Goal: Task Accomplishment & Management: Manage account settings

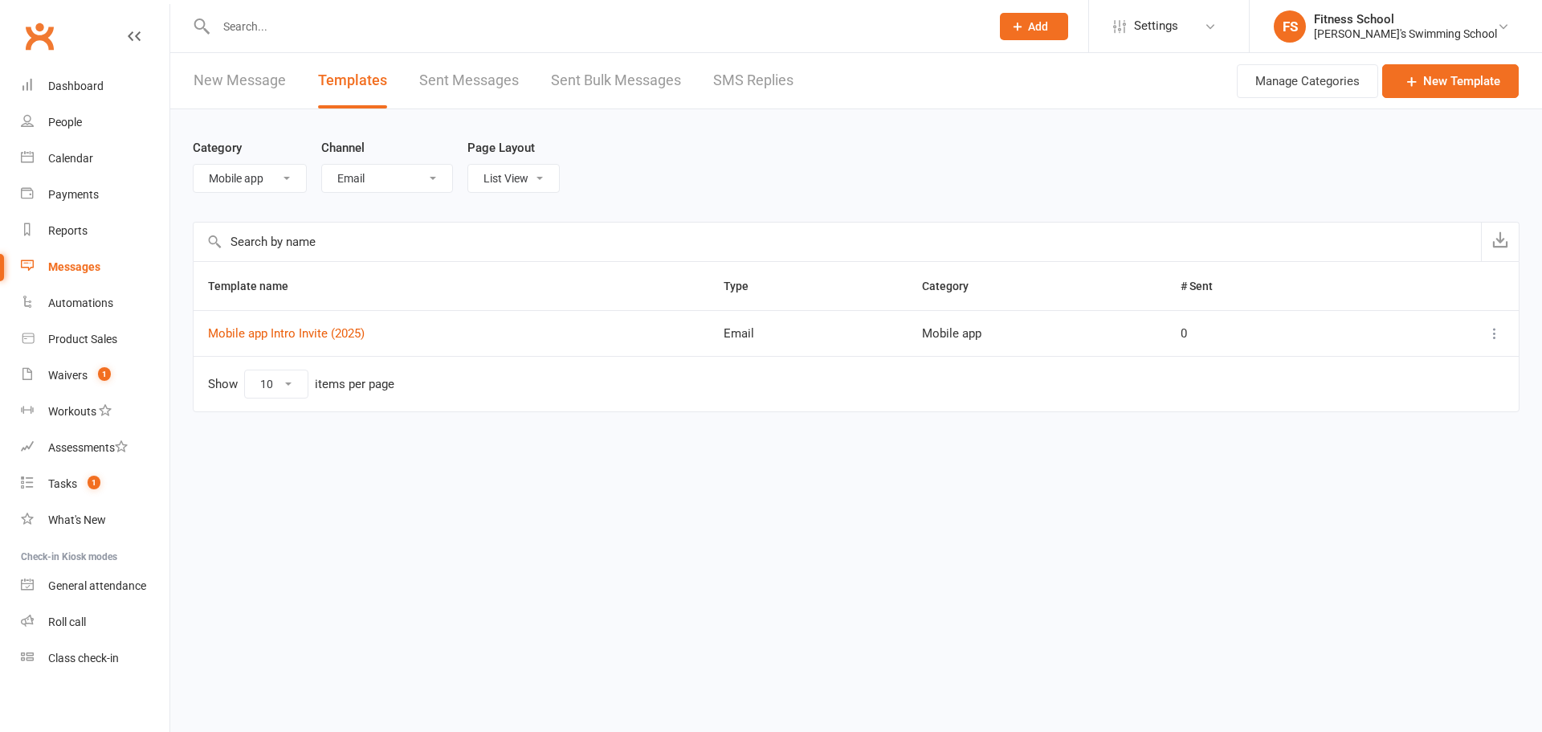
select select "1162"
select select "email"
click at [1426, 20] on div "Fitness School" at bounding box center [1405, 19] width 183 height 14
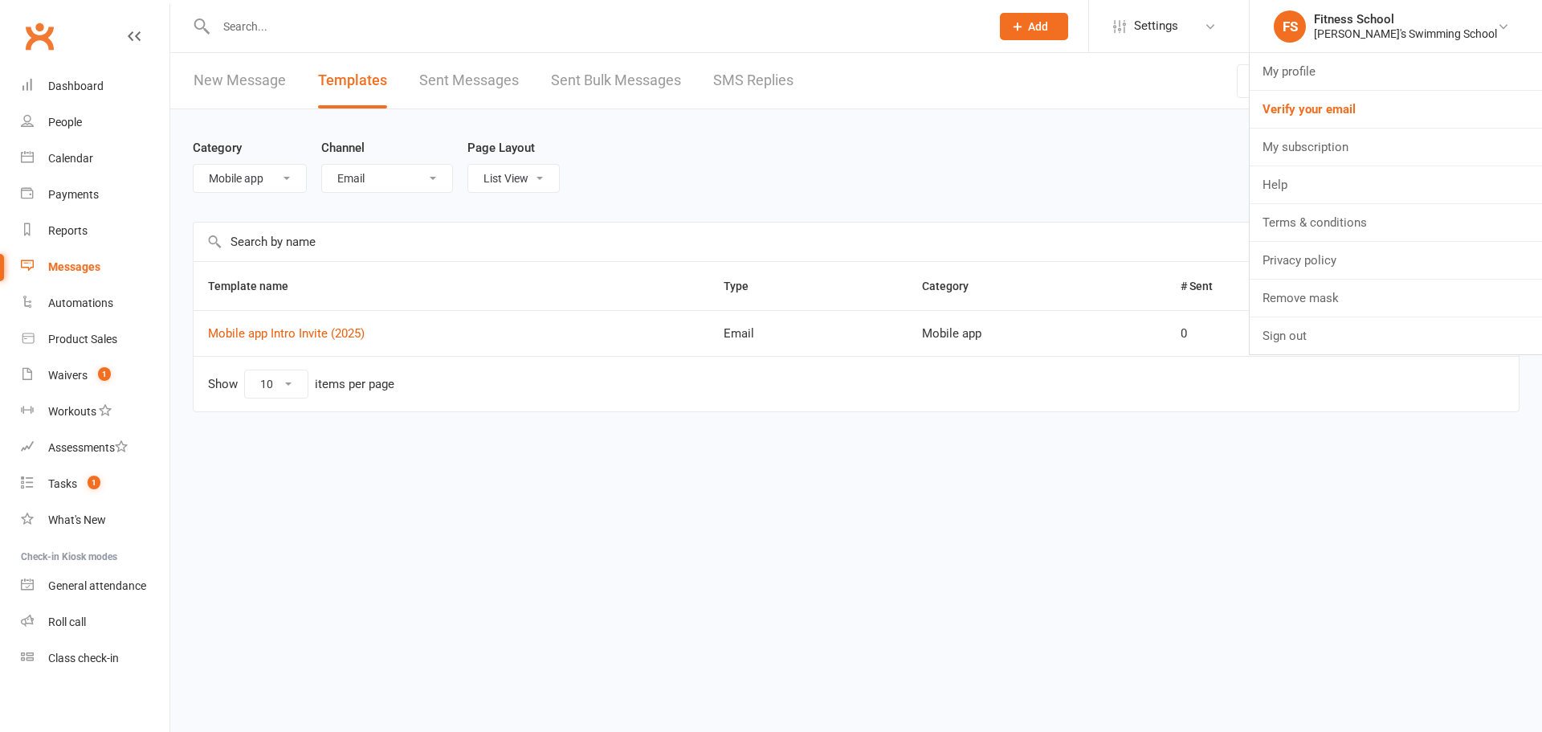
click at [66, 267] on div "Messages" at bounding box center [74, 266] width 52 height 13
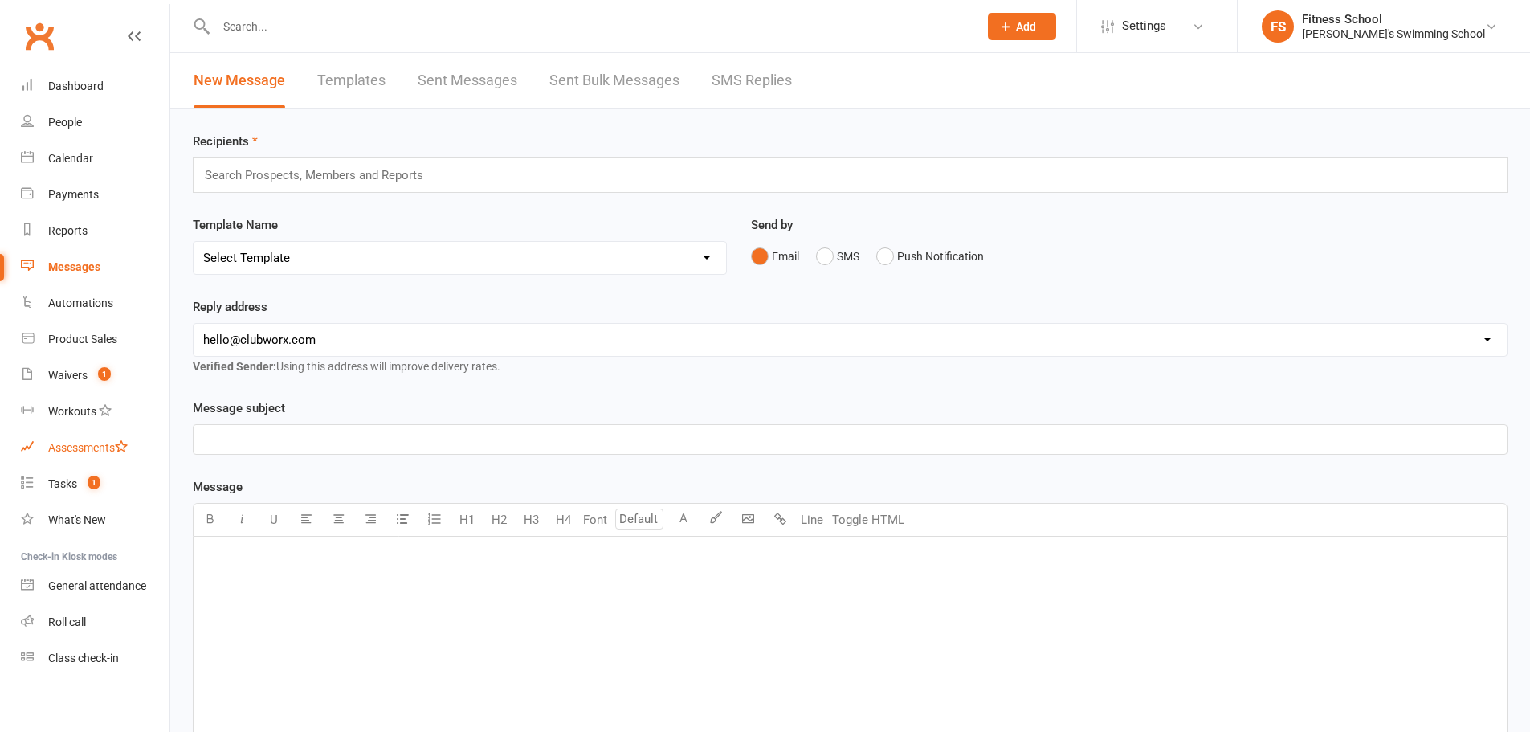
click at [73, 441] on div "Assessments" at bounding box center [87, 447] width 79 height 13
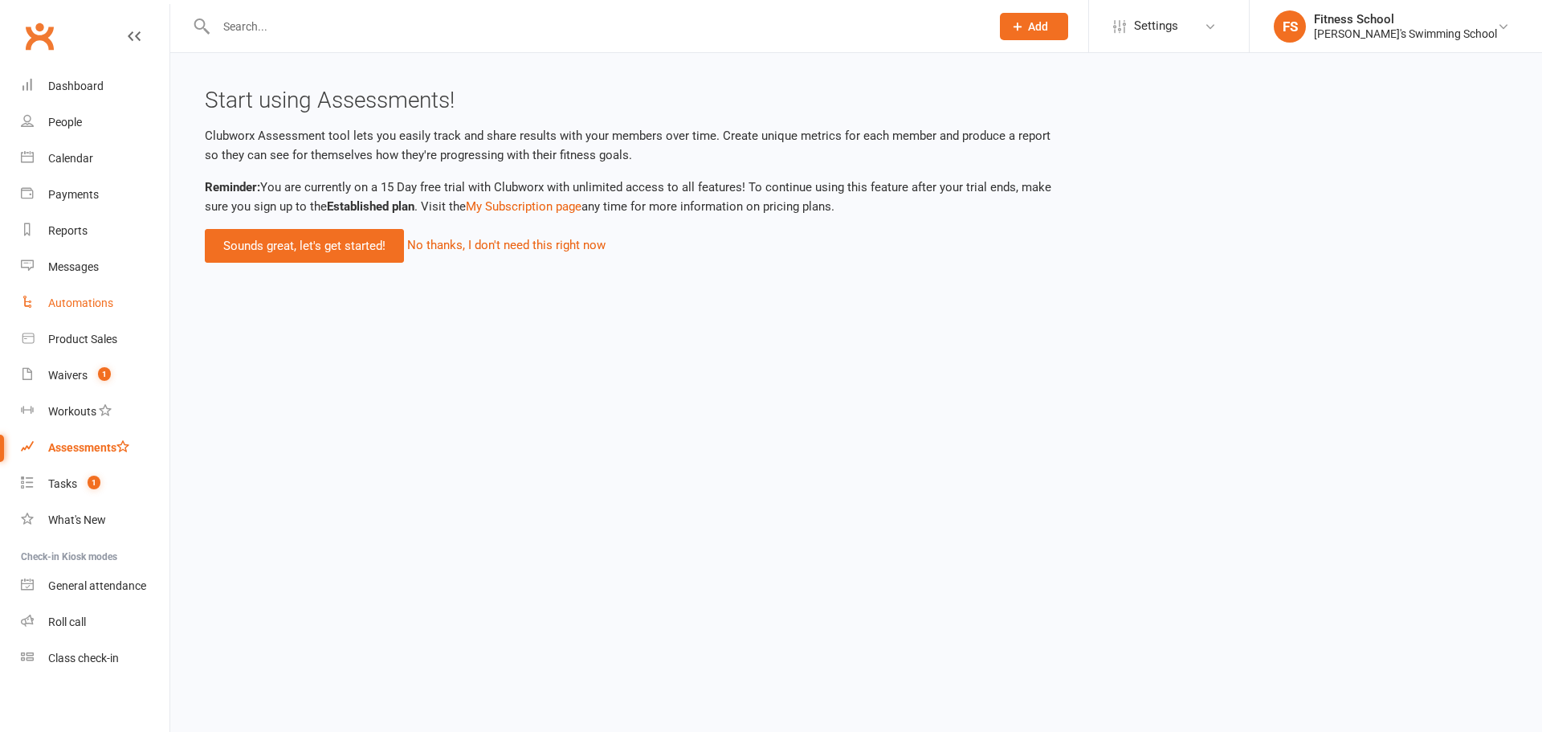
click at [93, 295] on link "Automations" at bounding box center [95, 303] width 149 height 36
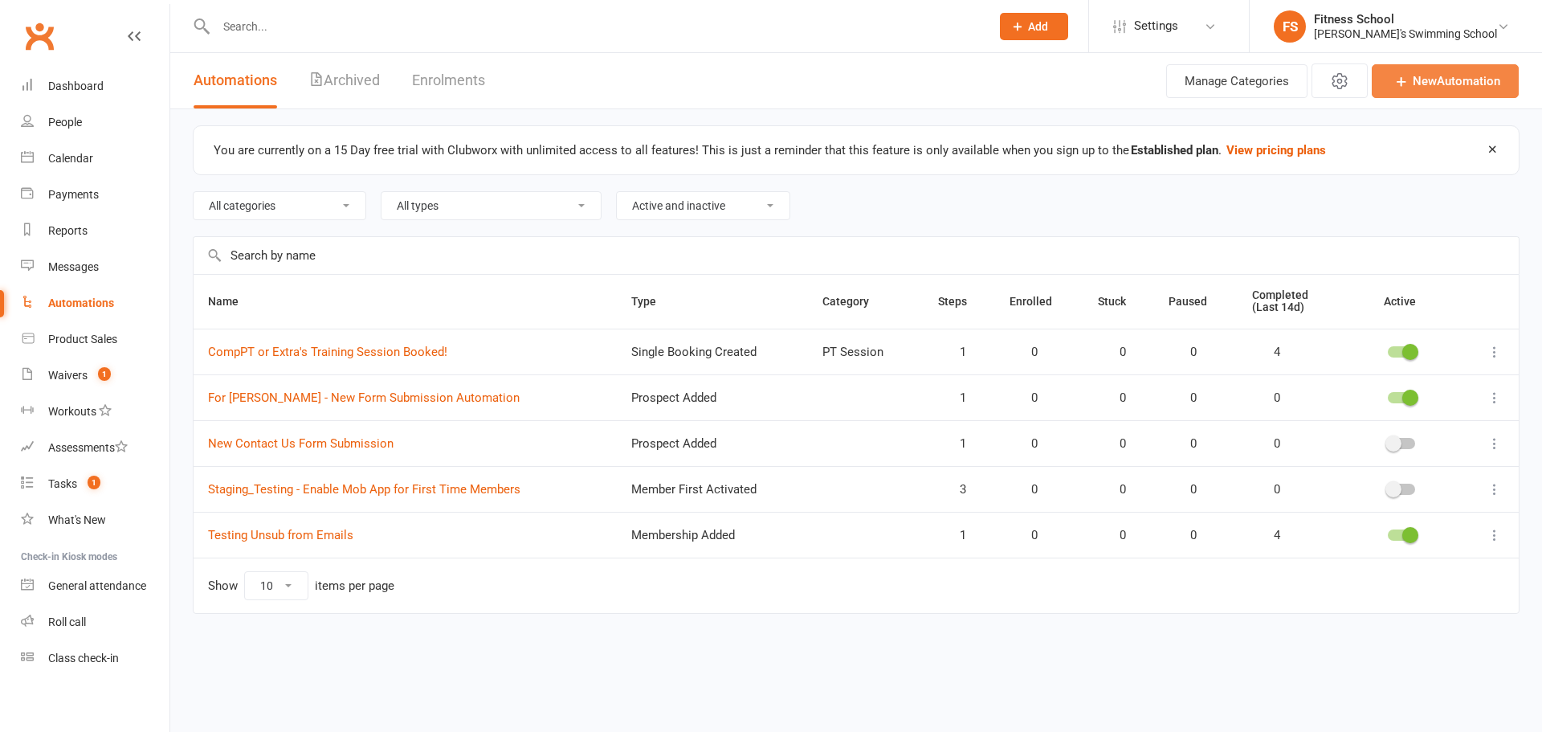
click at [1429, 88] on link "New Automation" at bounding box center [1445, 81] width 147 height 34
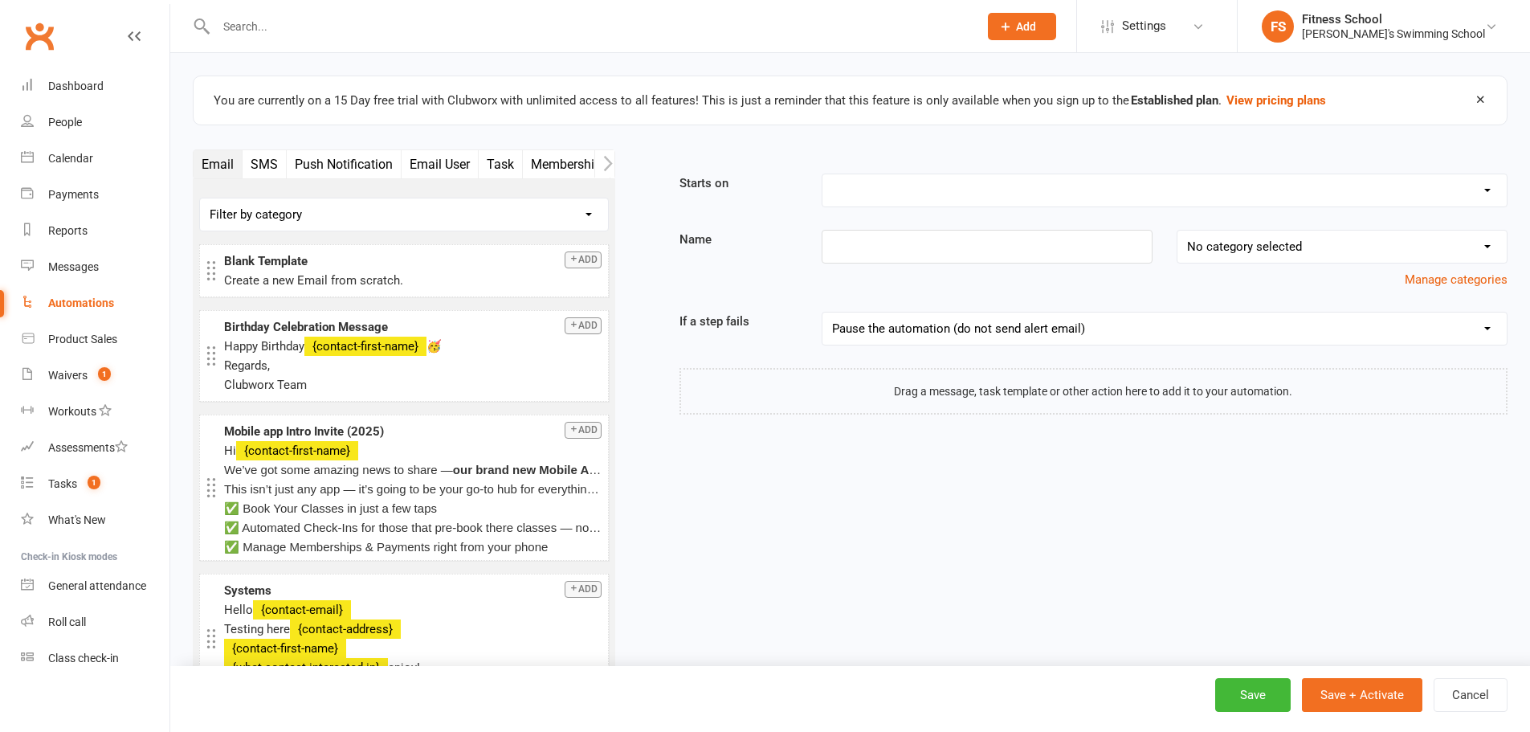
click at [613, 162] on button "button" at bounding box center [604, 163] width 20 height 27
click at [407, 149] on scrollable-tabs "Email SMS Push Notification Email User Task Membership Mobile App Prospect Stat…" at bounding box center [404, 164] width 422 height 30
click at [407, 163] on button "Mobile App" at bounding box center [409, 164] width 81 height 28
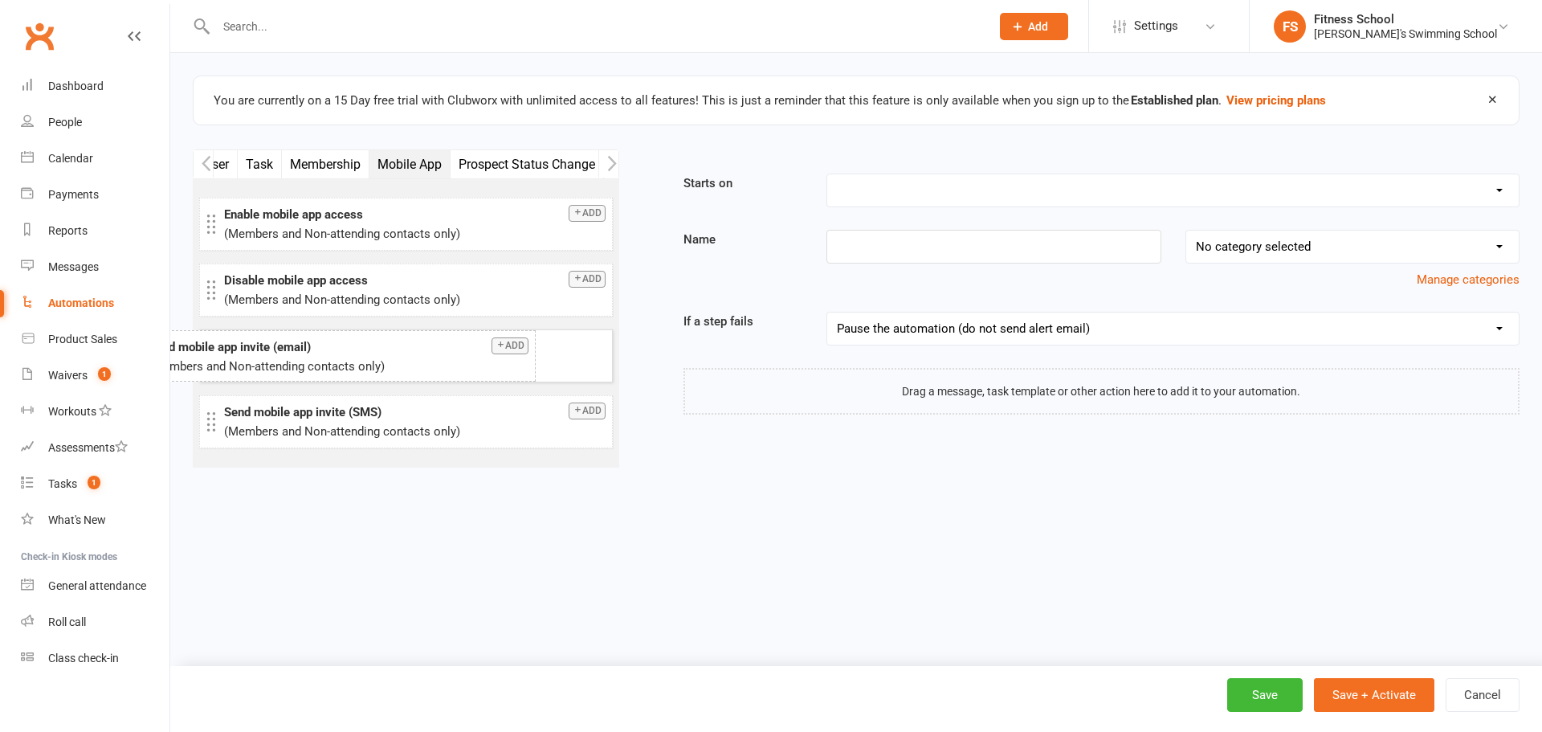
drag, startPoint x: 473, startPoint y: 359, endPoint x: 397, endPoint y: 359, distance: 76.3
click at [932, 580] on html "Prospect Member Non-attending contact Class / event Appointment Task Membership…" at bounding box center [771, 290] width 1542 height 580
click at [113, 277] on link "Messages" at bounding box center [95, 267] width 149 height 36
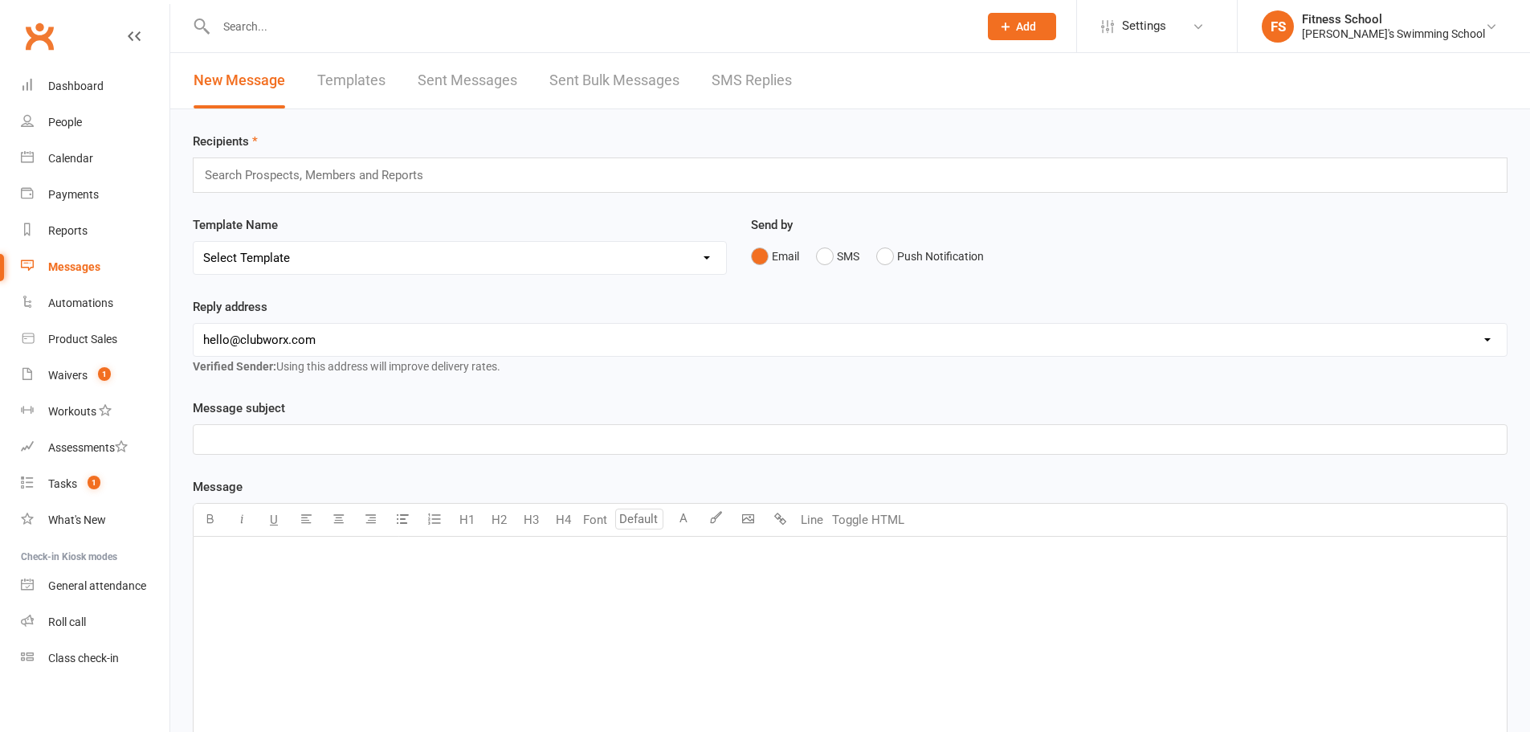
click at [359, 91] on link "Templates" at bounding box center [351, 80] width 68 height 55
select select "email"
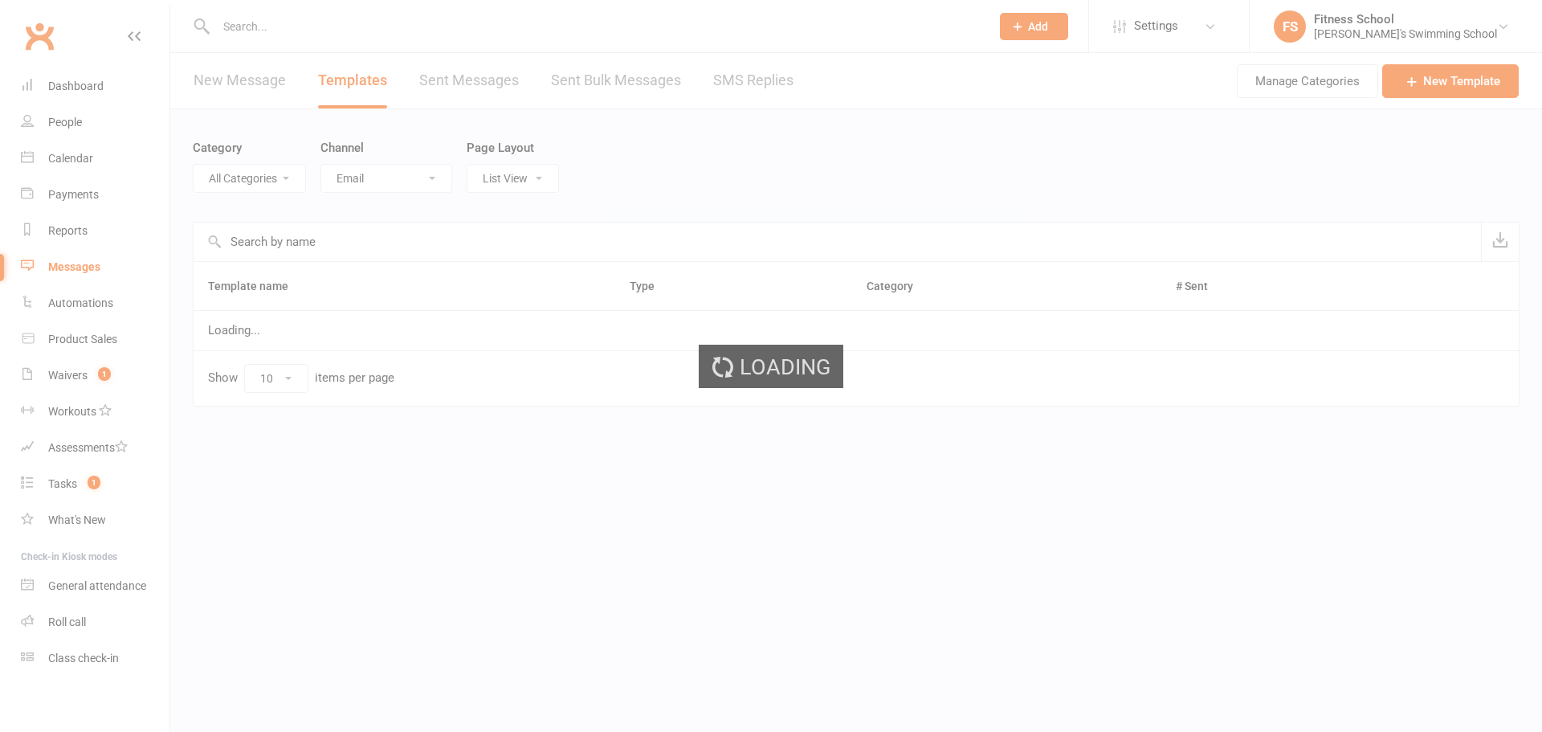
select select "1162"
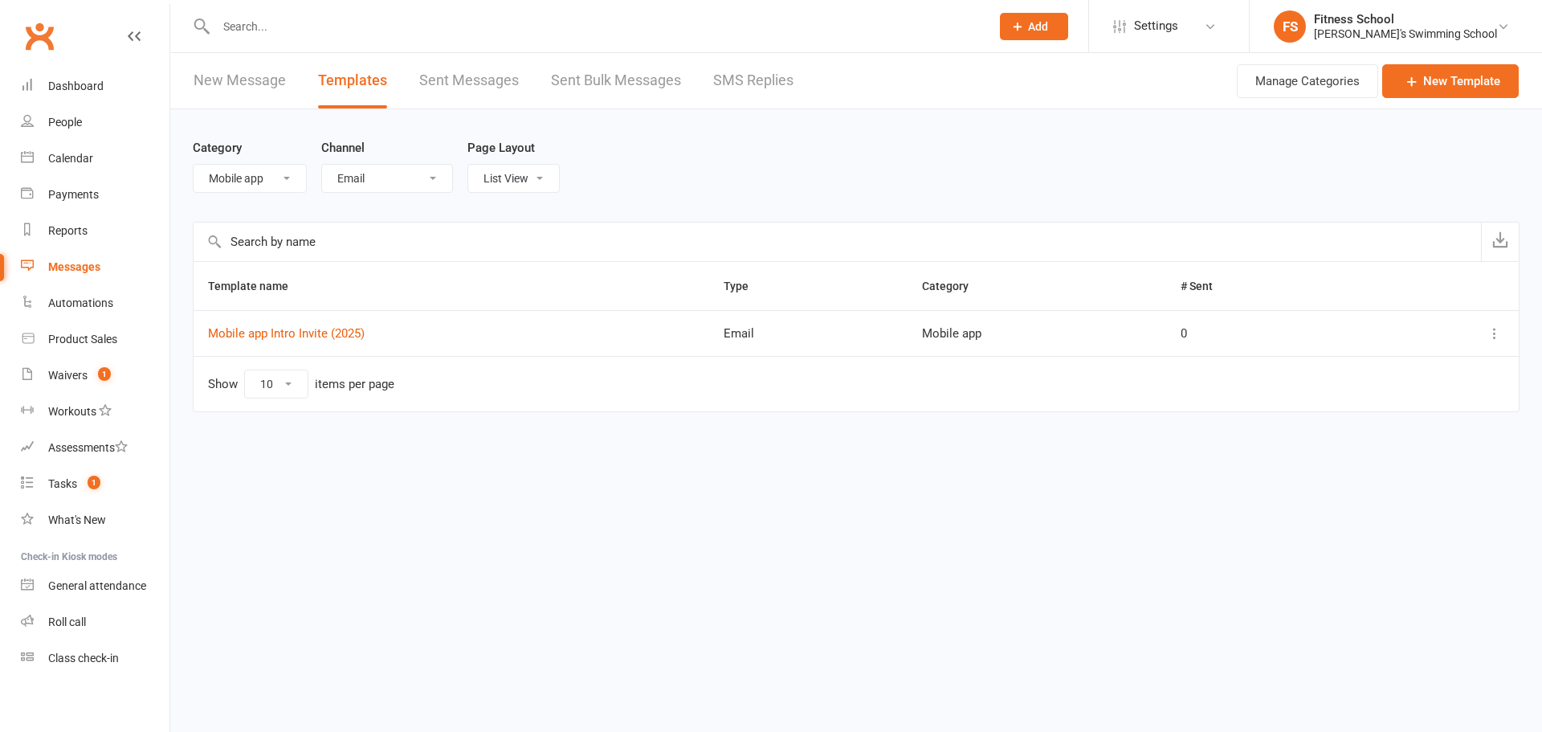
click at [1225, 88] on header "New Message Templates Sent Messages Sent Bulk Messages SMS Replies Manage Categ…" at bounding box center [856, 81] width 1372 height 56
click at [257, 332] on link "Mobile app Intro Invite (2025)" at bounding box center [286, 333] width 157 height 14
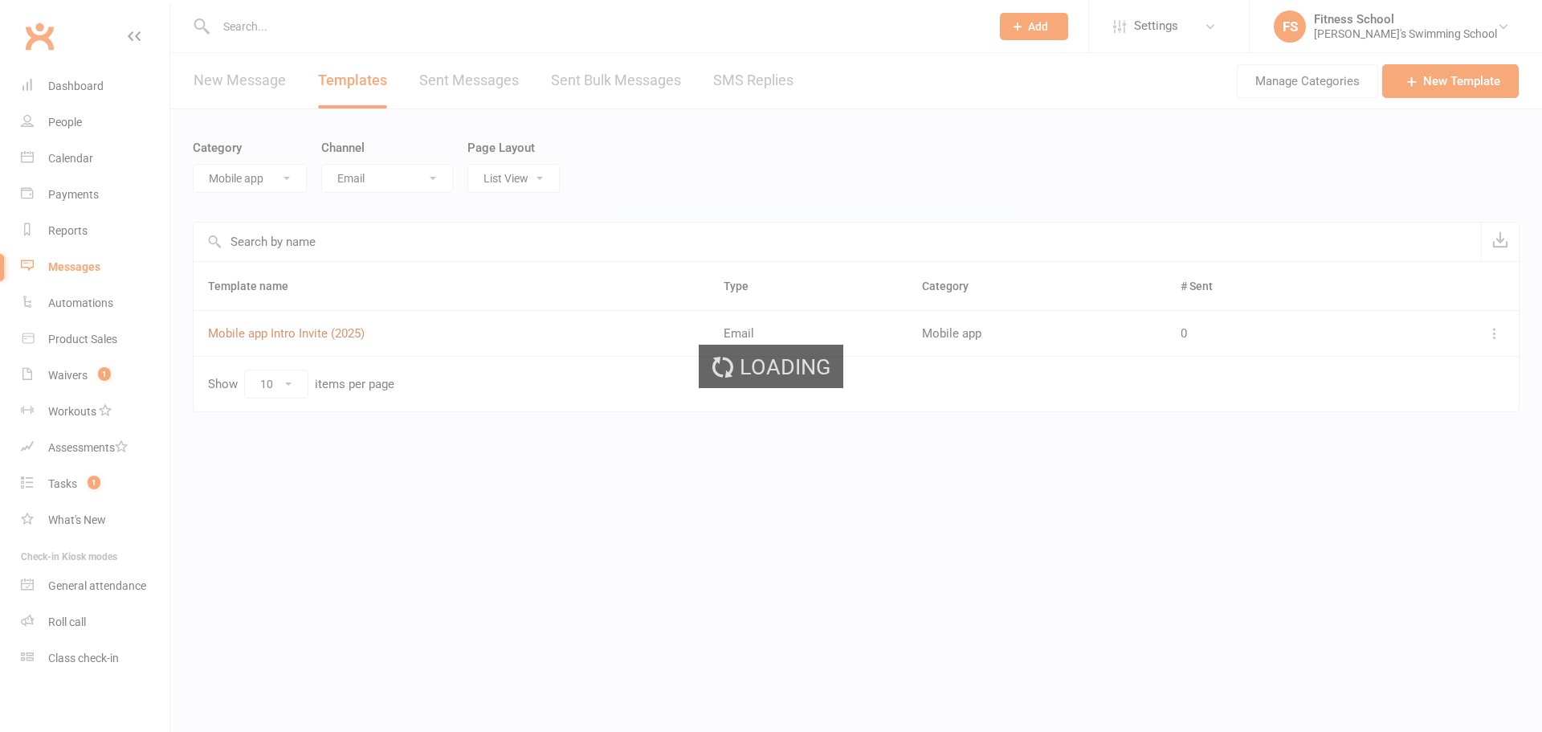
select select "mobile_app_template"
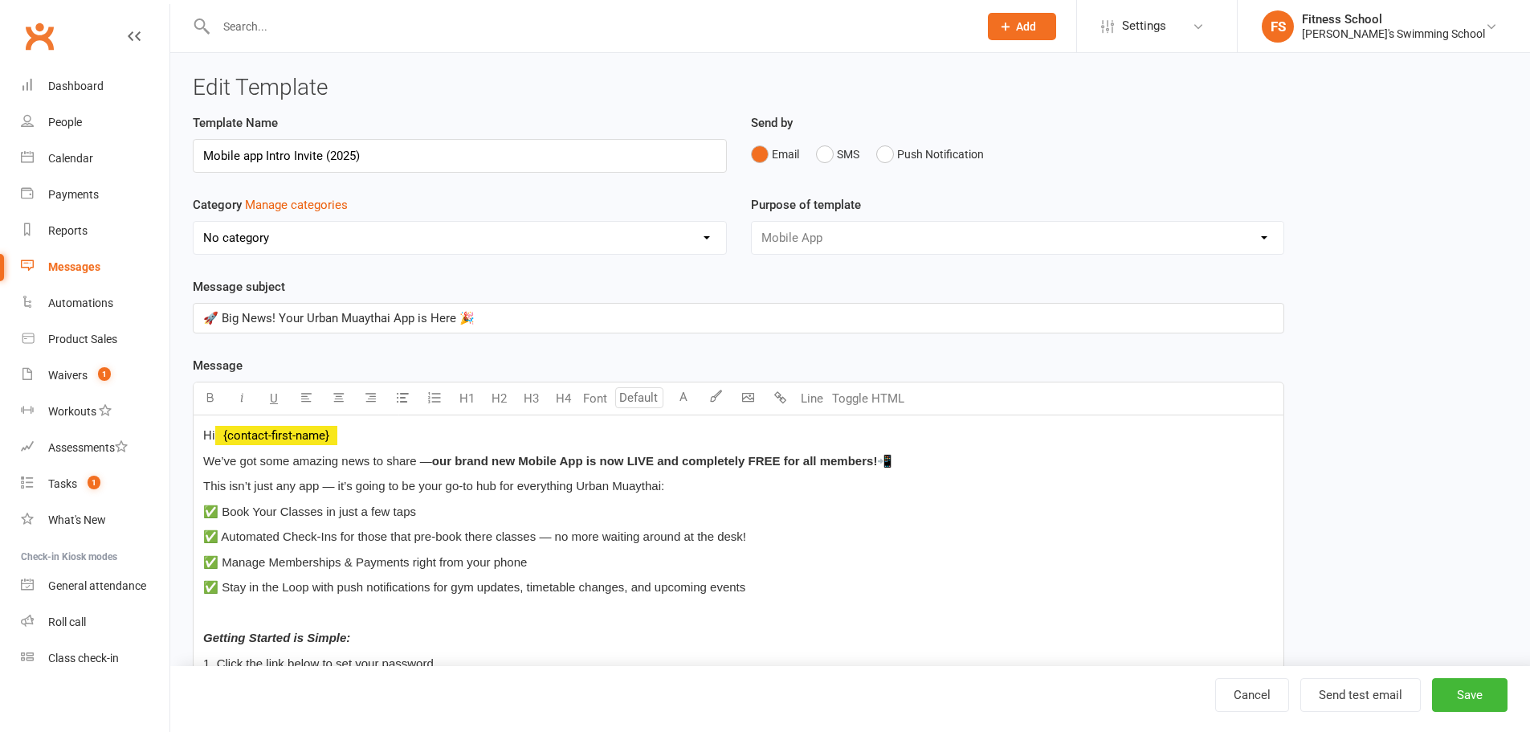
select select "1162"
click at [1415, 423] on div "Template Name Mobile app Intro Invite (2025) Send by Email SMS Push Notificatio…" at bounding box center [850, 690] width 1339 height 1155
click at [61, 267] on div "Messages" at bounding box center [74, 266] width 52 height 13
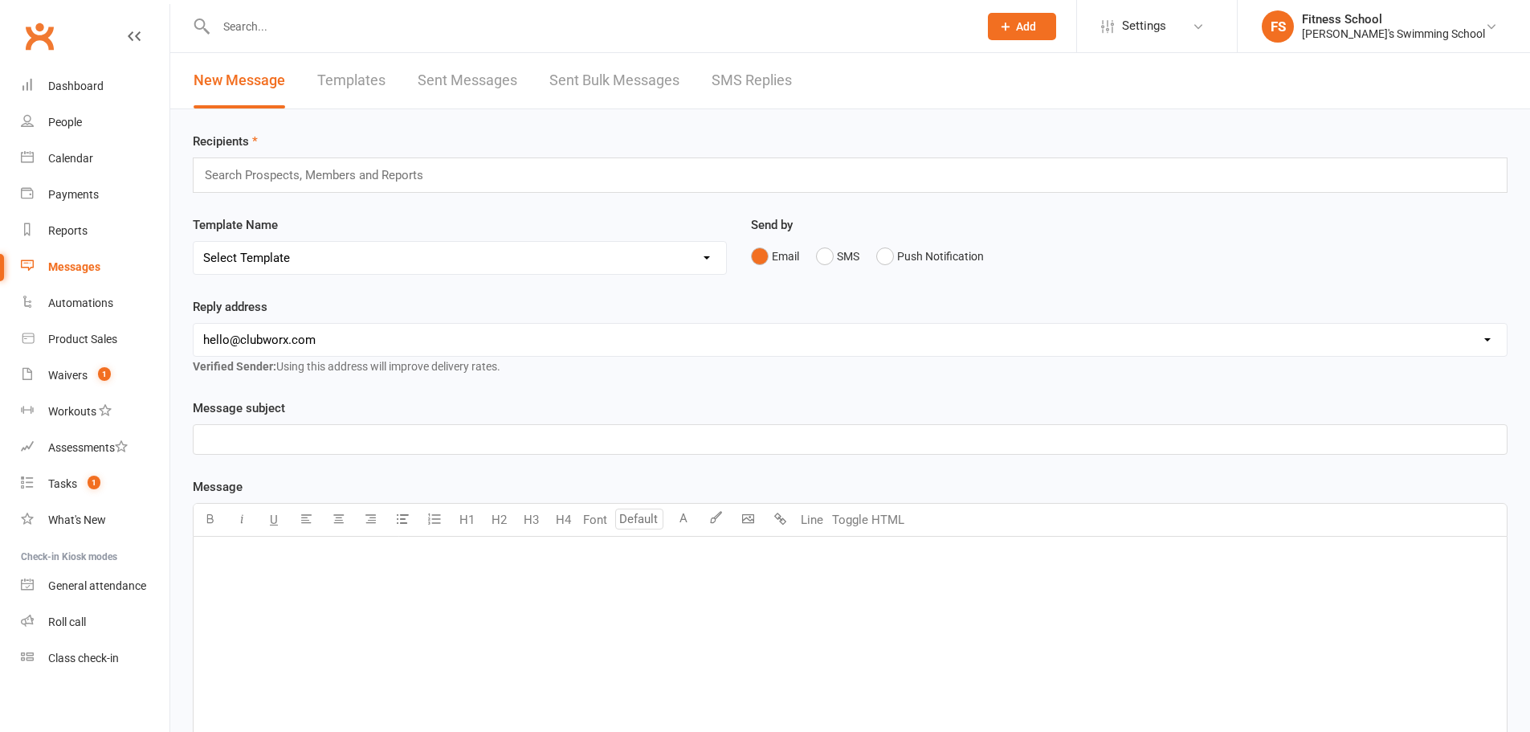
click at [365, 79] on link "Templates" at bounding box center [351, 80] width 68 height 55
select select "email"
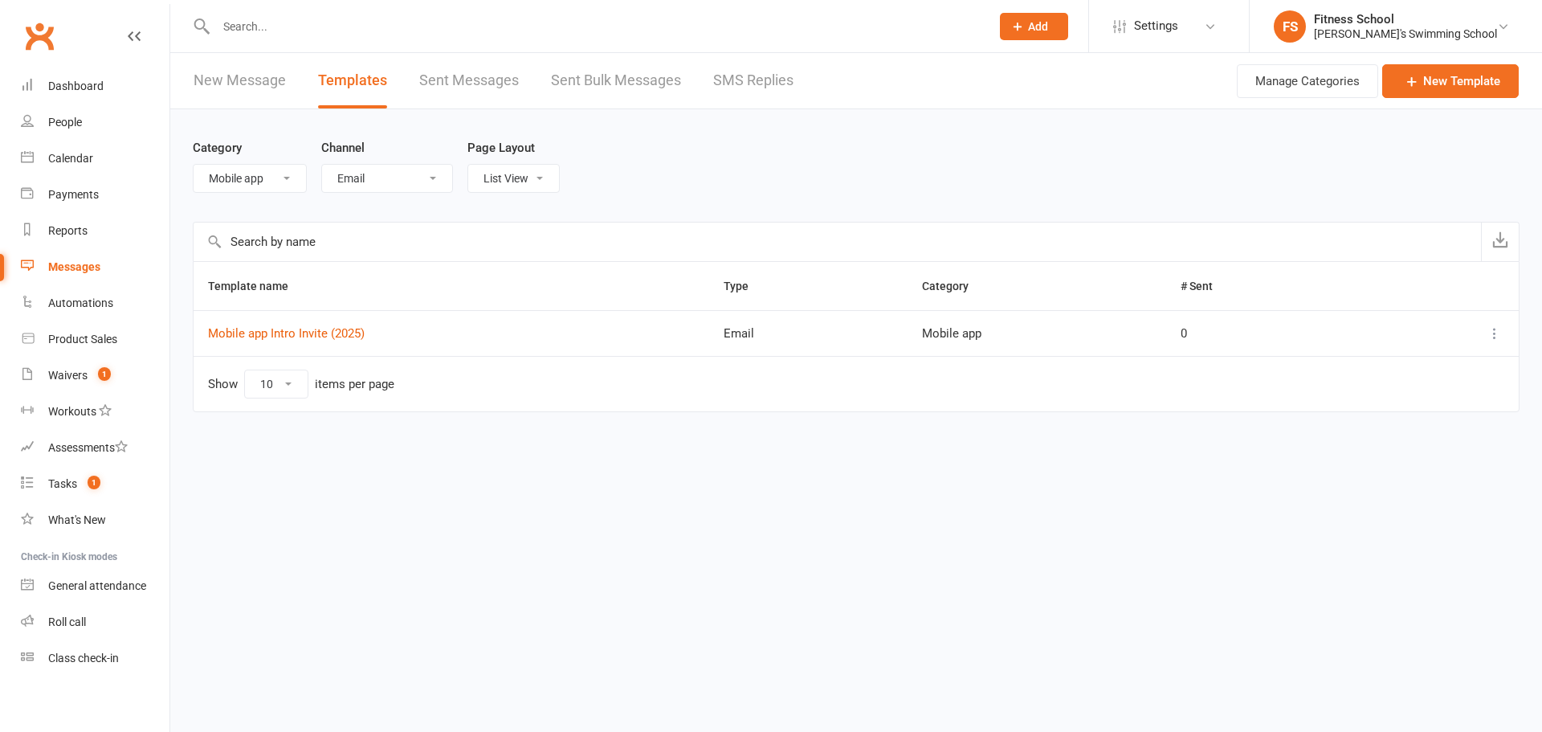
click at [401, 178] on select "All Channels Email SMS Push Notification" at bounding box center [387, 178] width 130 height 27
click at [478, 169] on select "List View Grid View" at bounding box center [513, 178] width 91 height 27
click at [284, 185] on select "All Categories (No category) Default General Mobile app" at bounding box center [250, 178] width 112 height 27
select select "-1"
click at [194, 165] on select "All Categories (No category) Default General Mobile app" at bounding box center [250, 178] width 112 height 27
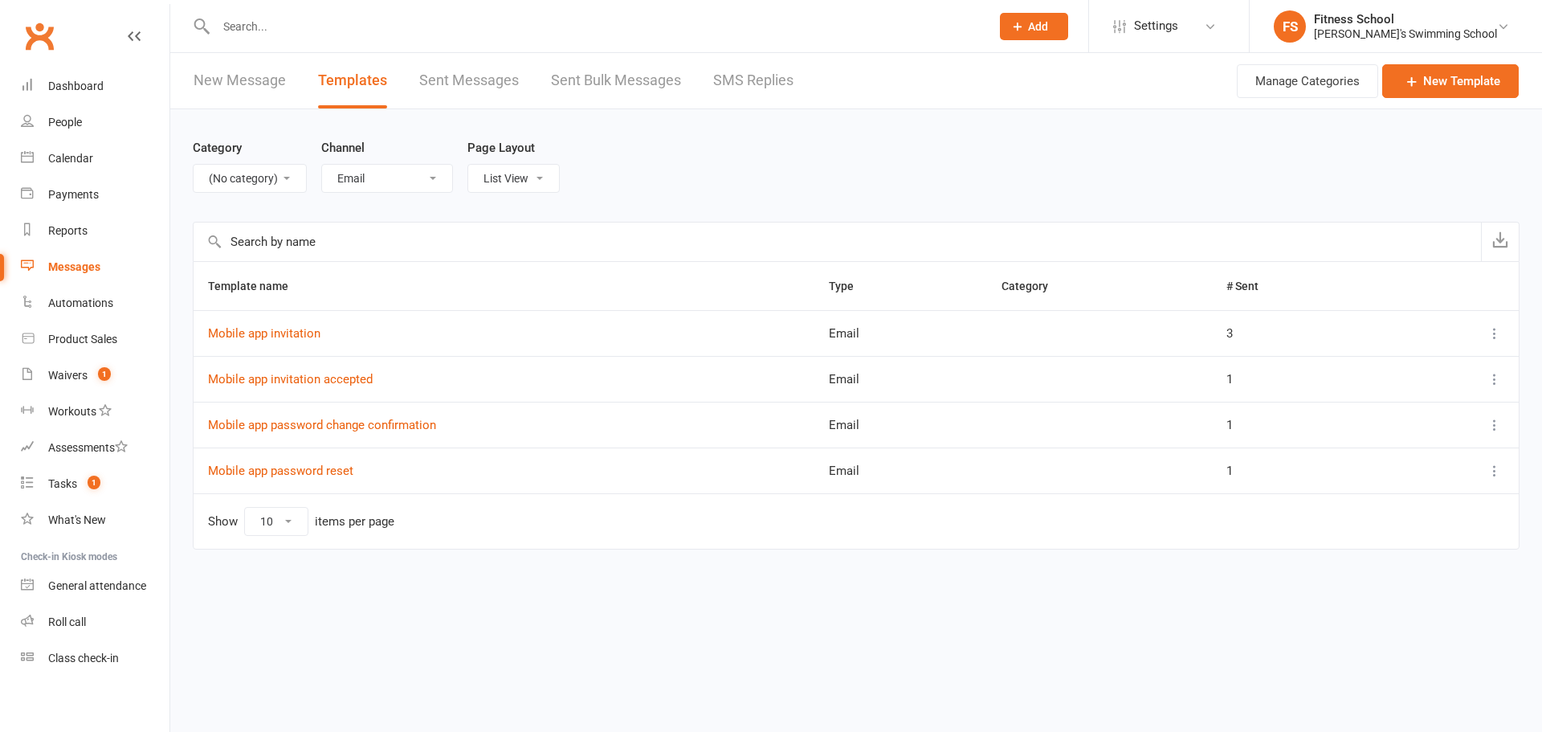
click at [1487, 375] on icon at bounding box center [1494, 379] width 16 height 16
click at [1488, 326] on icon at bounding box center [1494, 333] width 16 height 16
click at [1295, 524] on td "Show 10 25 50 100 items per page" at bounding box center [856, 520] width 1325 height 55
click at [324, 385] on link "Mobile app invitation accepted" at bounding box center [290, 379] width 165 height 14
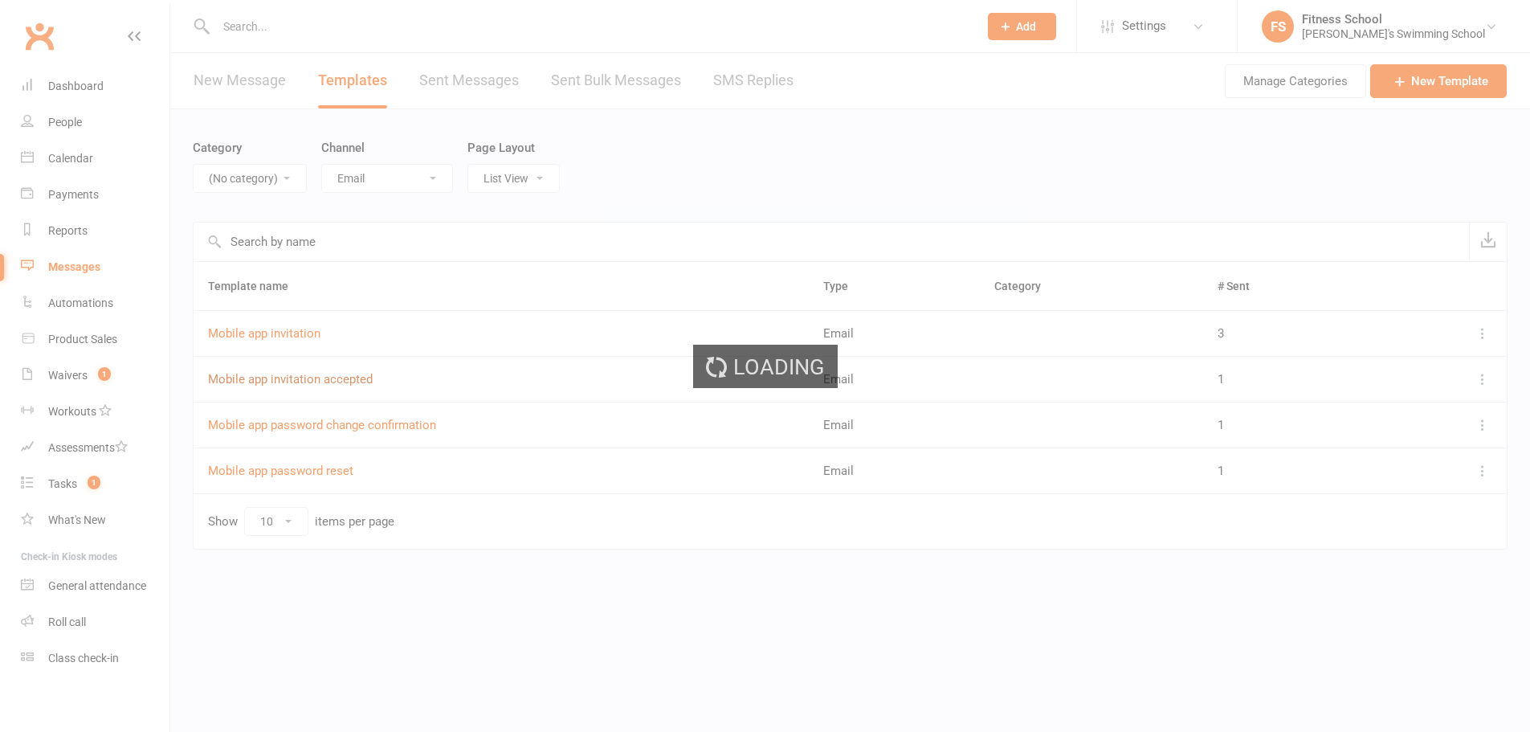
select select "mobile_app_template"
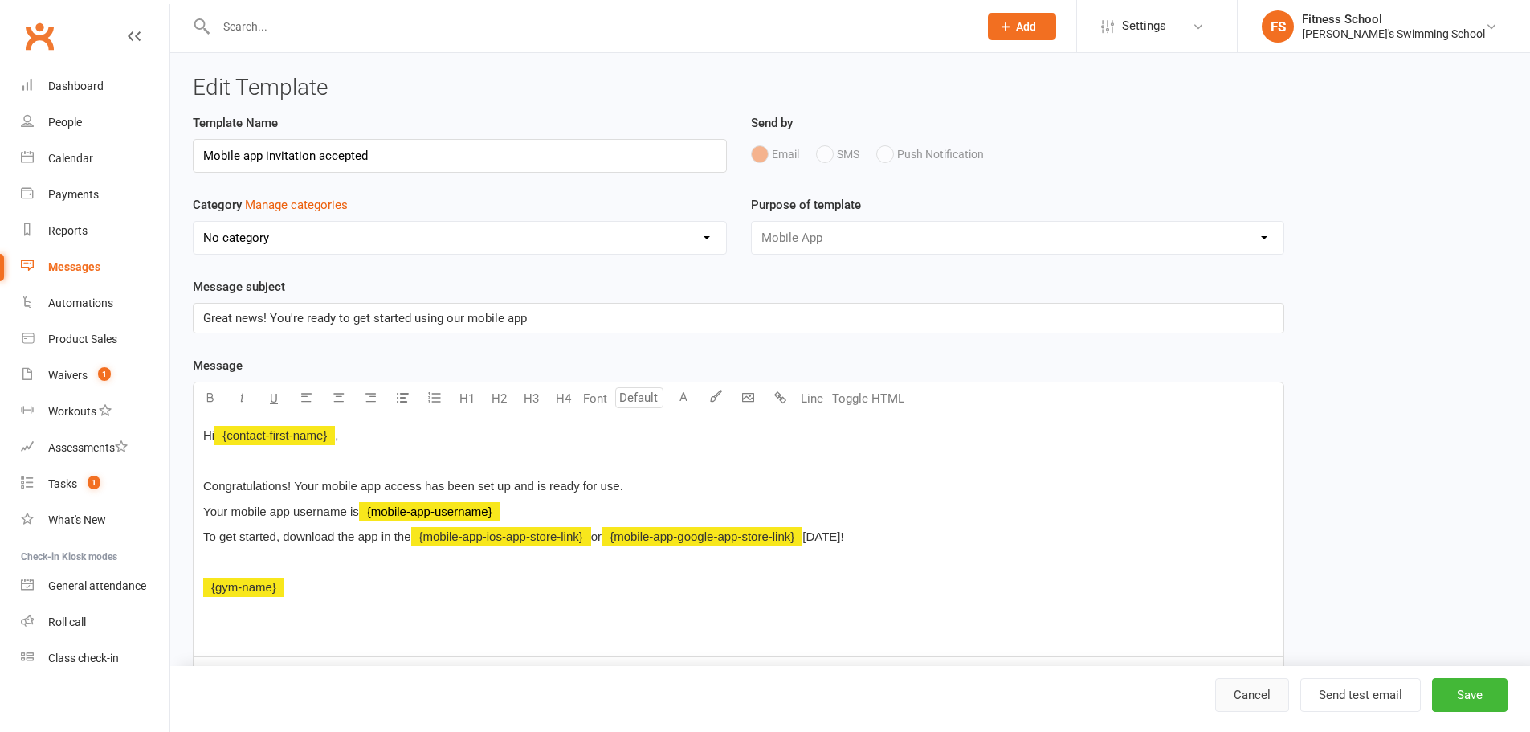
click at [1262, 692] on link "Cancel" at bounding box center [1252, 695] width 74 height 34
select select "email"
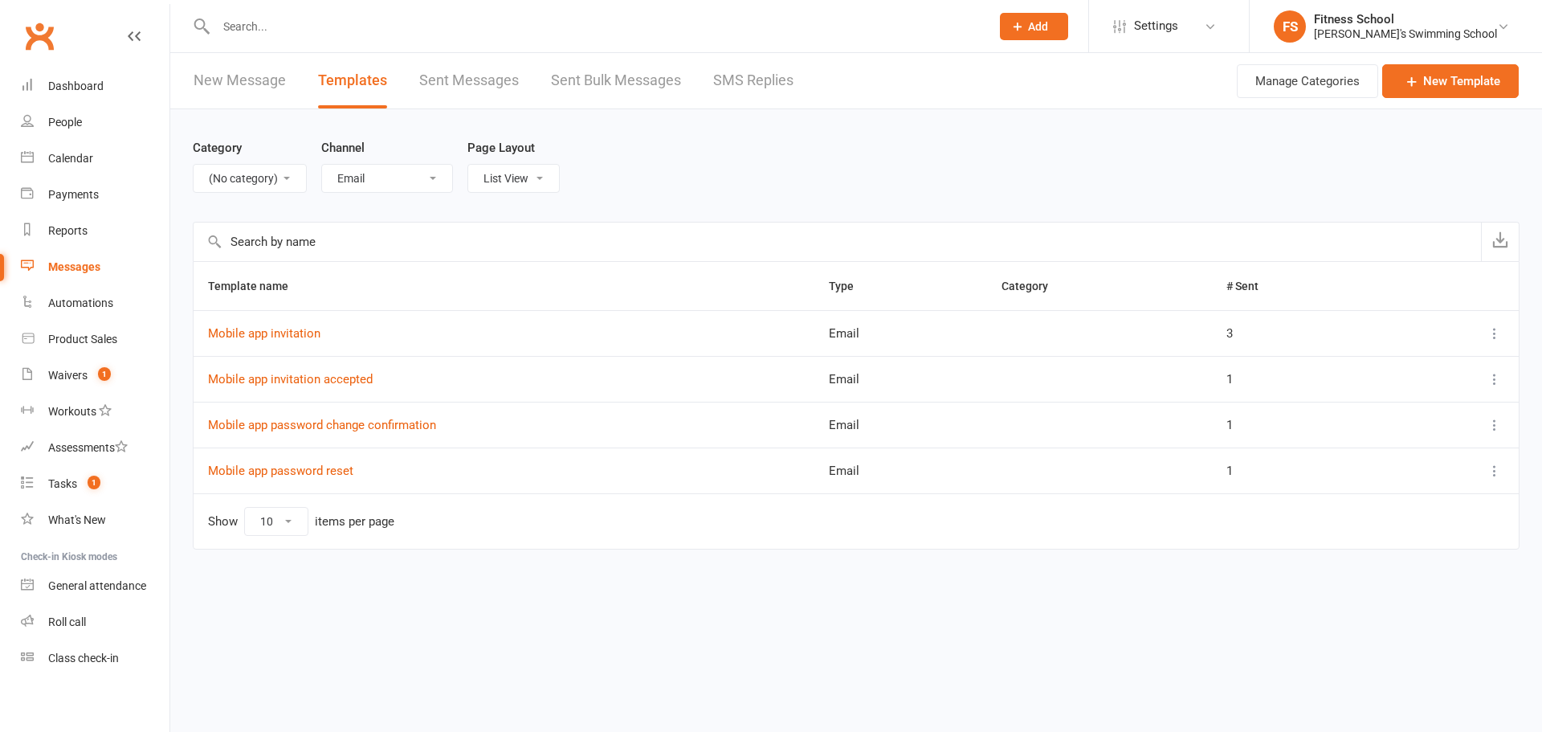
click at [247, 178] on select "All Categories (No category) Default General Mobile app" at bounding box center [250, 178] width 112 height 27
click at [194, 165] on select "All Categories (No category) Default General Mobile app" at bounding box center [250, 178] width 112 height 27
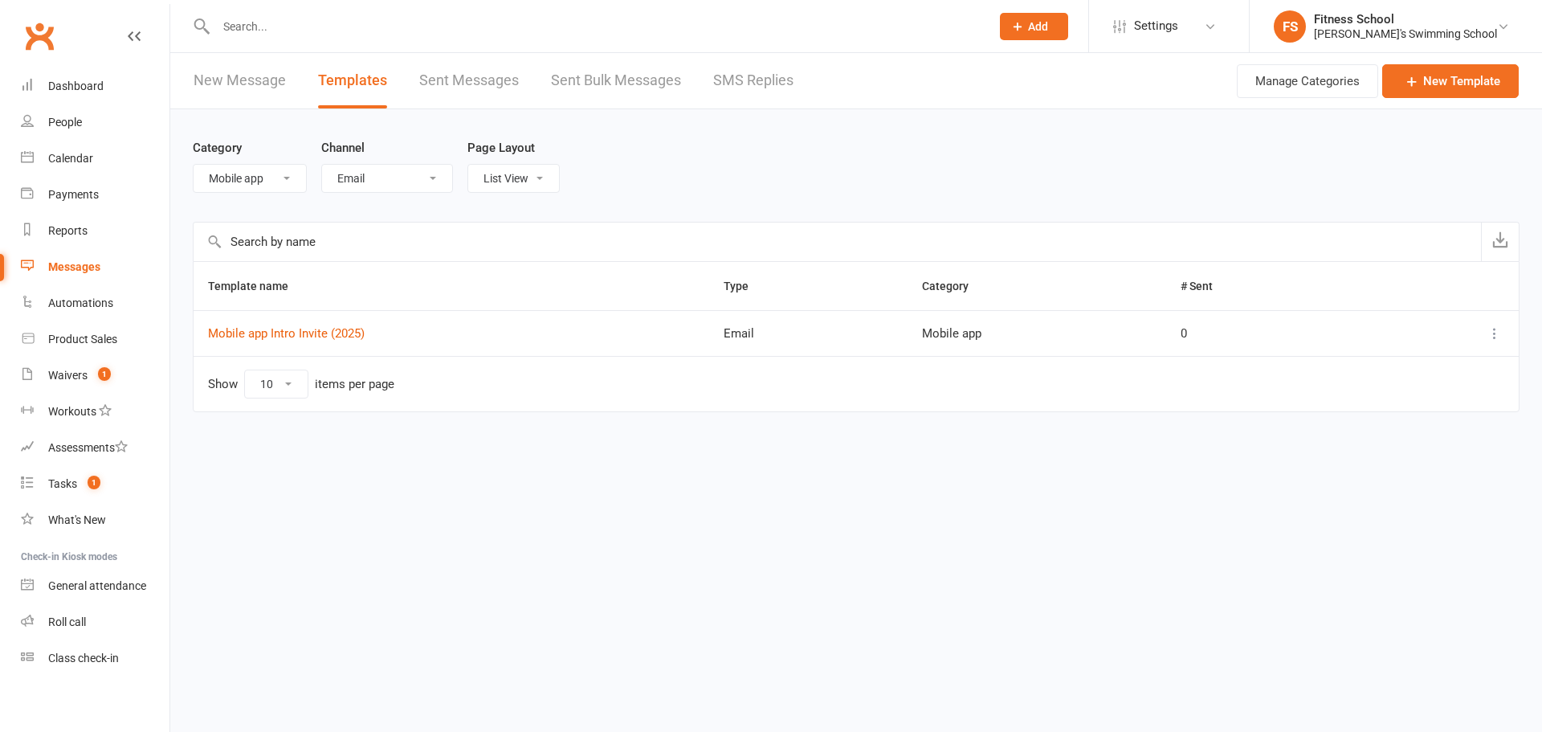
click at [270, 181] on select "All Categories (No category) Default General Mobile app" at bounding box center [250, 178] width 112 height 27
click at [194, 165] on select "All Categories (No category) Default General Mobile app" at bounding box center [250, 178] width 112 height 27
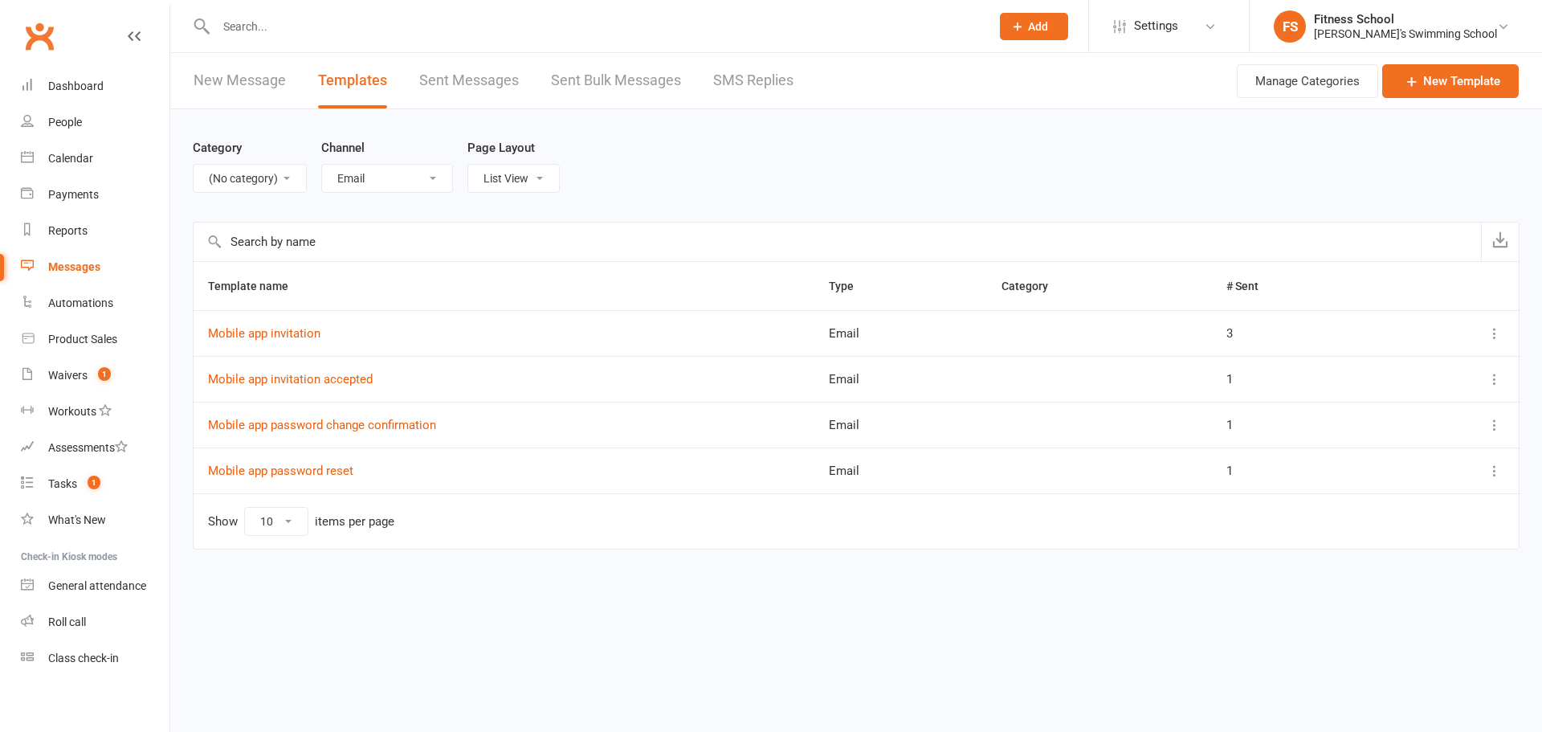
click at [223, 179] on select "All Categories (No category) Default General Mobile app" at bounding box center [250, 178] width 112 height 27
click at [194, 165] on select "All Categories (No category) Default General Mobile app" at bounding box center [250, 178] width 112 height 27
click at [217, 172] on select "All Categories (No category) Default General Mobile app" at bounding box center [250, 178] width 112 height 27
click at [602, 253] on input "text" at bounding box center [837, 241] width 1287 height 39
click at [277, 176] on select "All Categories (No category) Default General Mobile app" at bounding box center [250, 178] width 112 height 27
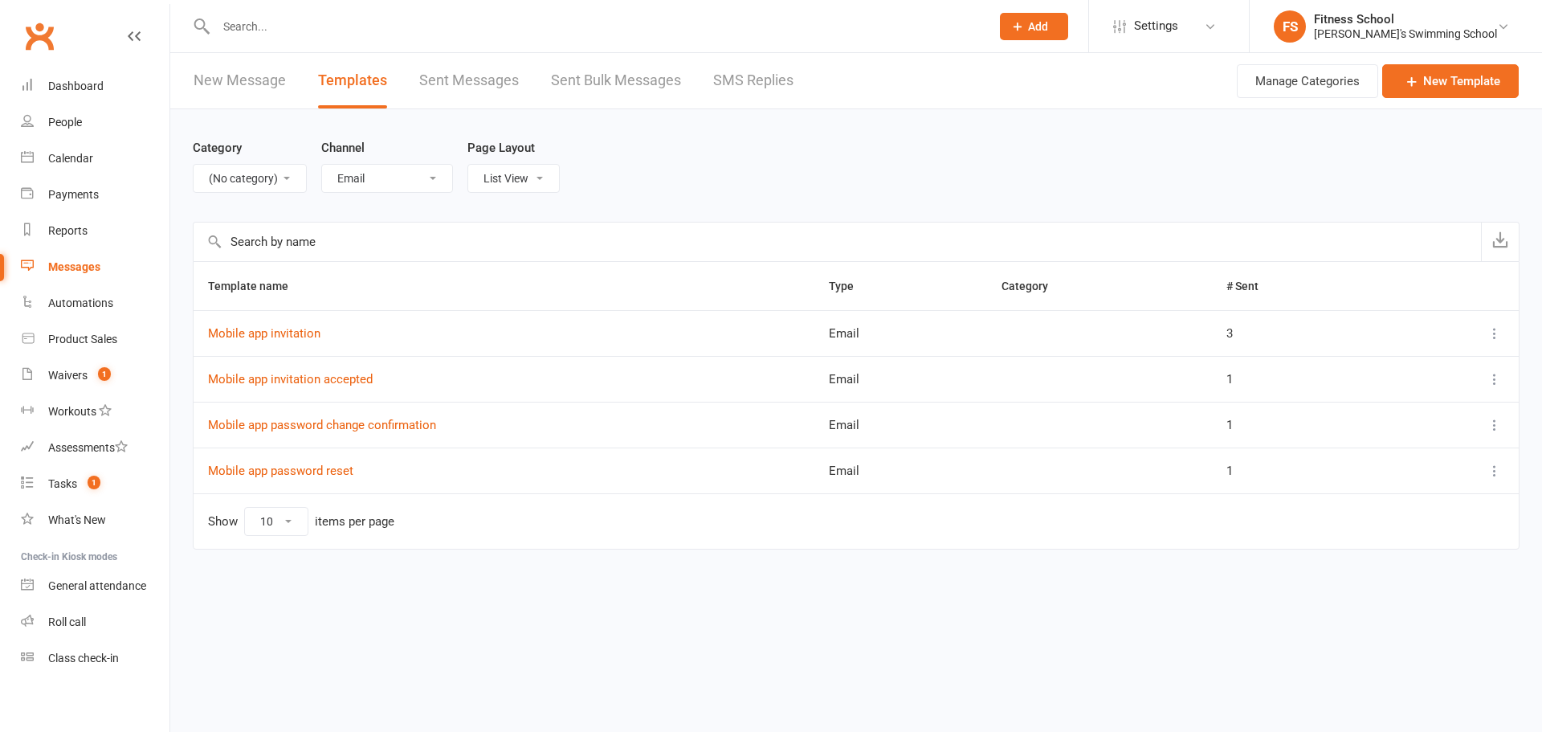
select select "1162"
click at [194, 165] on select "All Categories (No category) Default General Mobile app" at bounding box center [250, 178] width 112 height 27
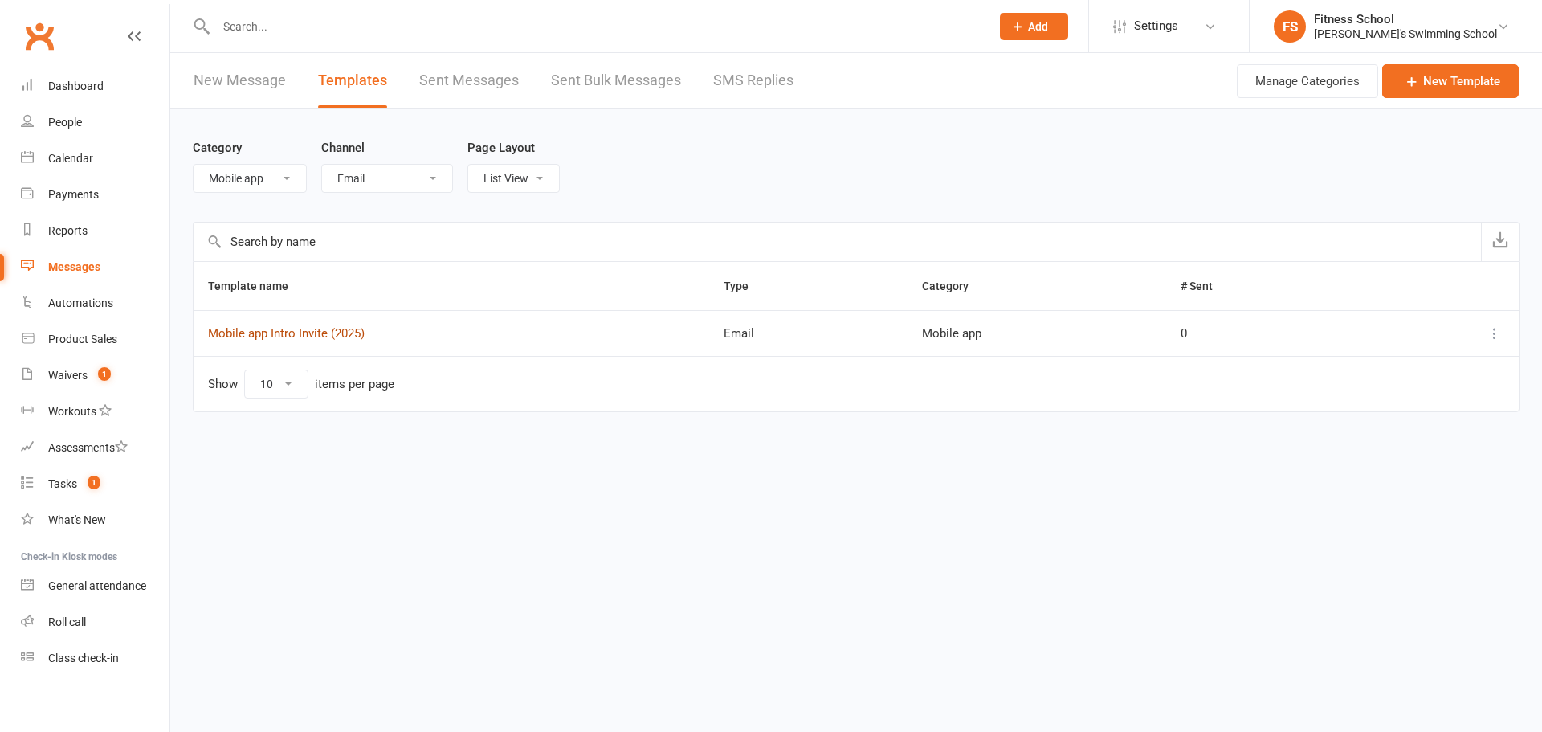
click at [268, 329] on link "Mobile app Intro Invite (2025)" at bounding box center [286, 333] width 157 height 14
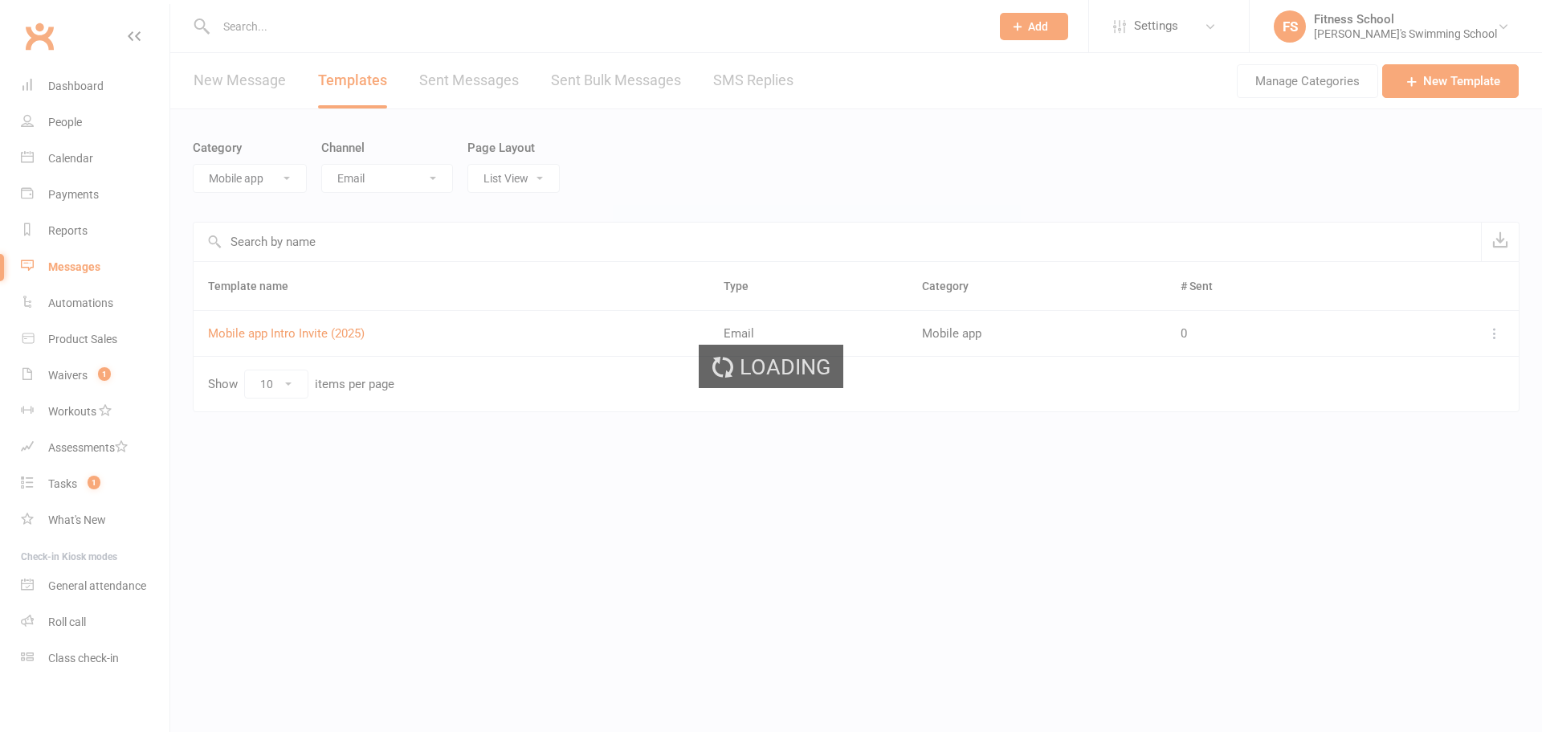
select select "mobile_app_template"
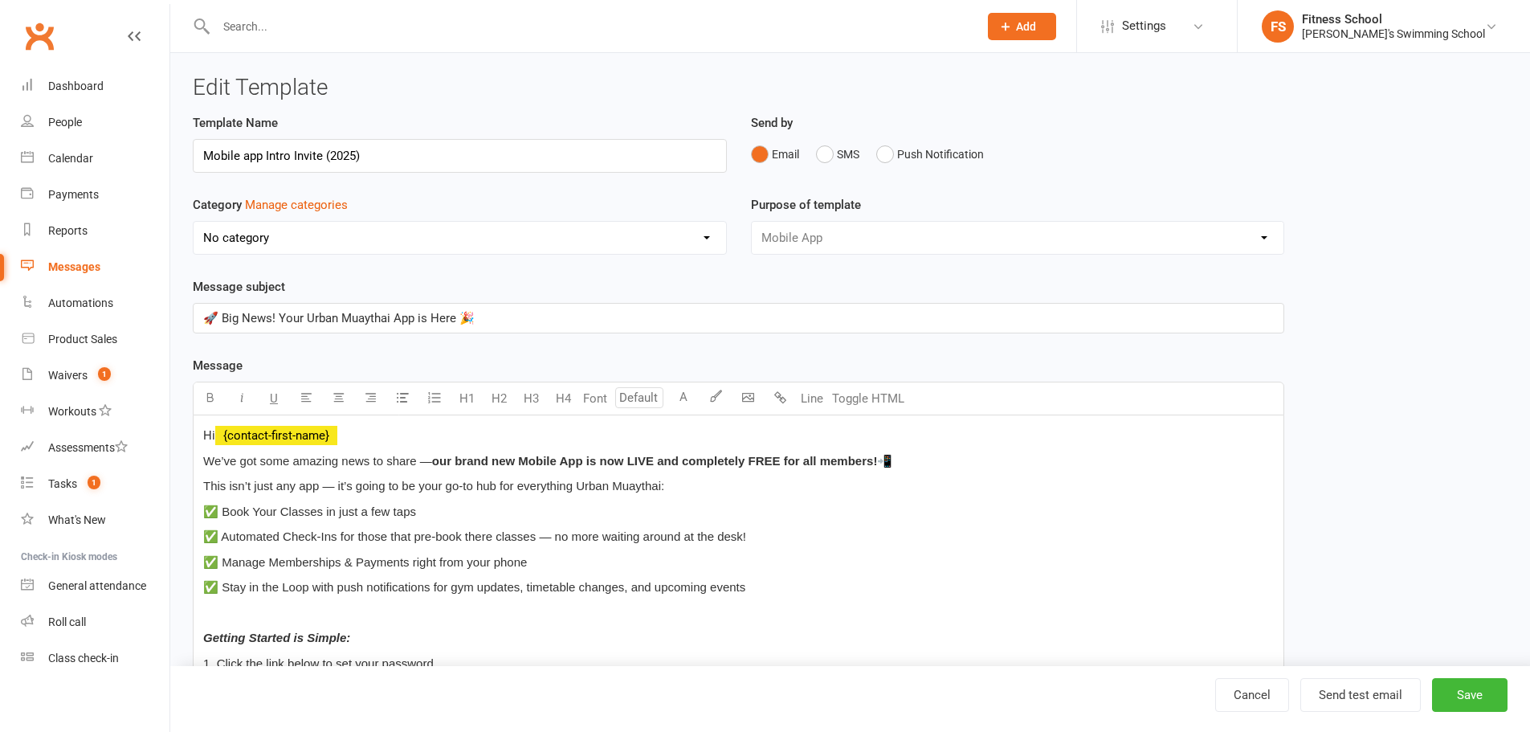
select select "1162"
click at [388, 455] on span "We’ve got some amazing news to share —" at bounding box center [317, 461] width 229 height 14
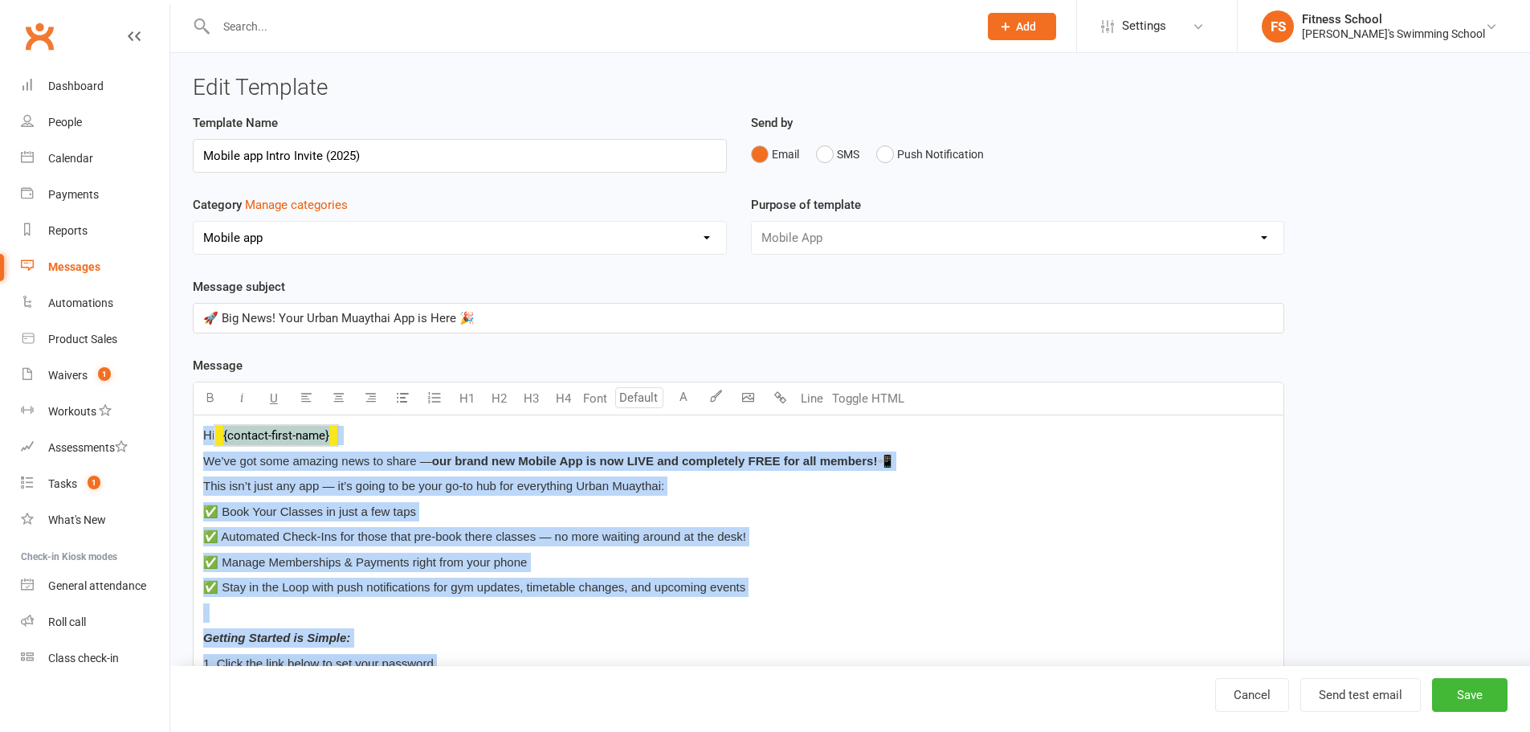
copy div "Hi ﻿ {contact-first-name} We’ve got some amazing news to share — our brand new …"
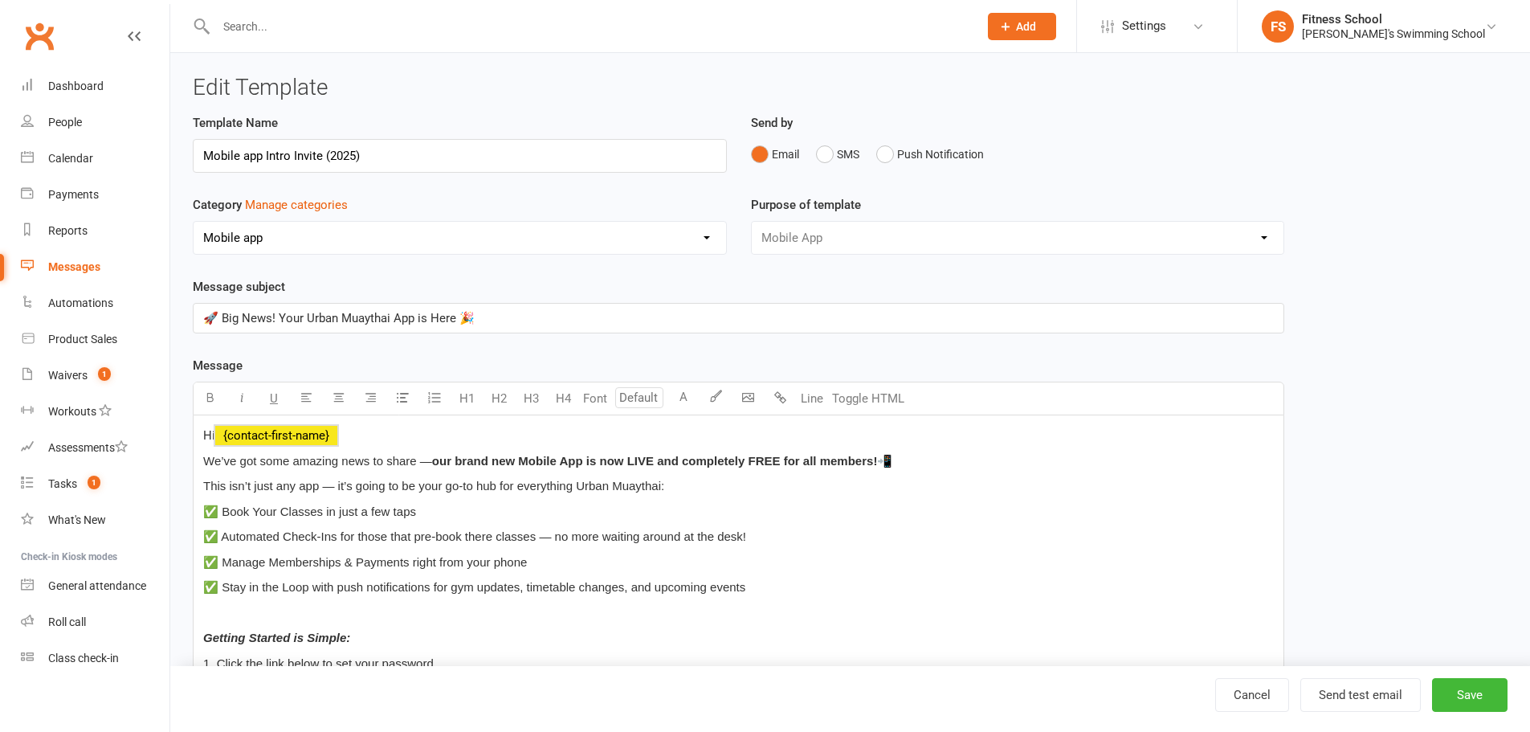
click at [518, 318] on p "🚀 Big News! Your Urban Muaythai App is Here 🎉" at bounding box center [738, 317] width 1070 height 19
drag, startPoint x: 322, startPoint y: 327, endPoint x: 149, endPoint y: 323, distance: 172.7
click at [149, 323] on ui-view "Prospect Member Non-attending contact Class / event Appointment Task Membership…" at bounding box center [765, 642] width 1530 height 1276
copy span "🚀 Big News! Your Urban Muaythai App is Here 🎉"
select select "email"
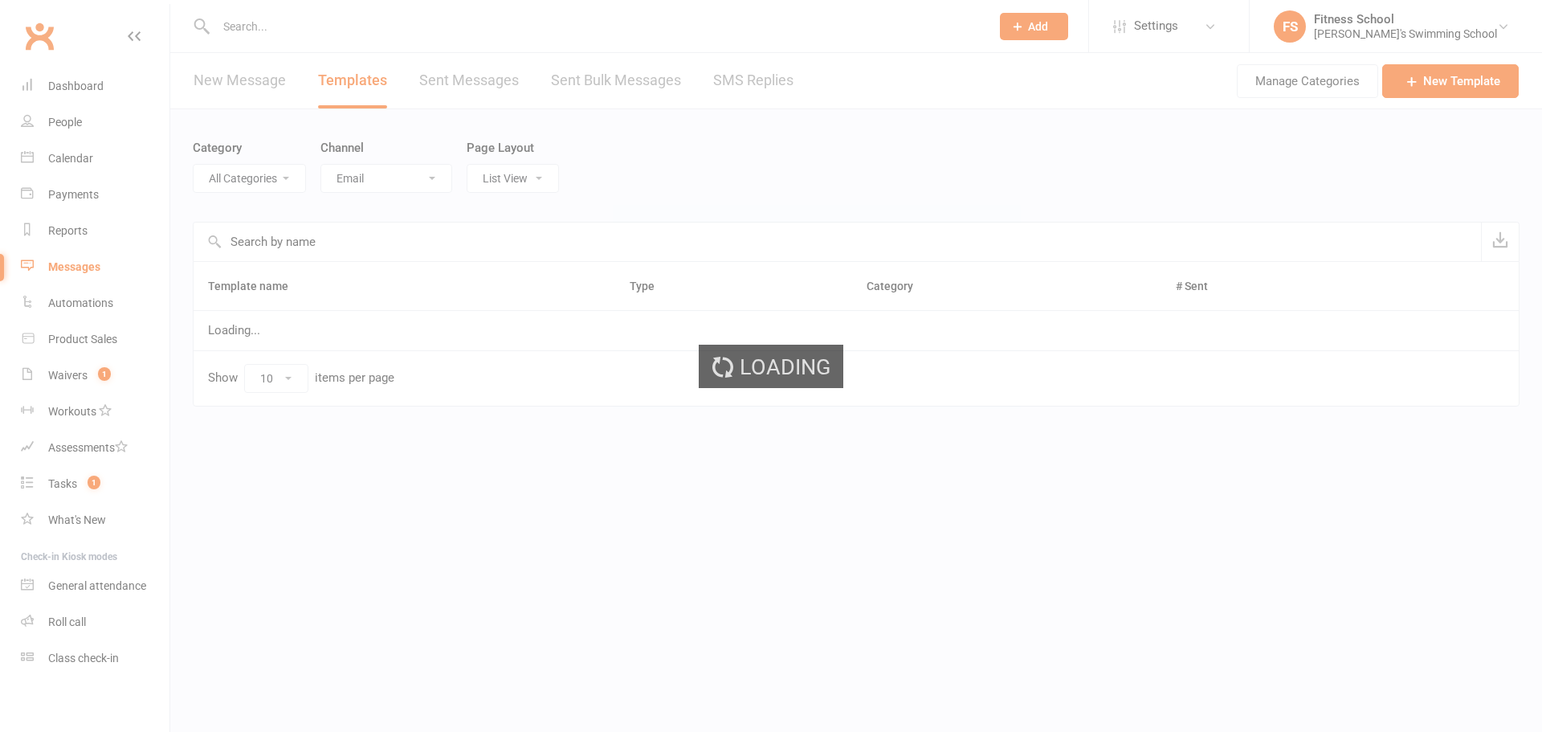
select select "1162"
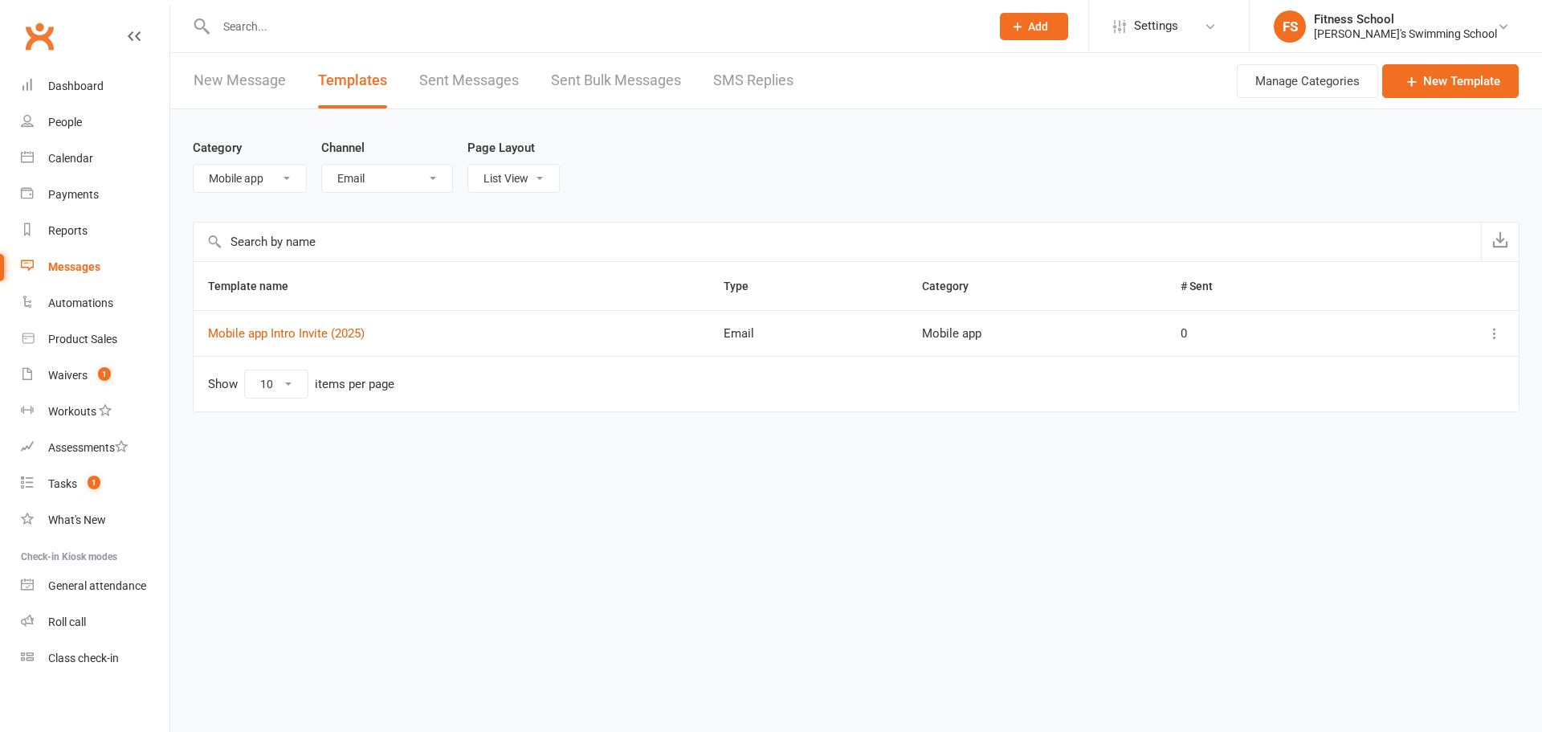
click at [267, 187] on select "All Categories (No category) Default General Mobile app" at bounding box center [250, 178] width 112 height 27
select select
click at [194, 165] on select "All Categories (No category) Default General Mobile app" at bounding box center [250, 178] width 112 height 27
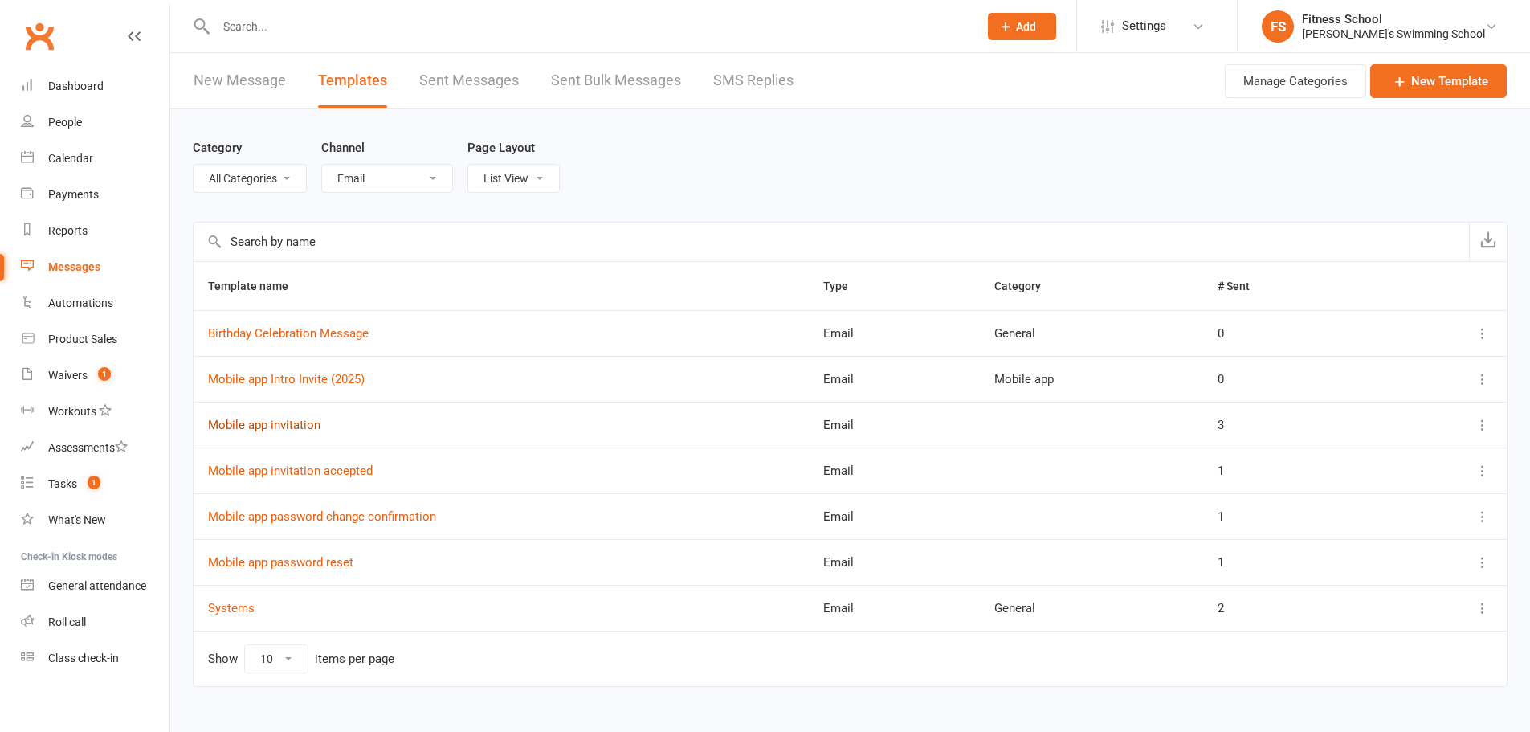
click at [284, 421] on link "Mobile app invitation" at bounding box center [264, 425] width 112 height 14
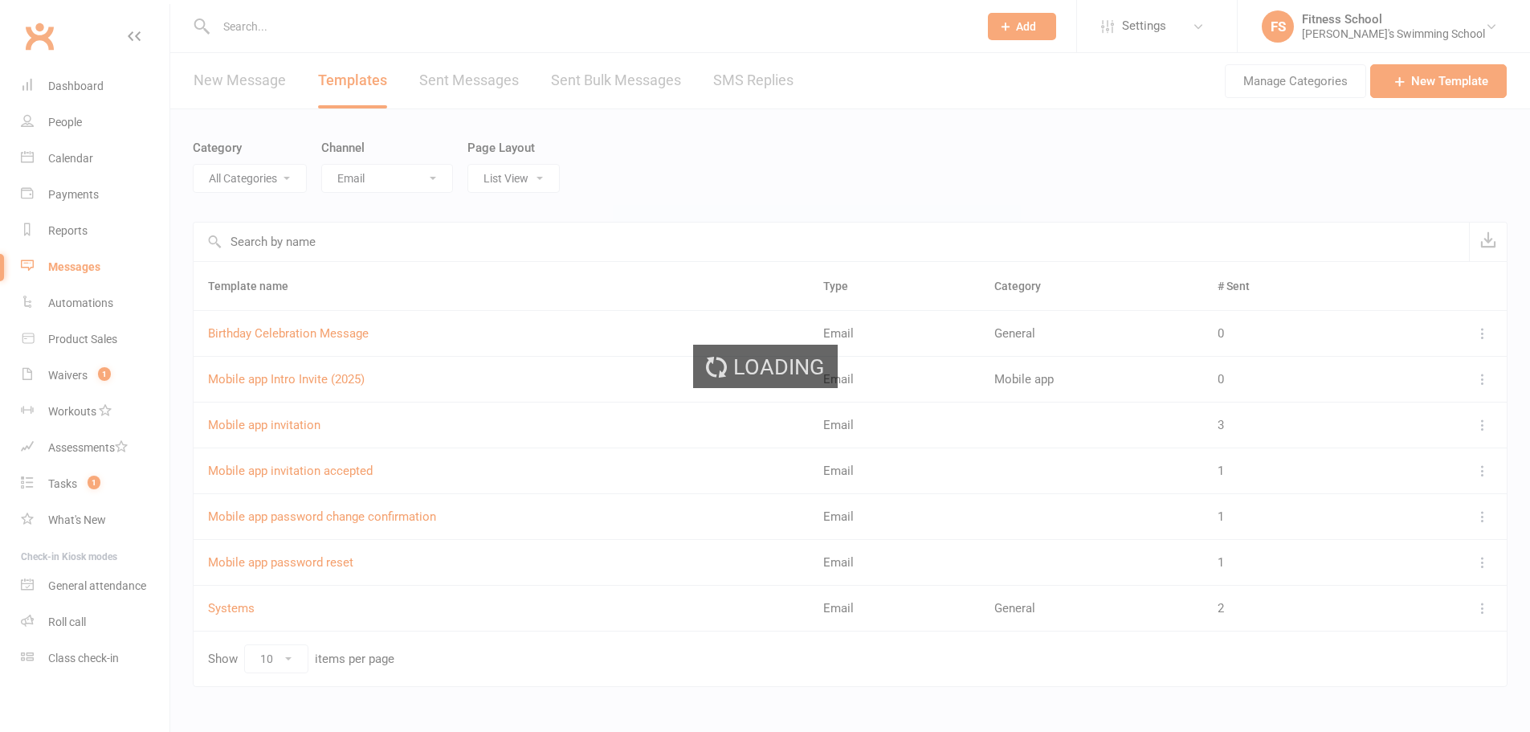
select select "mobile_app_template"
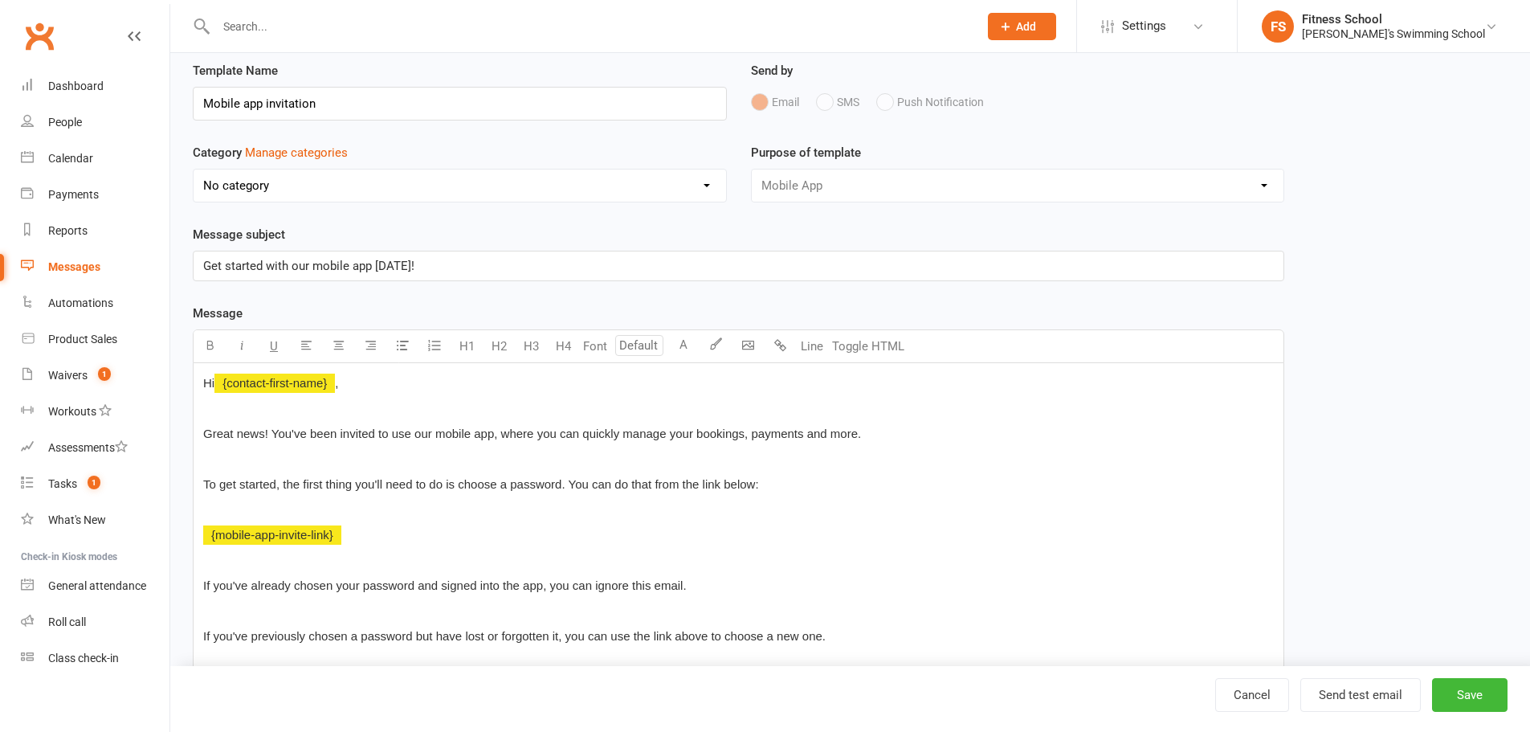
scroll to position [80, 0]
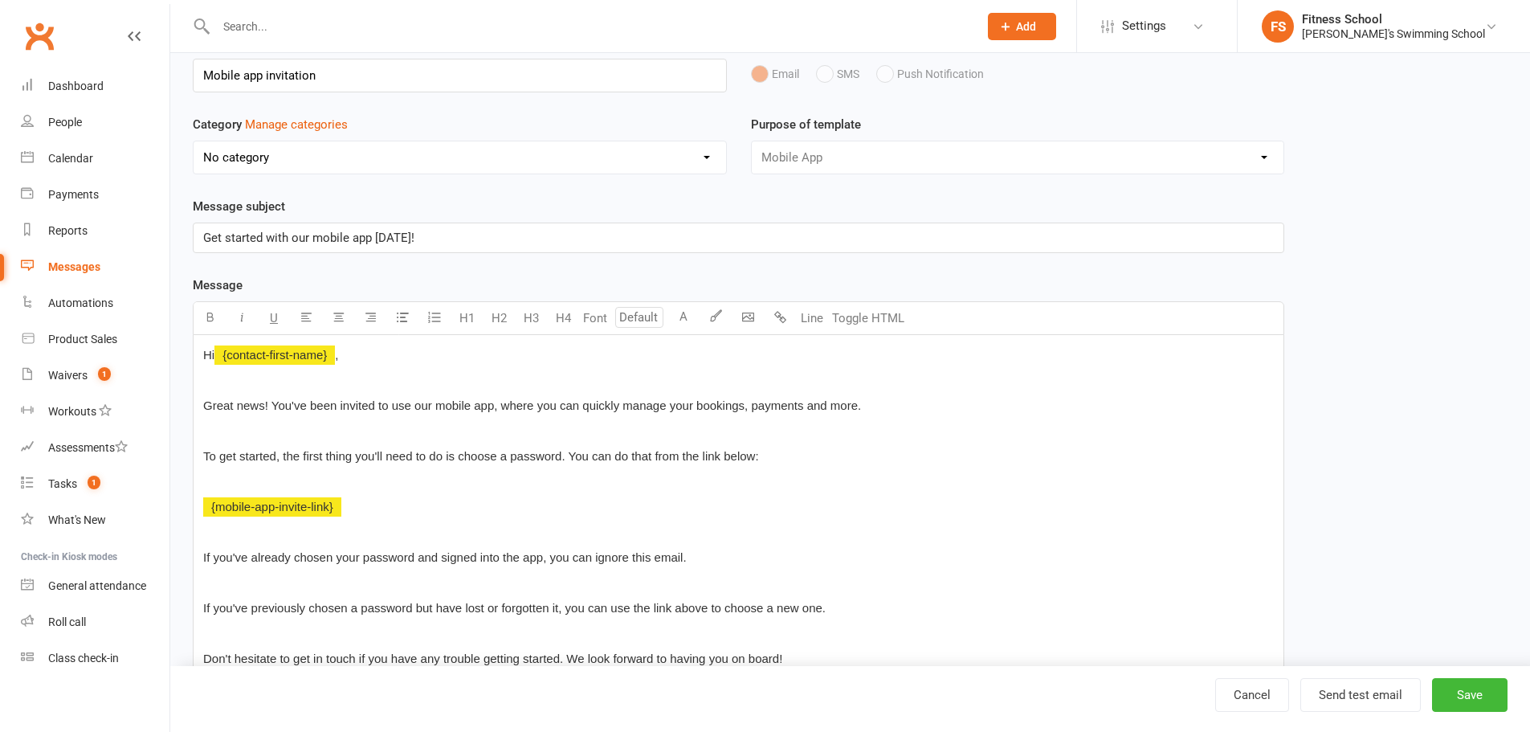
click at [1440, 281] on div "Template Name Mobile app invitation Send by Email SMS Push Notification Categor…" at bounding box center [850, 471] width 1339 height 876
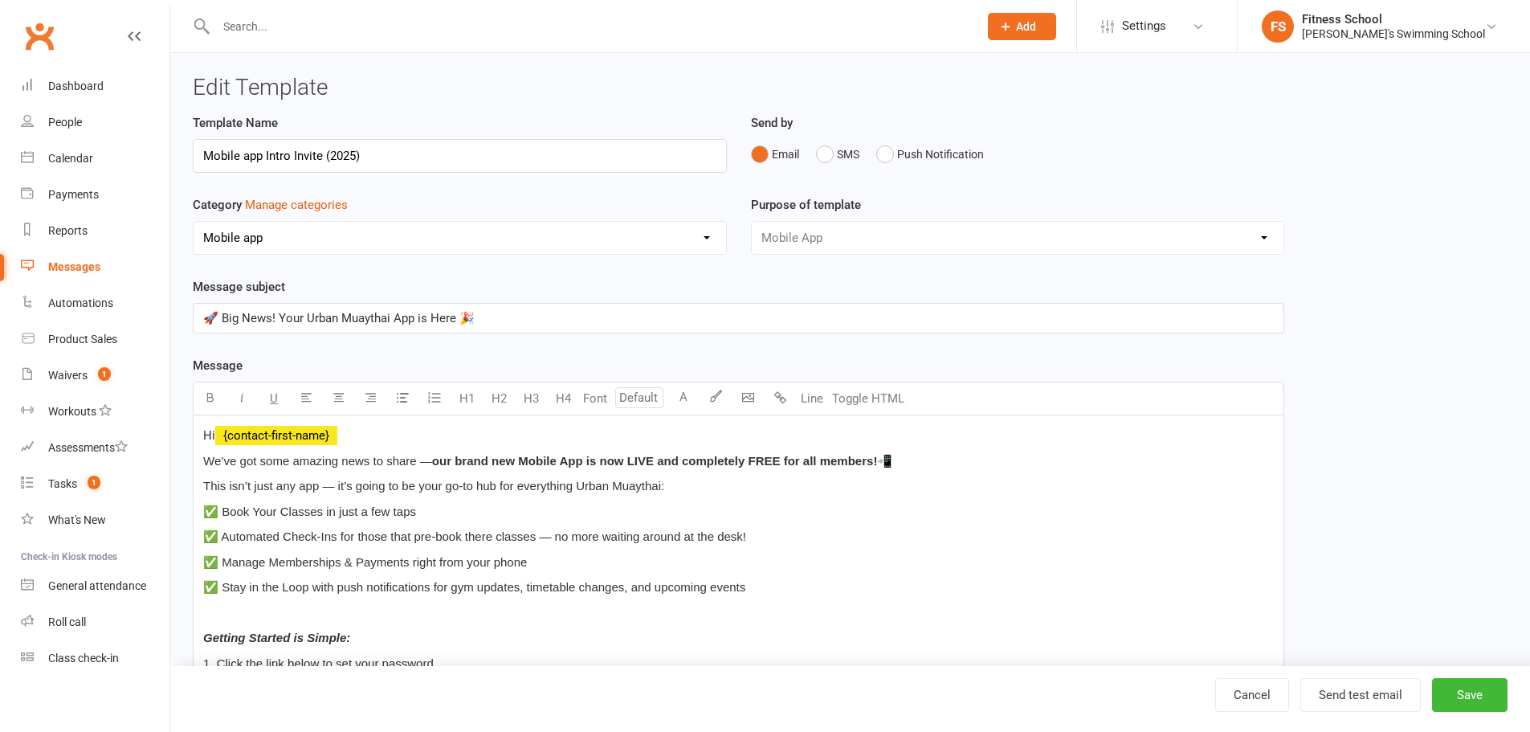
select select "1162"
select select "mobile_app_template"
click at [81, 304] on div "Automations" at bounding box center [80, 302] width 65 height 13
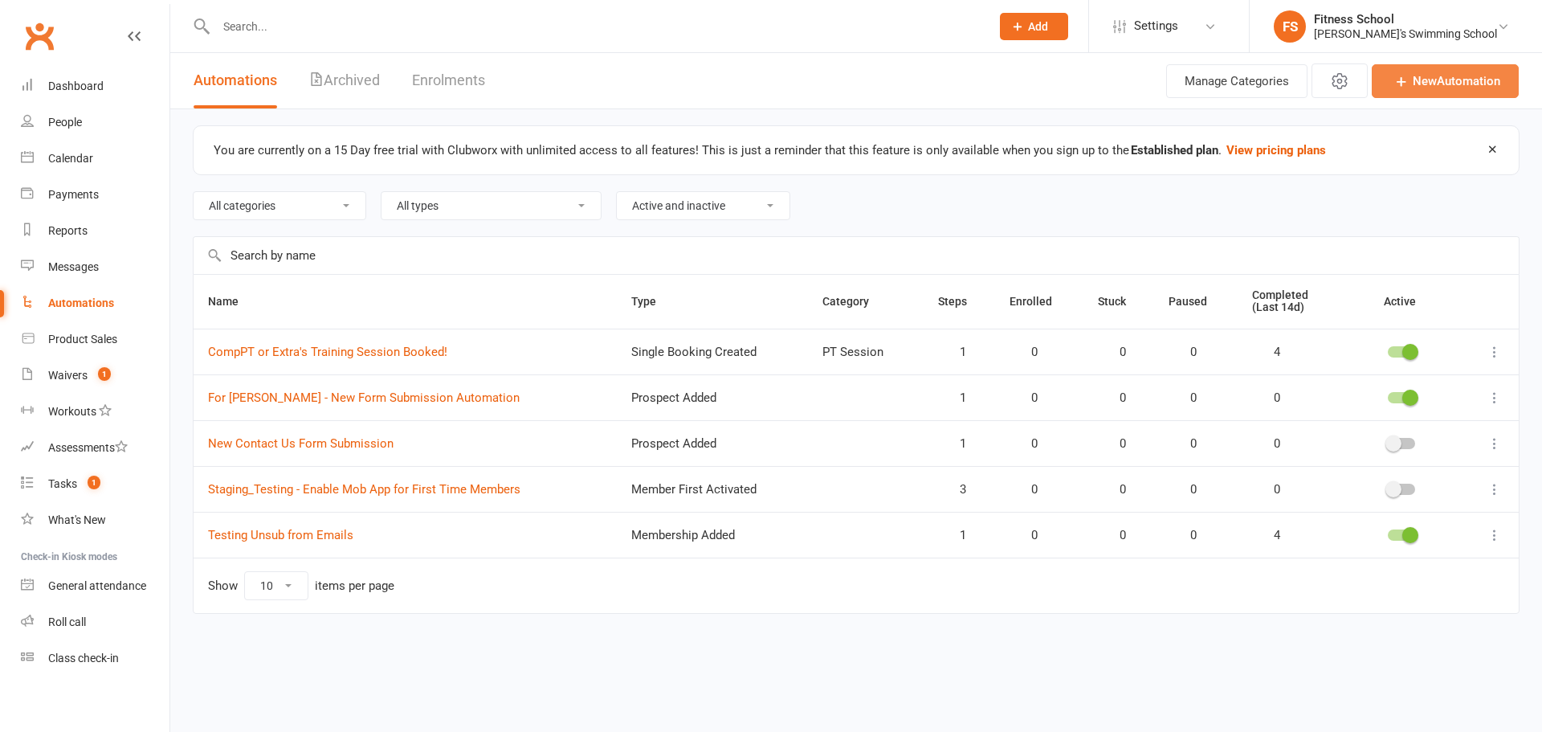
click at [1433, 74] on link "New Automation" at bounding box center [1445, 81] width 147 height 34
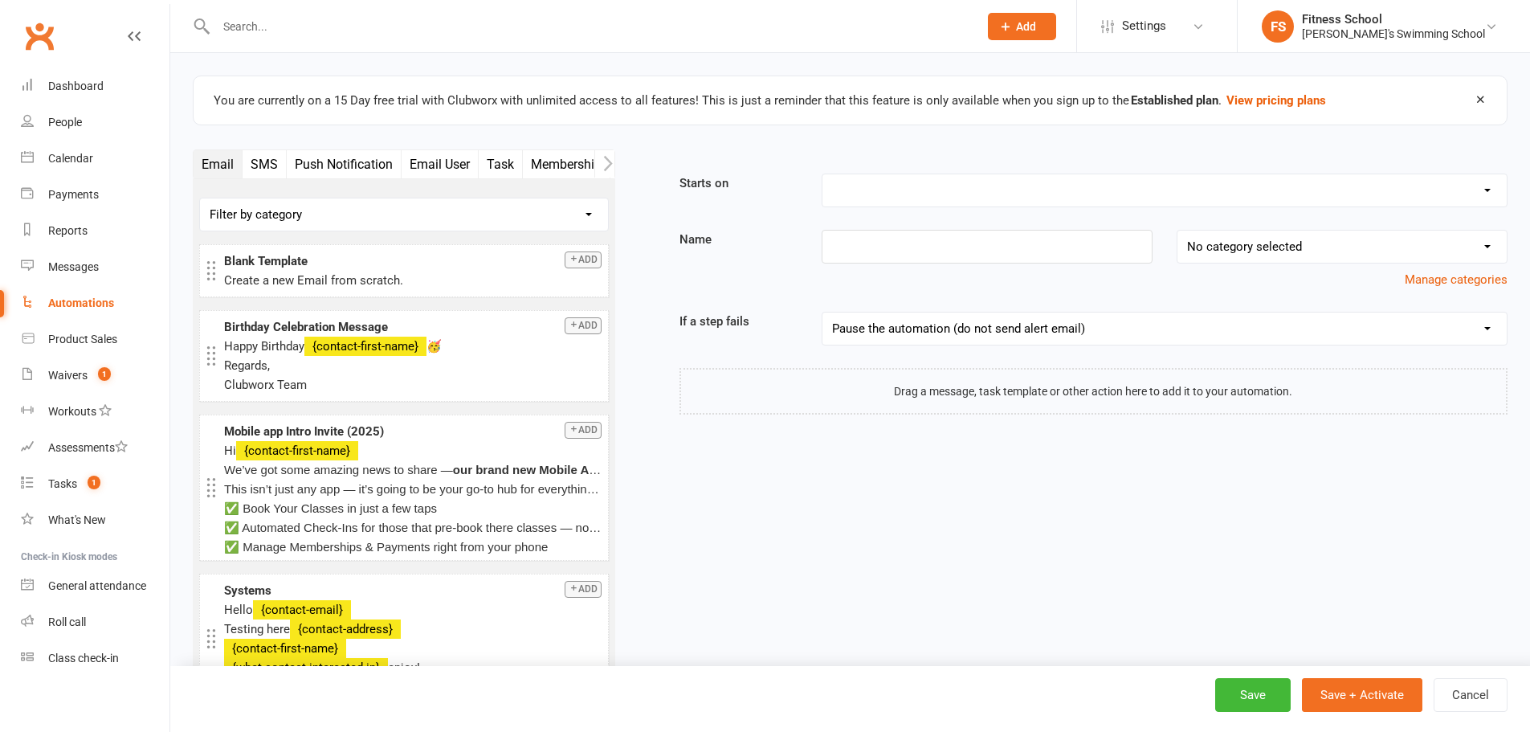
click at [608, 162] on icon "button" at bounding box center [608, 163] width 10 height 17
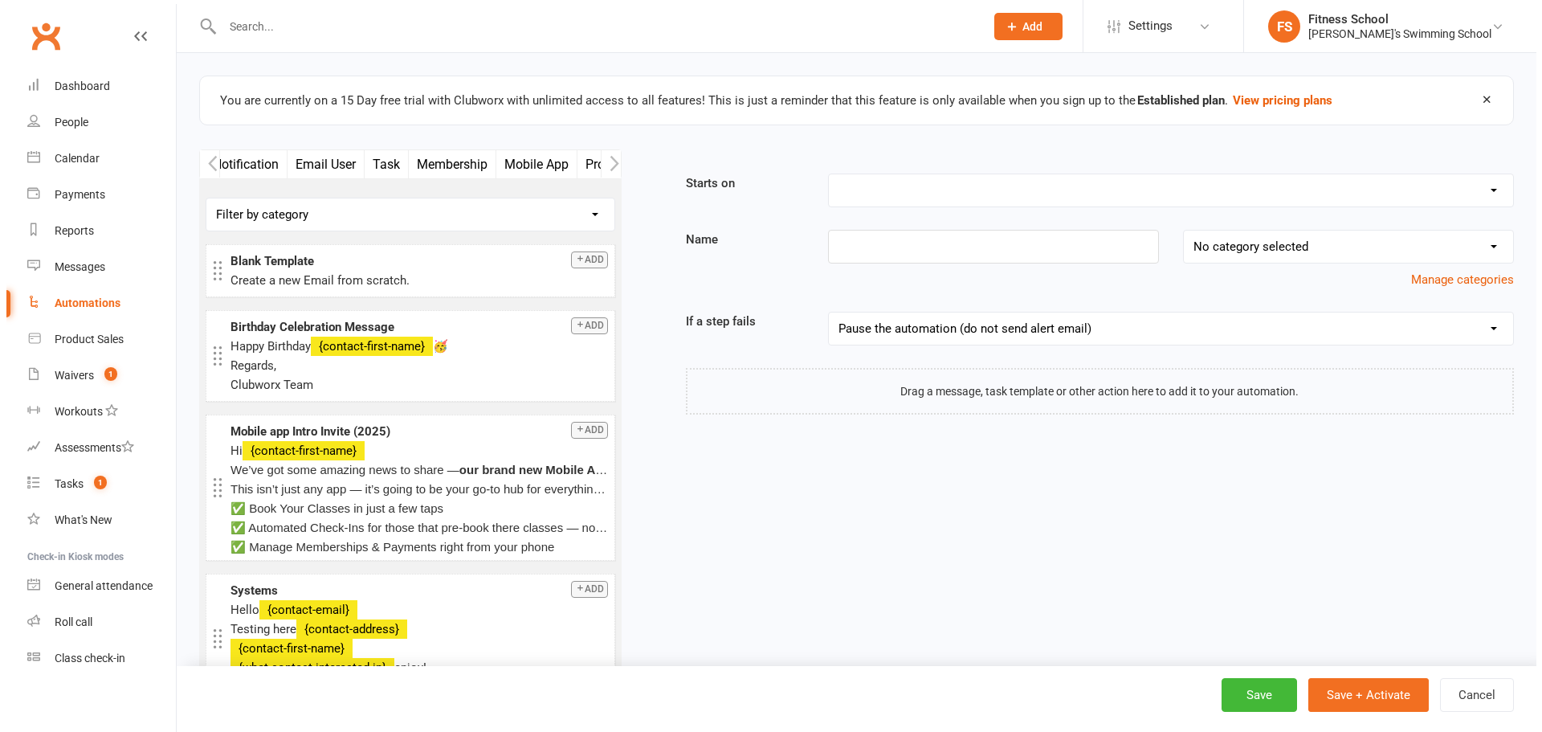
scroll to position [0, 241]
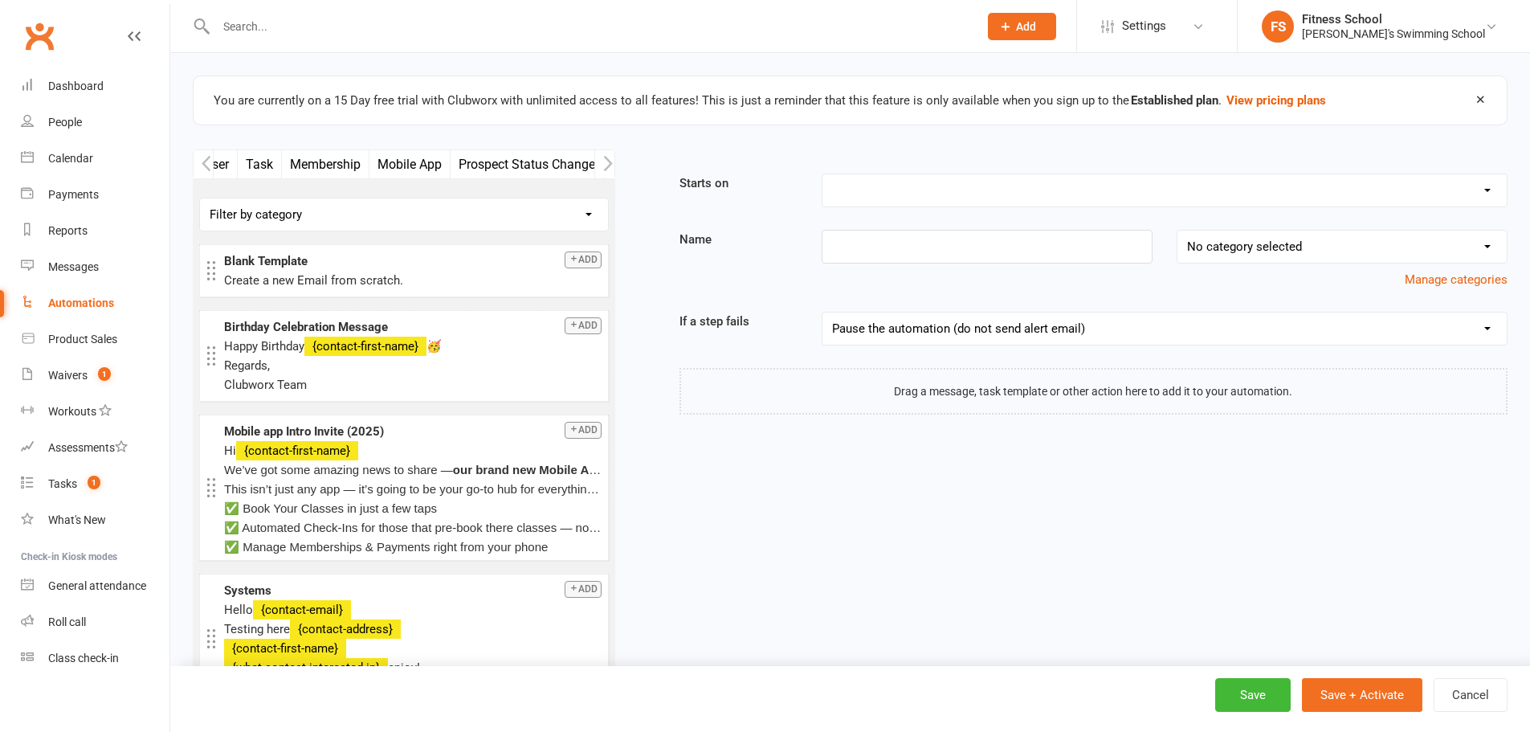
click at [423, 164] on button "Mobile App" at bounding box center [409, 164] width 81 height 28
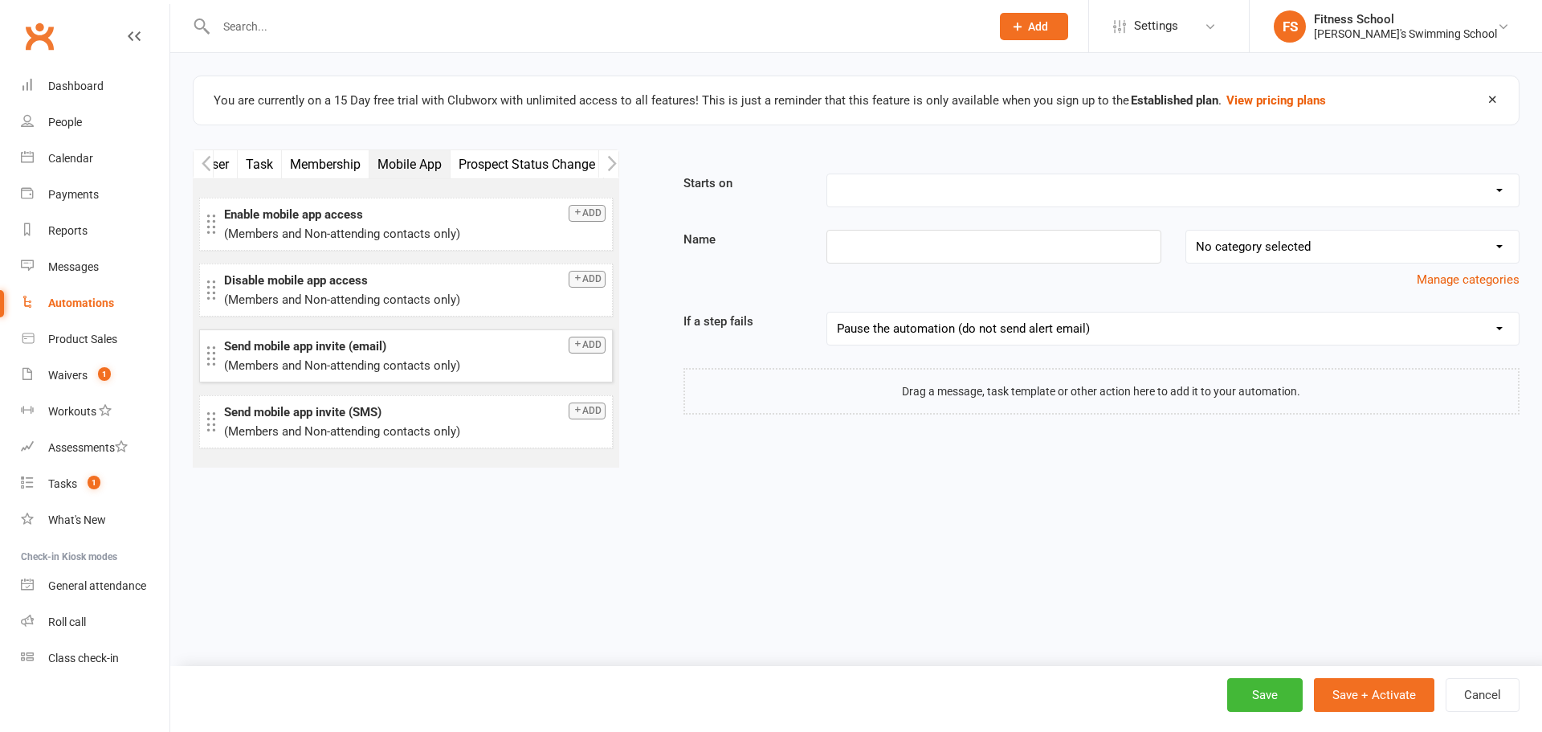
click at [593, 340] on button "Add" at bounding box center [587, 344] width 37 height 17
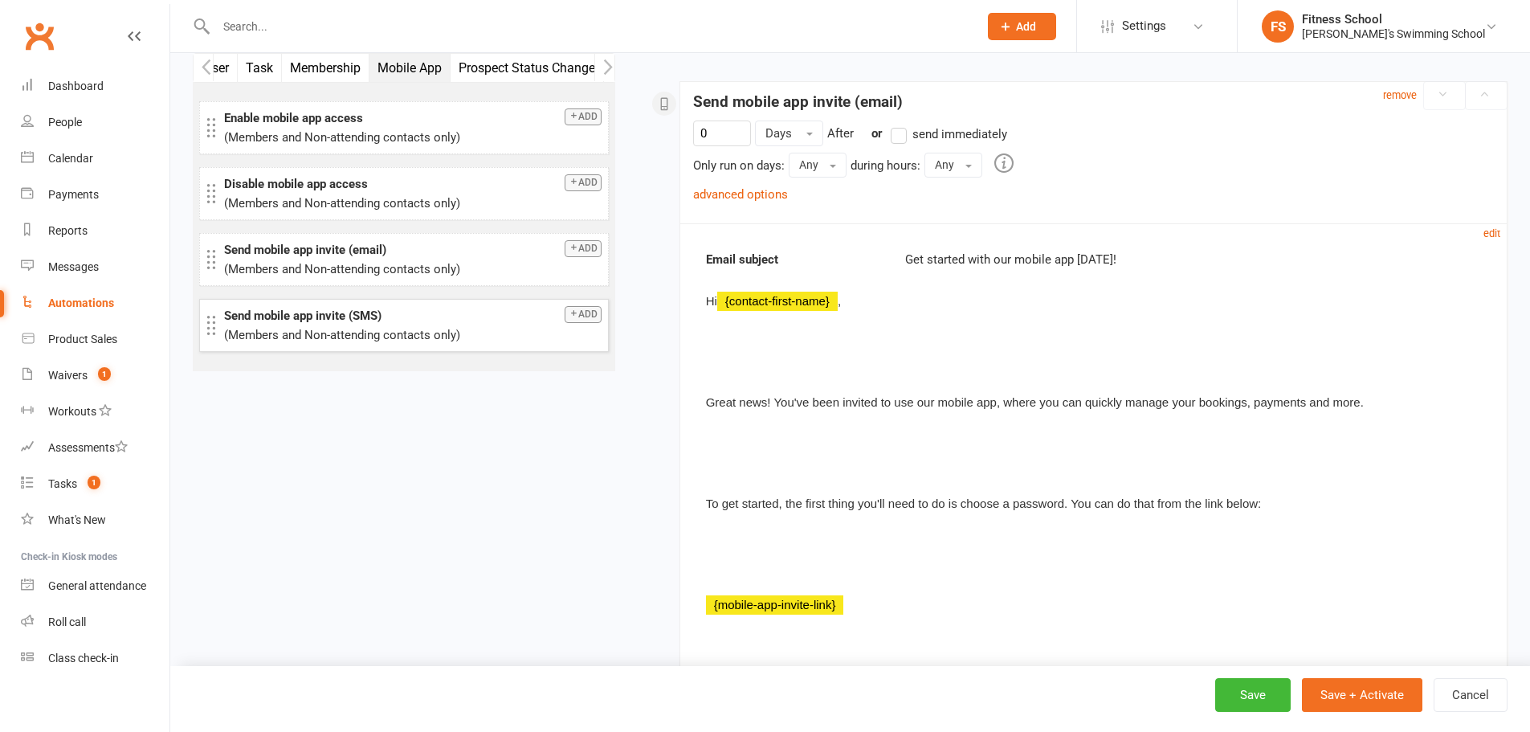
scroll to position [293, 0]
click at [1436, 694] on button "Cancel" at bounding box center [1470, 695] width 74 height 34
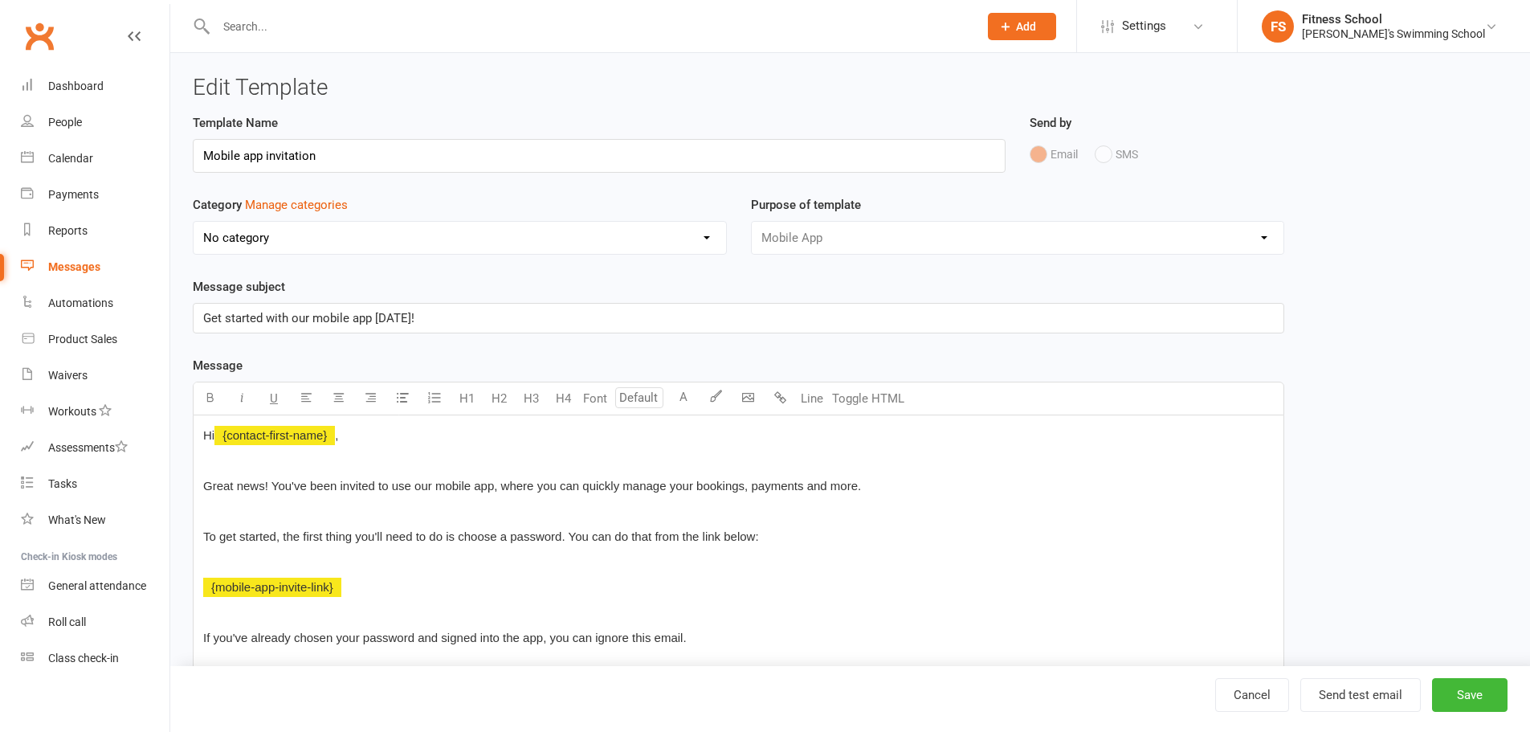
select select "mobile_app_template"
click at [376, 166] on input "Mobile app invitation" at bounding box center [460, 156] width 534 height 34
click at [206, 157] on input "Mobile app invitation" at bounding box center [460, 156] width 534 height 34
type input "Original - Mobile app invitation"
click at [379, 471] on div "Hi ﻿ {contact-first-name} , Great news! You've been invited to use our mobile a…" at bounding box center [739, 612] width 1090 height 395
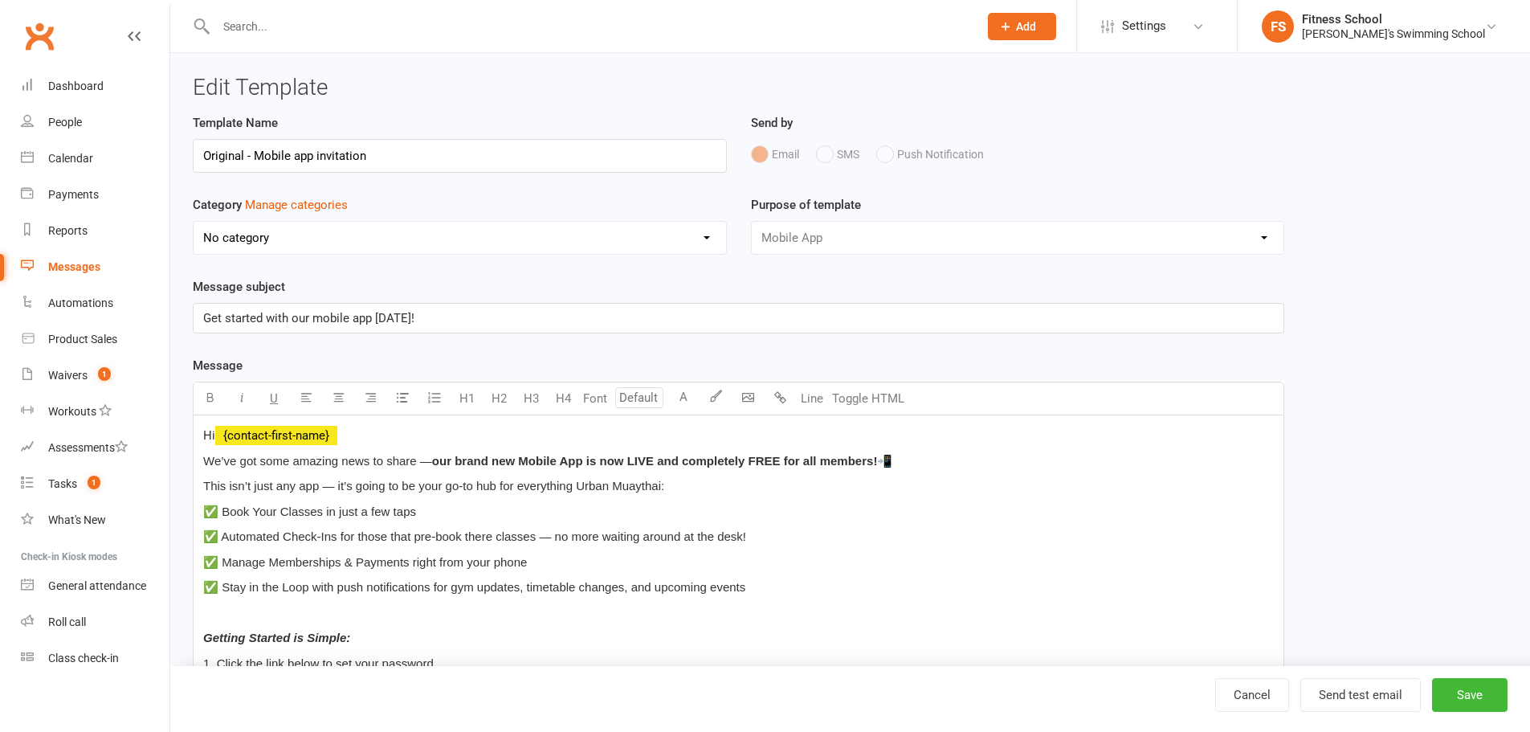
click at [398, 219] on div "Category Manage categories No category Default General Mobile app" at bounding box center [460, 224] width 534 height 59
drag, startPoint x: 399, startPoint y: 239, endPoint x: 397, endPoint y: 253, distance: 13.7
click at [399, 239] on select "No category Default General Mobile app" at bounding box center [460, 238] width 532 height 32
select select "1162"
click at [194, 222] on select "No category Default General Mobile app" at bounding box center [460, 238] width 532 height 32
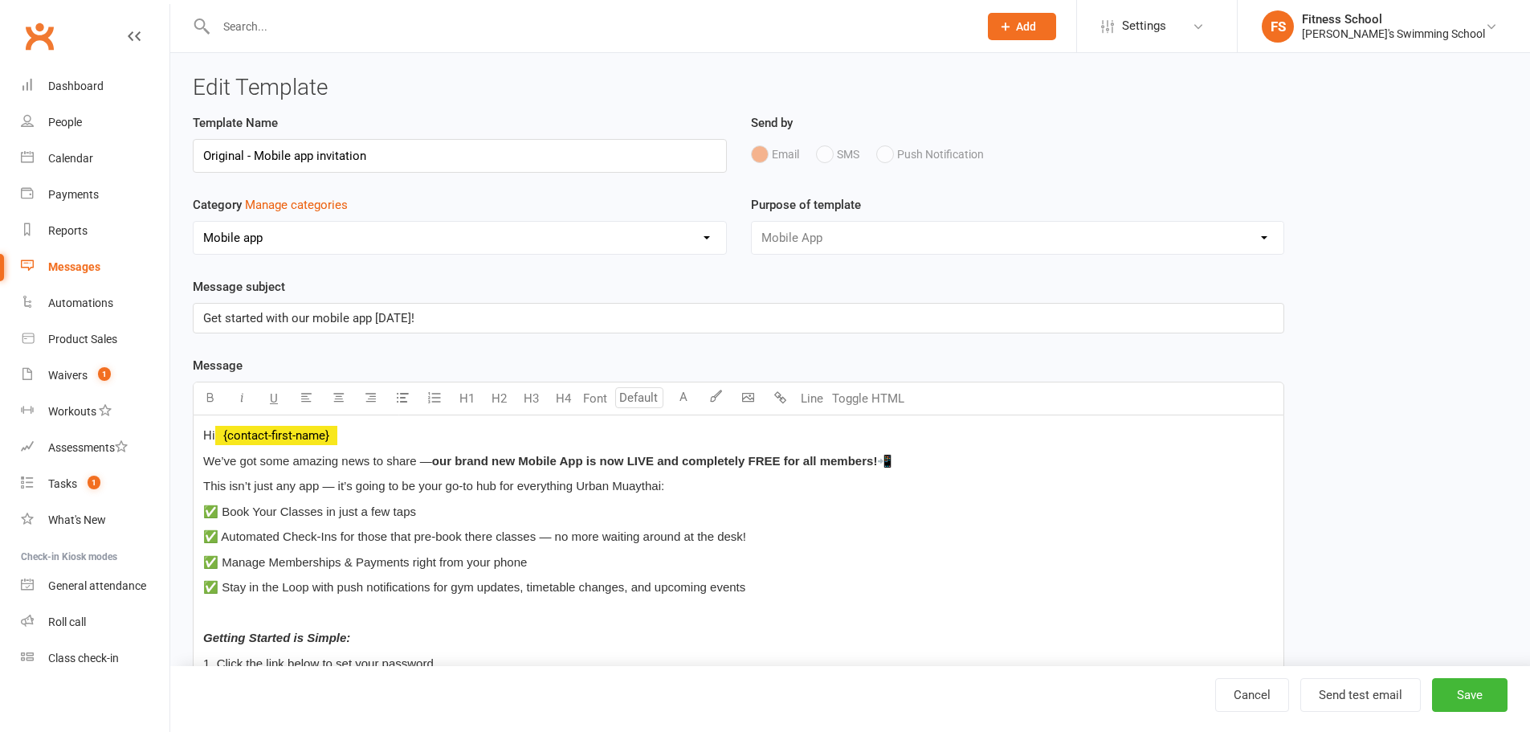
click at [395, 312] on span "Get started with our mobile app [DATE]!" at bounding box center [308, 318] width 211 height 14
click at [480, 326] on p "Get started with our mobile app [DATE]!" at bounding box center [738, 317] width 1070 height 19
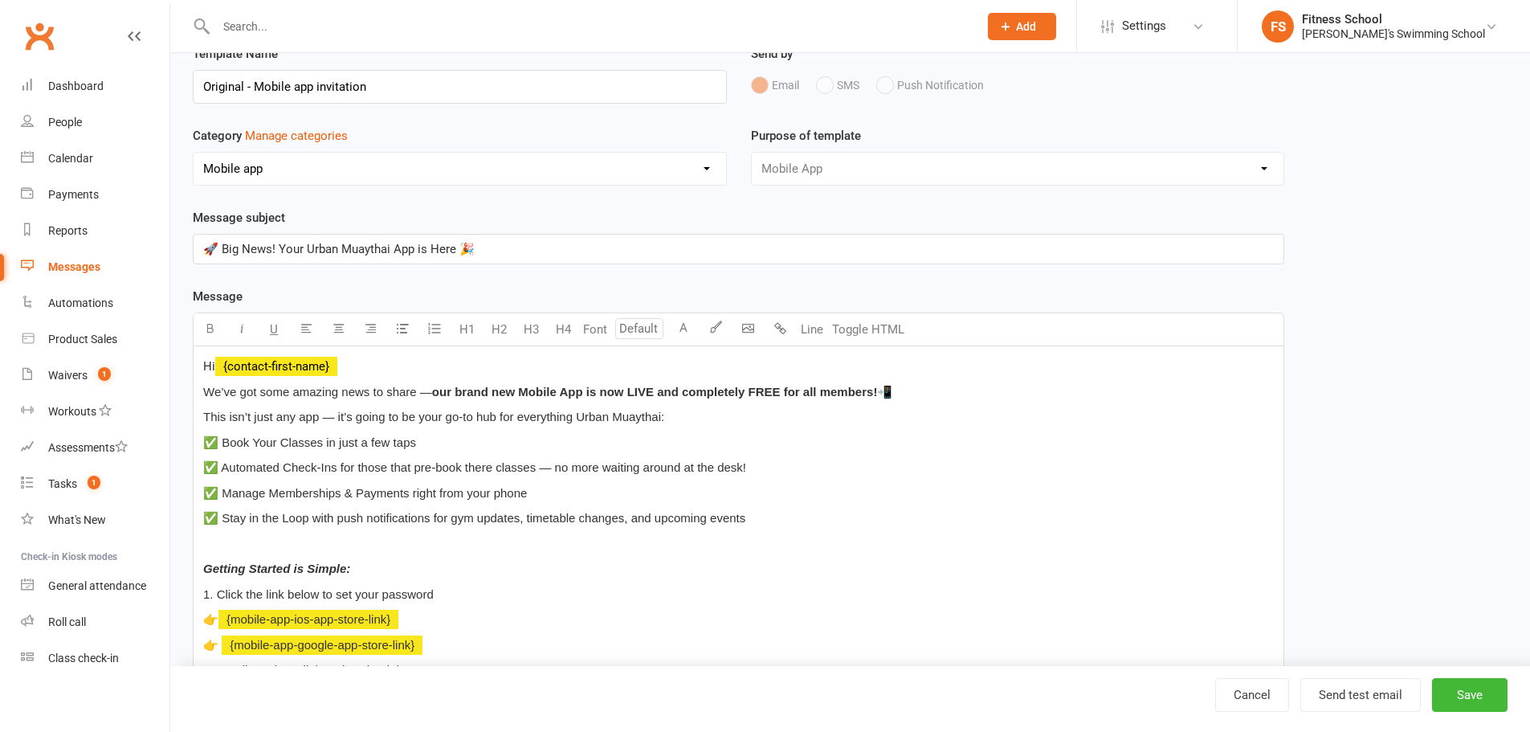
scroll to position [241, 0]
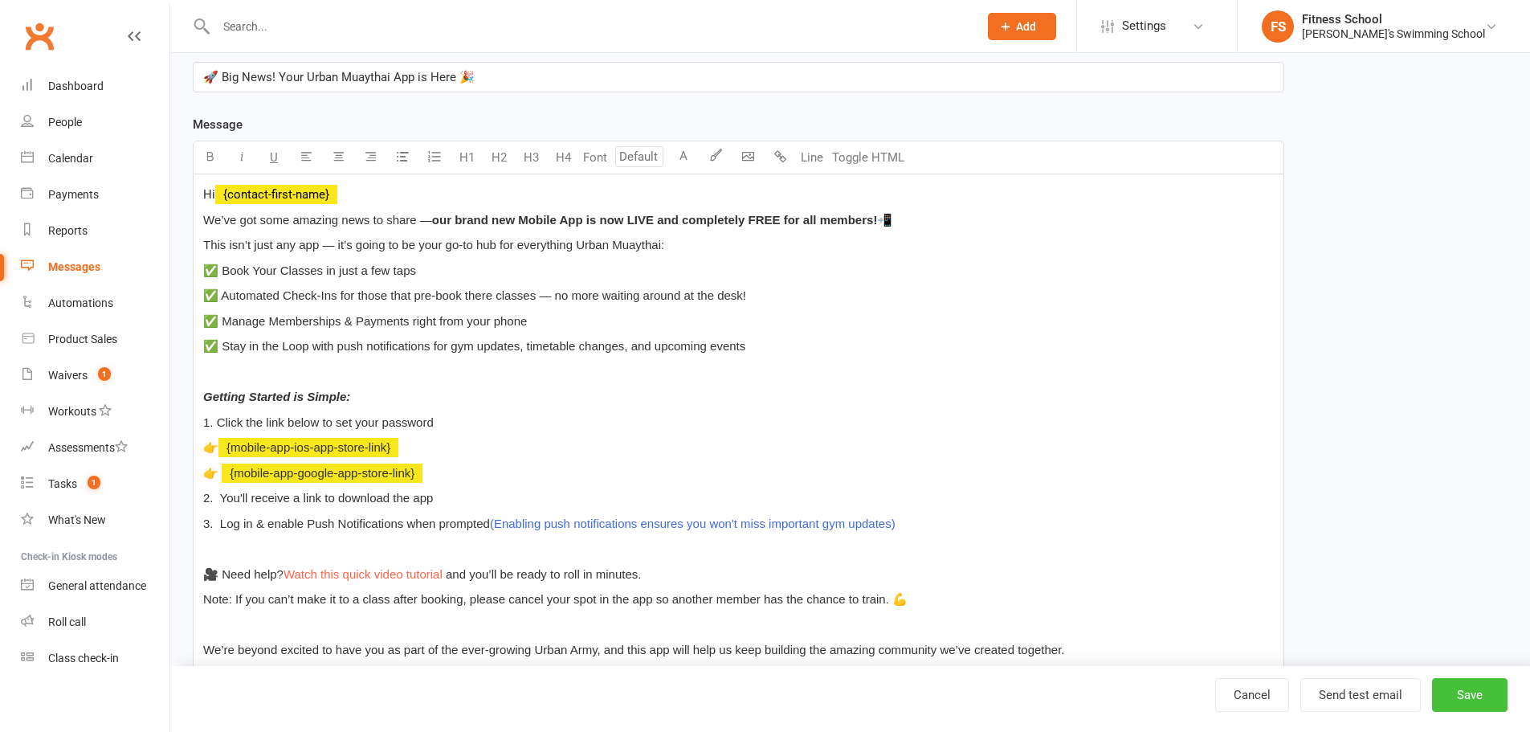
click at [1483, 696] on button "Save" at bounding box center [1469, 695] width 75 height 34
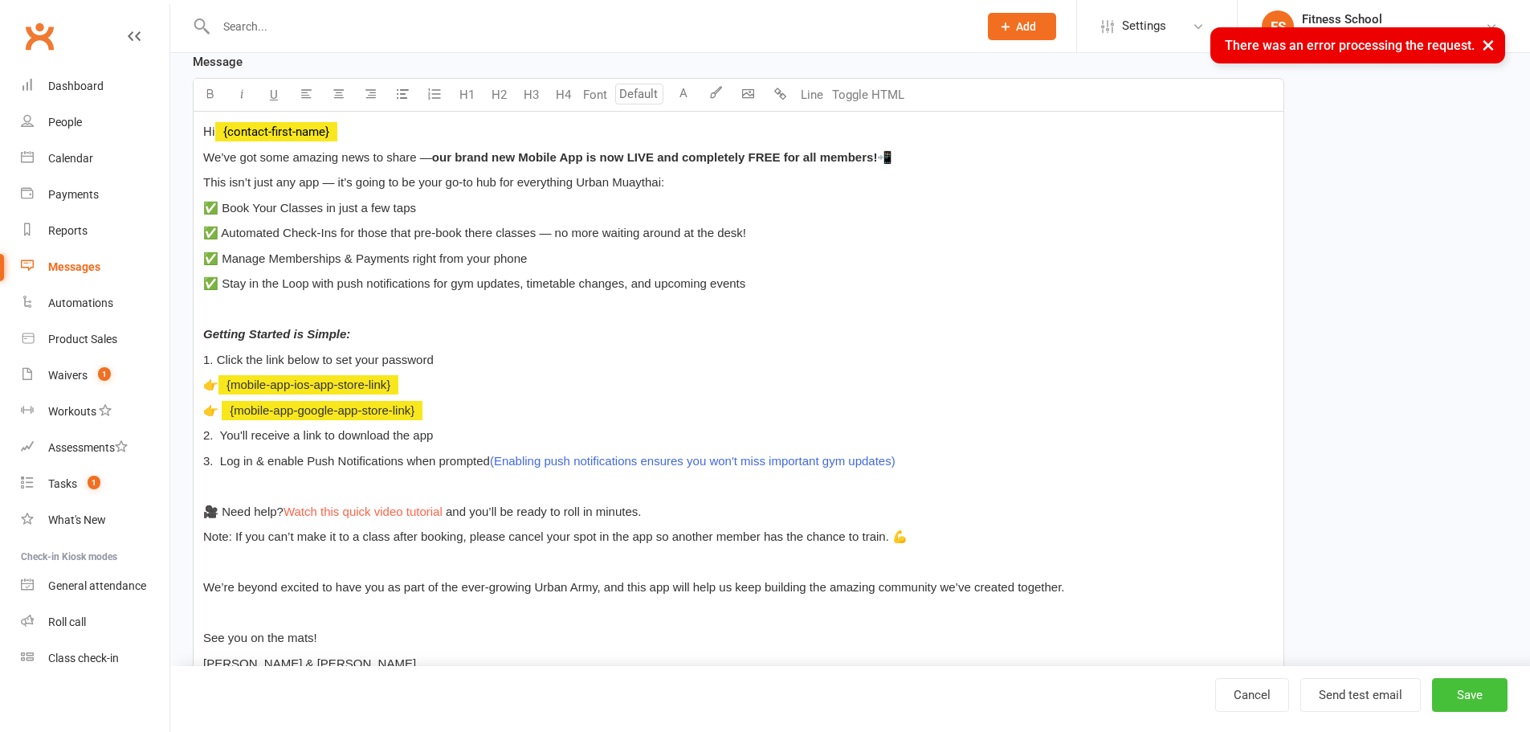
scroll to position [482, 0]
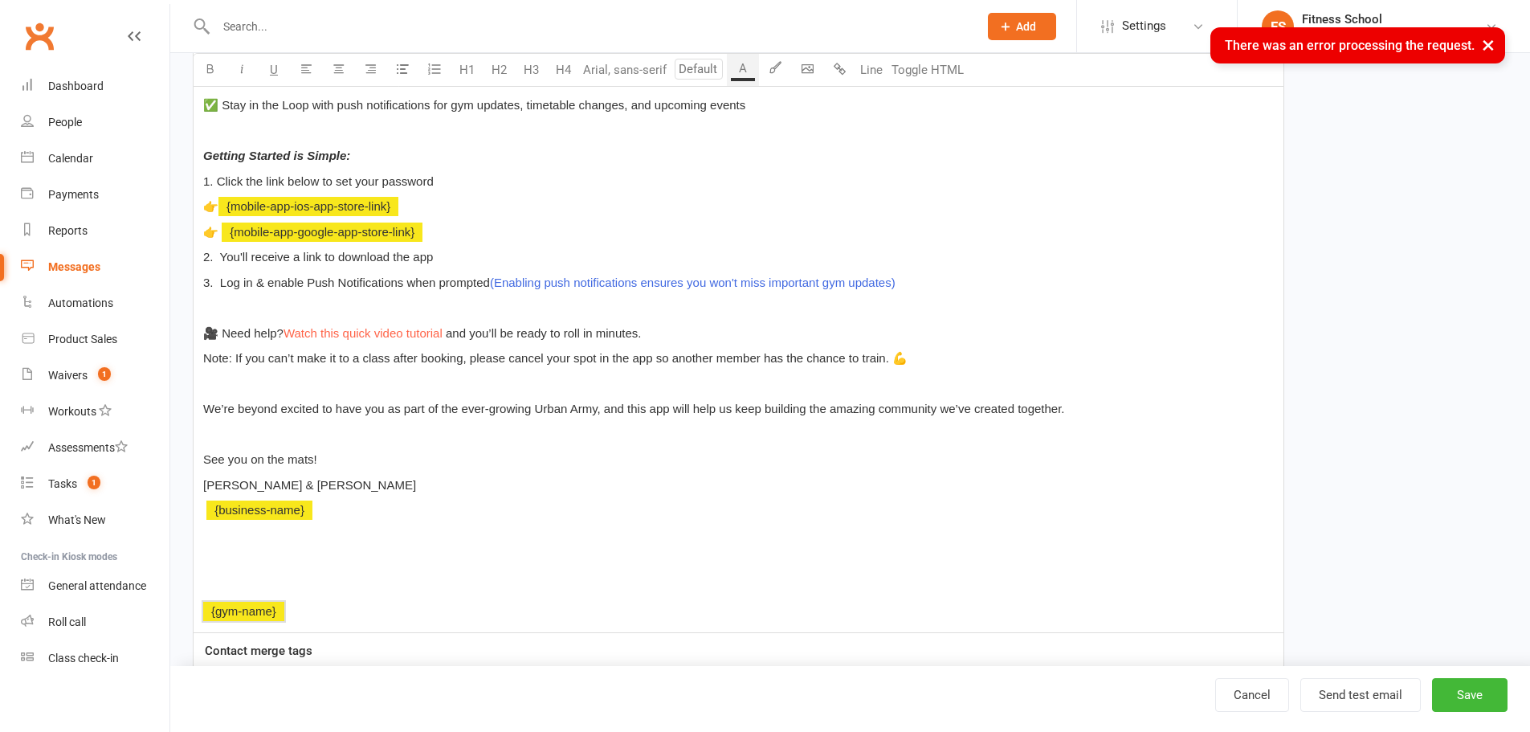
click at [581, 597] on div "Hi ﻿ {contact-first-name} We’ve got some amazing news to share — our brand new …" at bounding box center [739, 282] width 1090 height 699
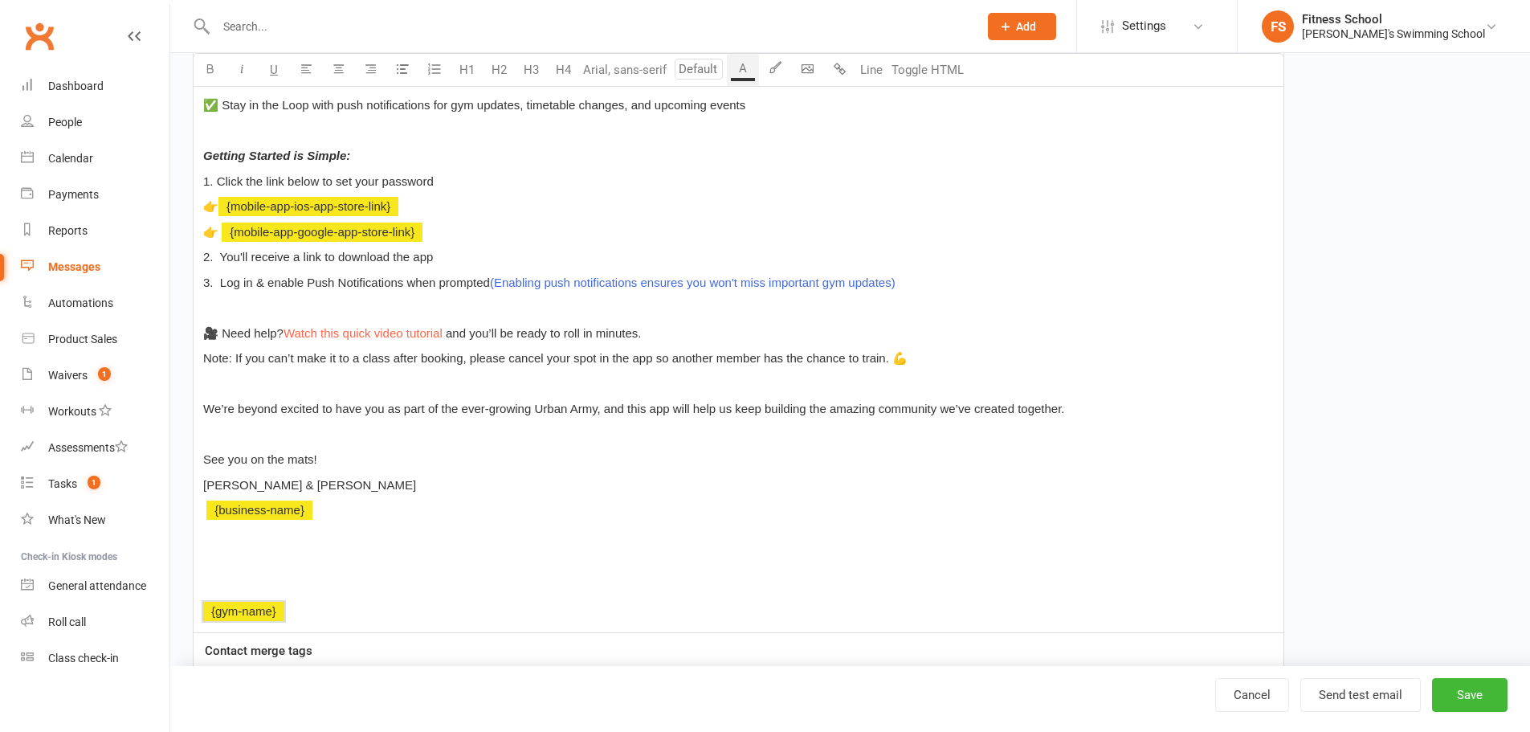
click at [579, 609] on p "﻿ {gym-name}" at bounding box center [738, 610] width 1070 height 19
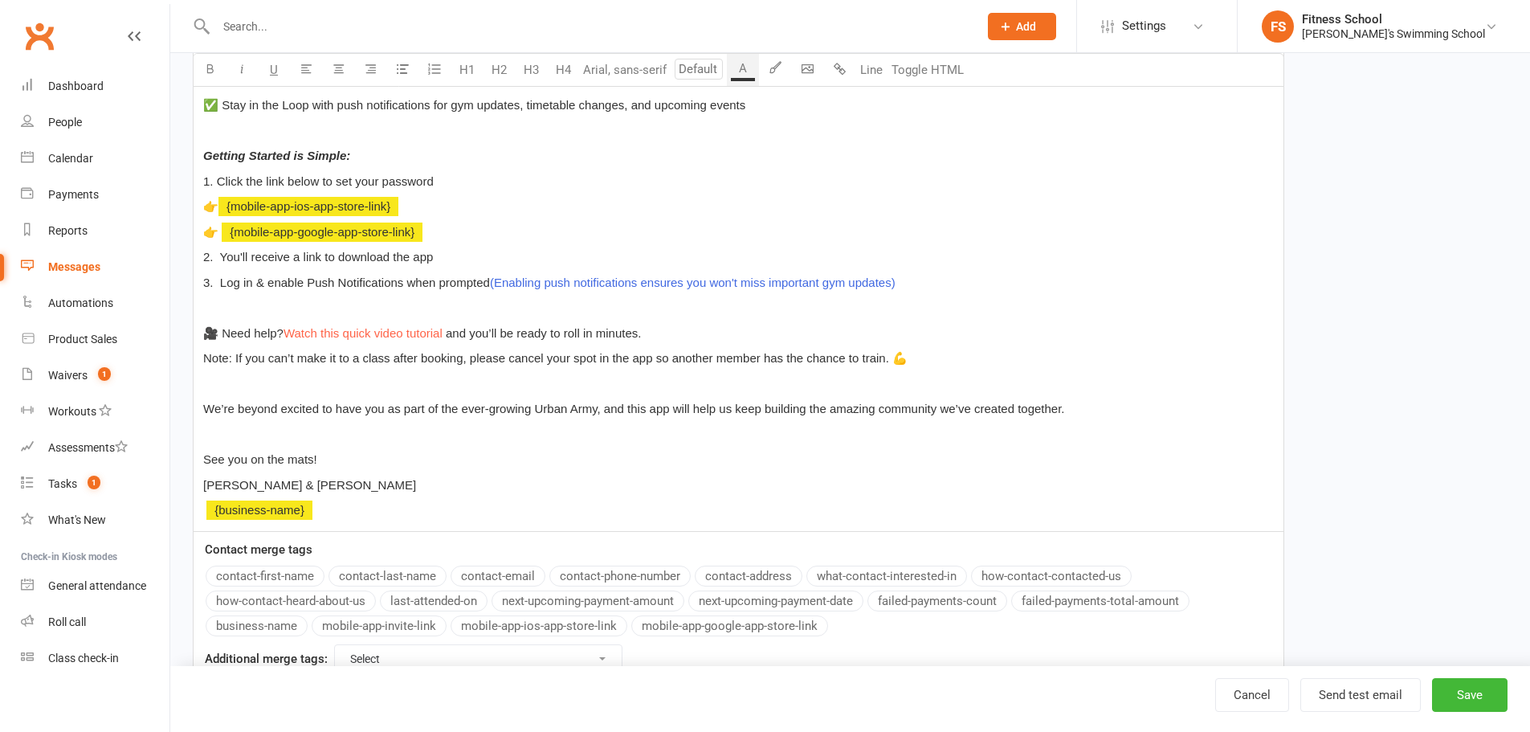
click at [1461, 674] on div "Cancel Send test email Save" at bounding box center [849, 699] width 1359 height 66
click at [1457, 695] on button "Save" at bounding box center [1469, 695] width 75 height 34
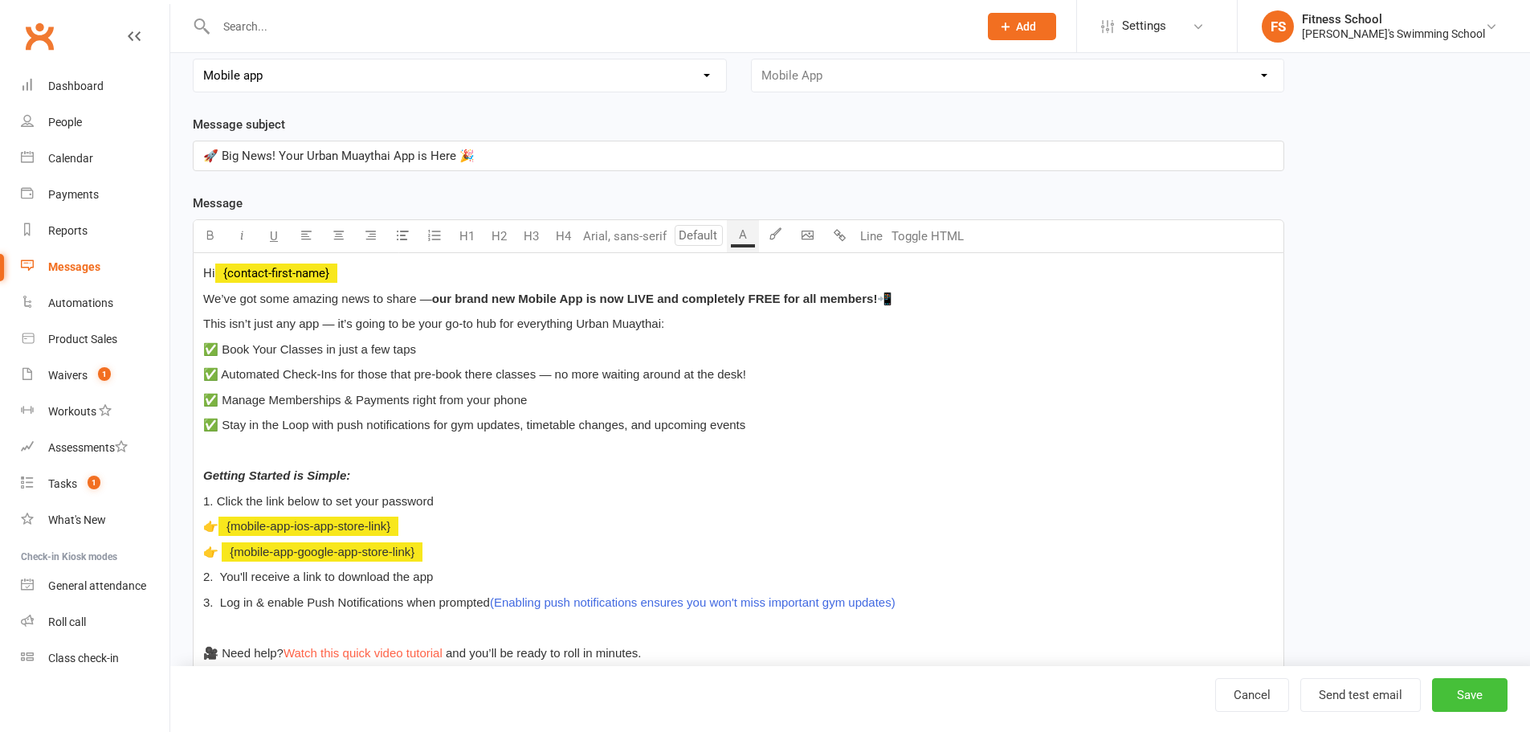
scroll to position [161, 0]
click at [565, 155] on p "🚀 Big News! Your Urban Muaythai App is Here 🎉" at bounding box center [738, 157] width 1070 height 19
click at [1482, 699] on button "Save" at bounding box center [1469, 695] width 75 height 34
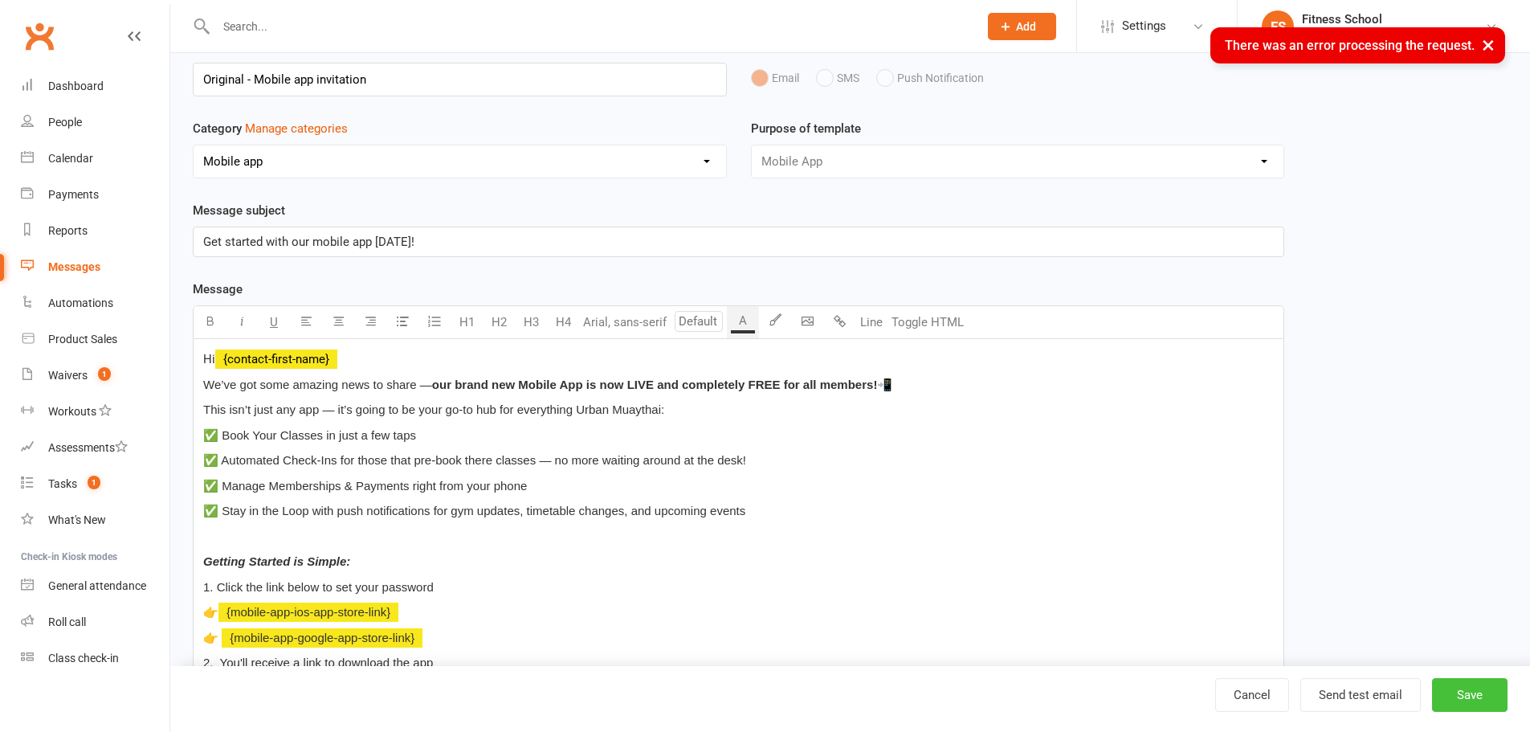
scroll to position [0, 0]
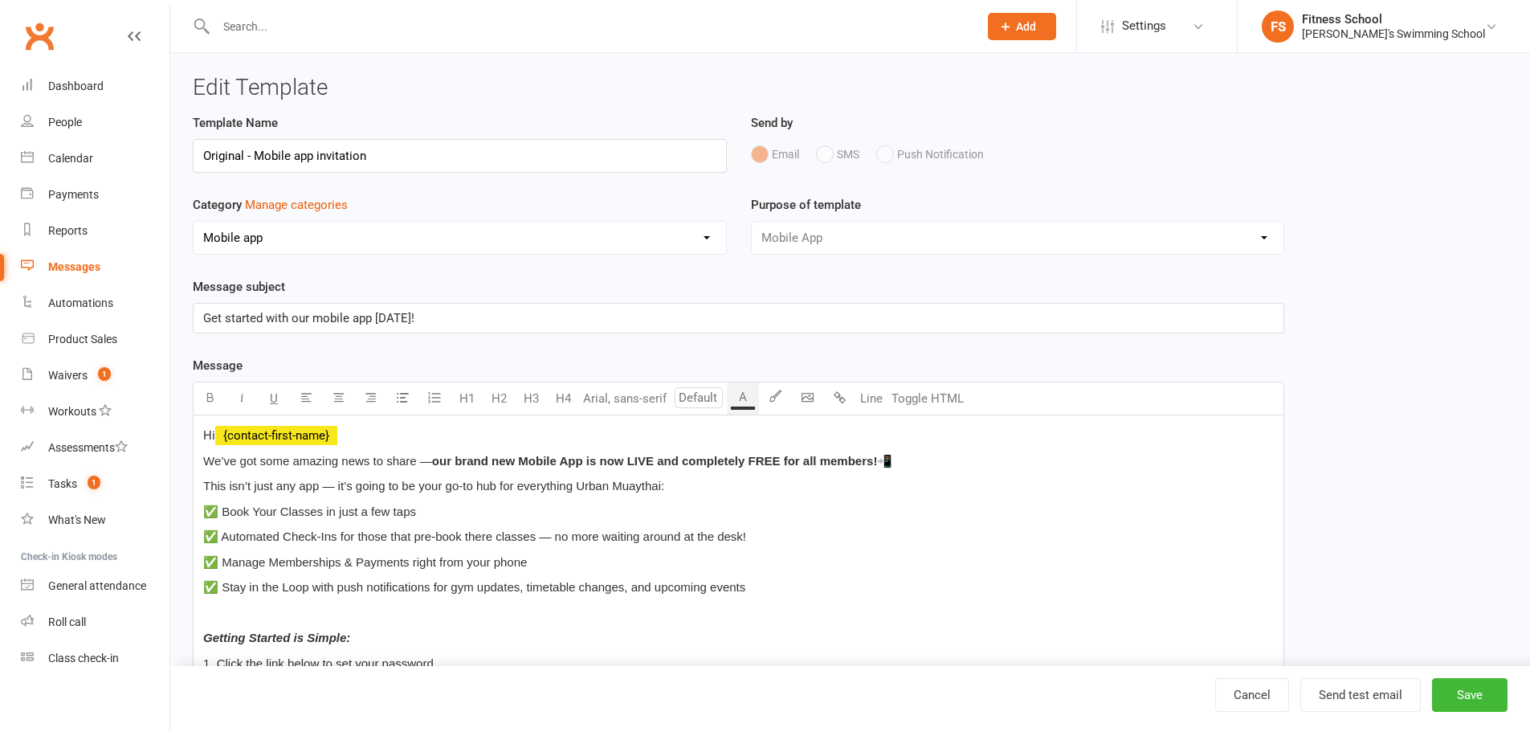
click at [556, 243] on select "No category Default General Mobile app" at bounding box center [460, 238] width 532 height 32
select select
click at [194, 222] on select "No category Default General Mobile app" at bounding box center [460, 238] width 532 height 32
click at [1475, 693] on button "Save" at bounding box center [1469, 695] width 75 height 34
click at [1486, 695] on button "Save" at bounding box center [1469, 695] width 75 height 34
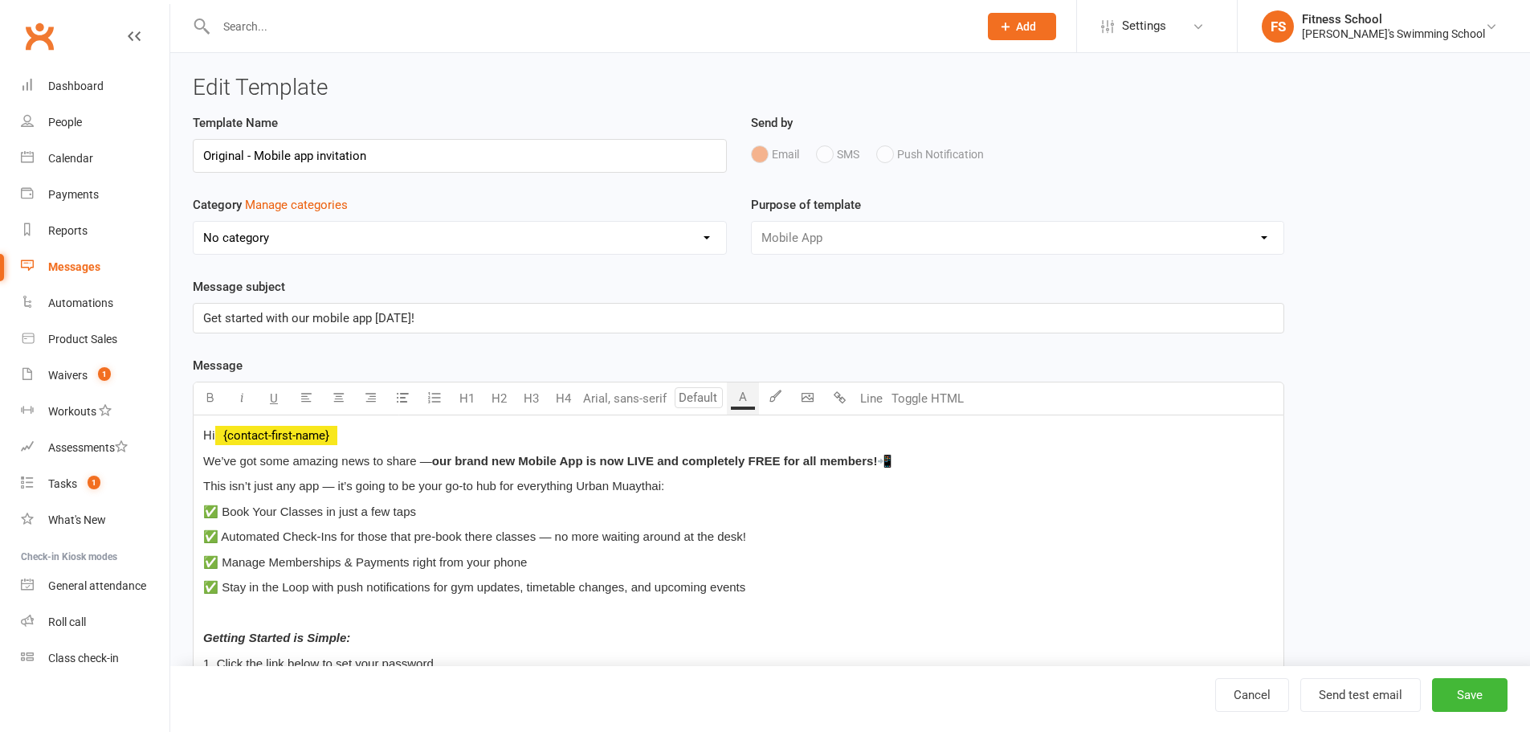
drag, startPoint x: 1436, startPoint y: 395, endPoint x: 1435, endPoint y: 381, distance: 13.7
click at [1436, 395] on div "Template Name Original - Mobile app invitation Send by Email SMS Push Notificat…" at bounding box center [850, 667] width 1339 height 1109
drag, startPoint x: 1375, startPoint y: 344, endPoint x: 1373, endPoint y: 330, distance: 14.5
click at [1375, 344] on div "Template Name Original - Mobile app invitation Send by Email SMS Push Notificat…" at bounding box center [850, 667] width 1339 height 1109
click at [1348, 444] on div "Template Name Original - Mobile app invitation Send by Email SMS Push Notificat…" at bounding box center [850, 667] width 1339 height 1109
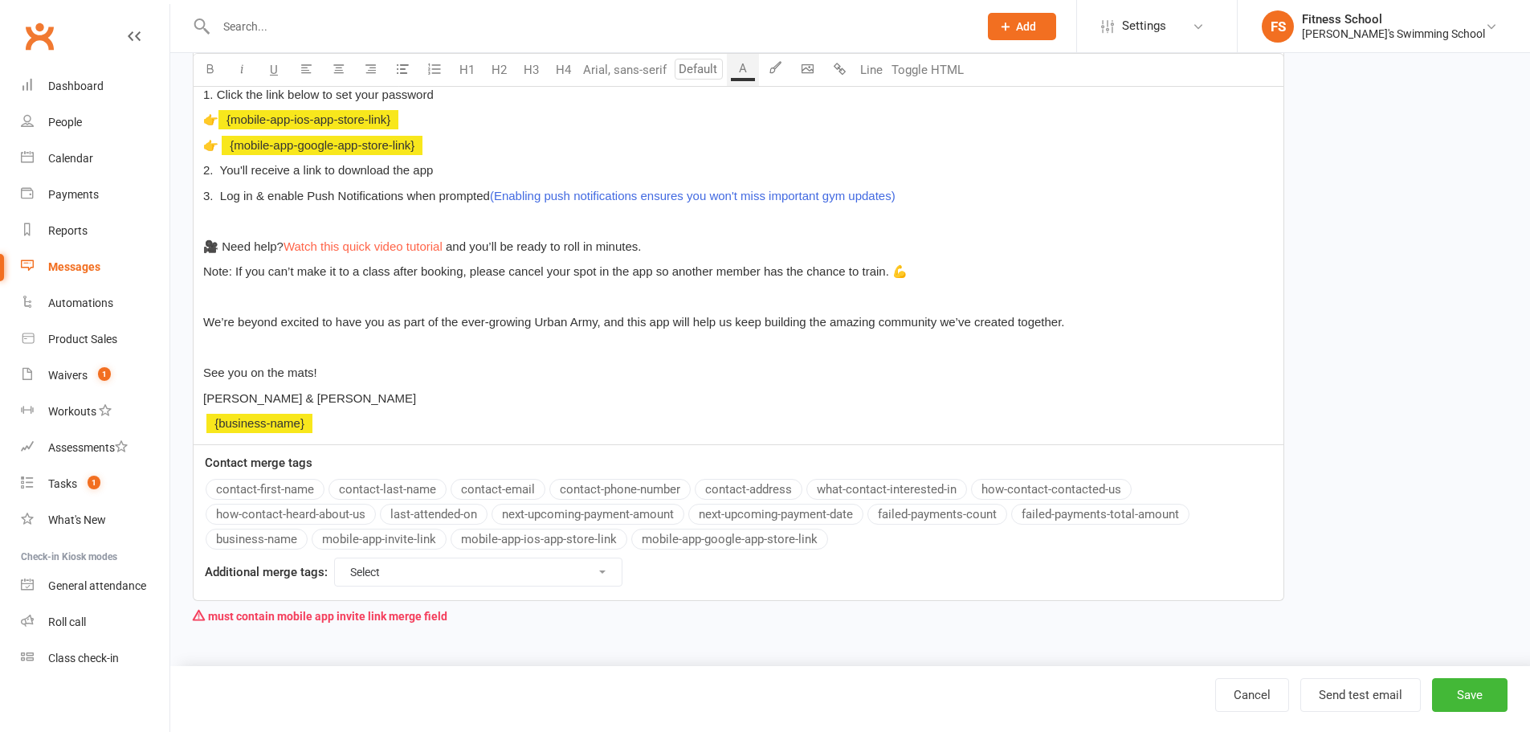
scroll to position [408, 0]
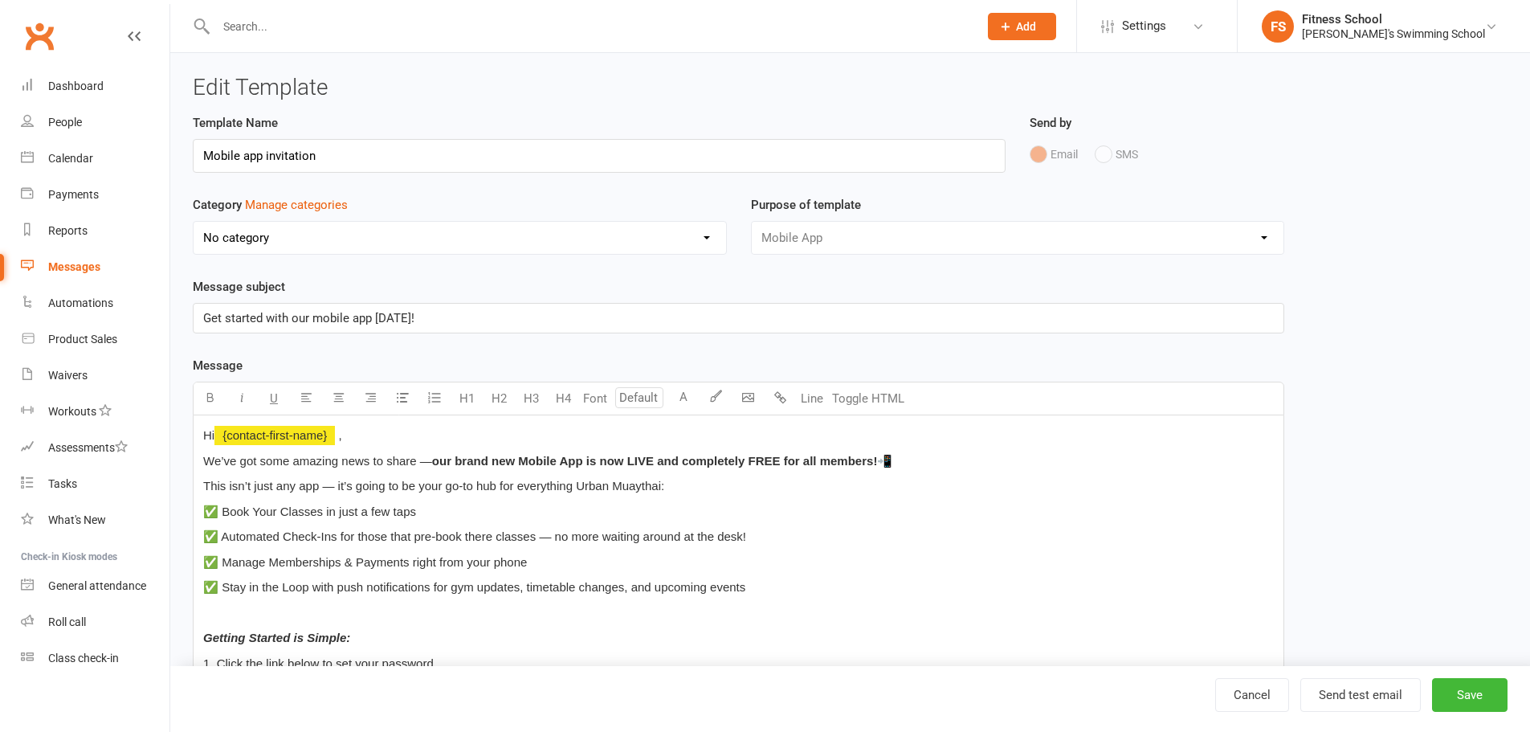
select select "mobile_app_template"
click at [67, 301] on div "Automations" at bounding box center [80, 302] width 65 height 13
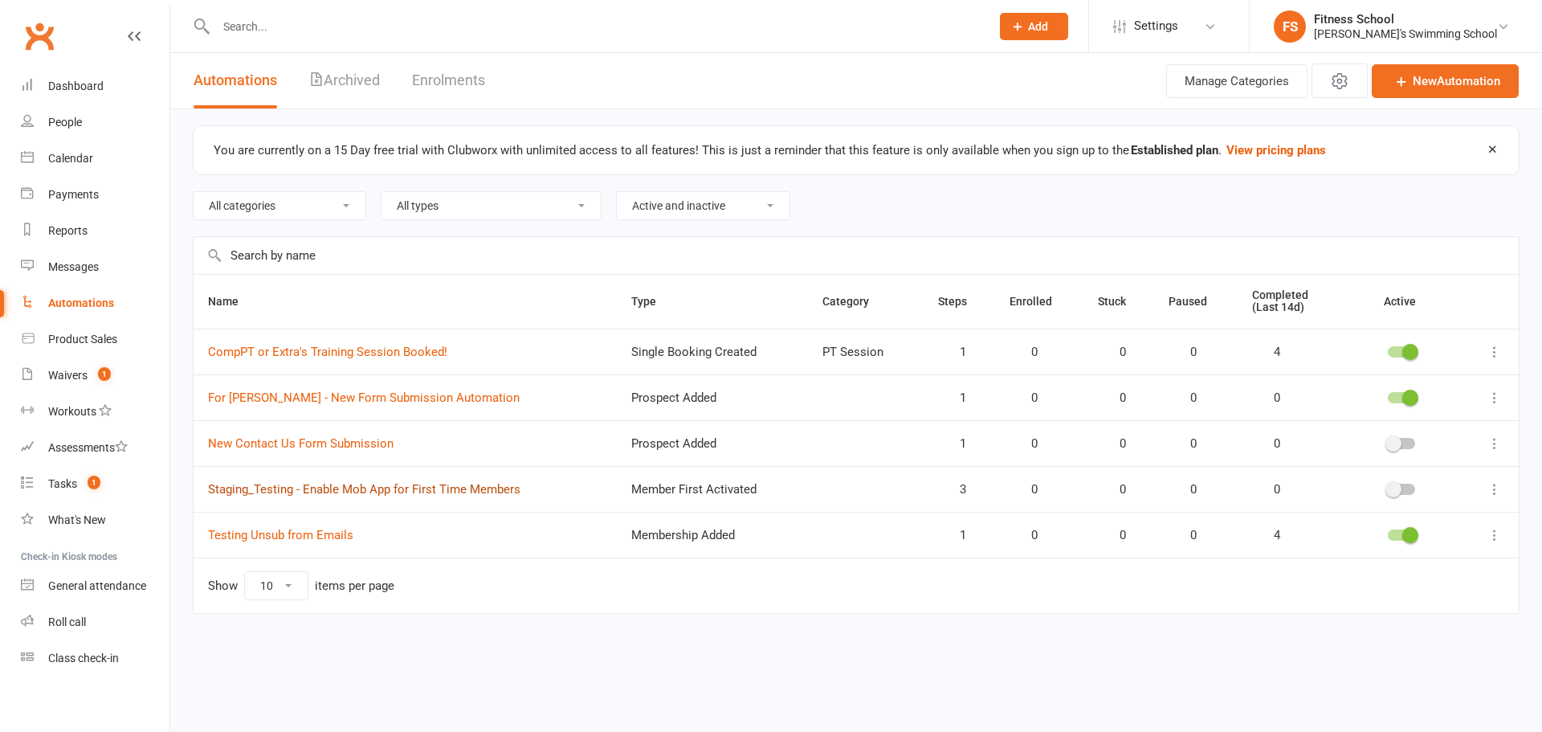
click at [284, 493] on link "Staging_Testing - Enable Mob App for First Time Members" at bounding box center [364, 489] width 312 height 14
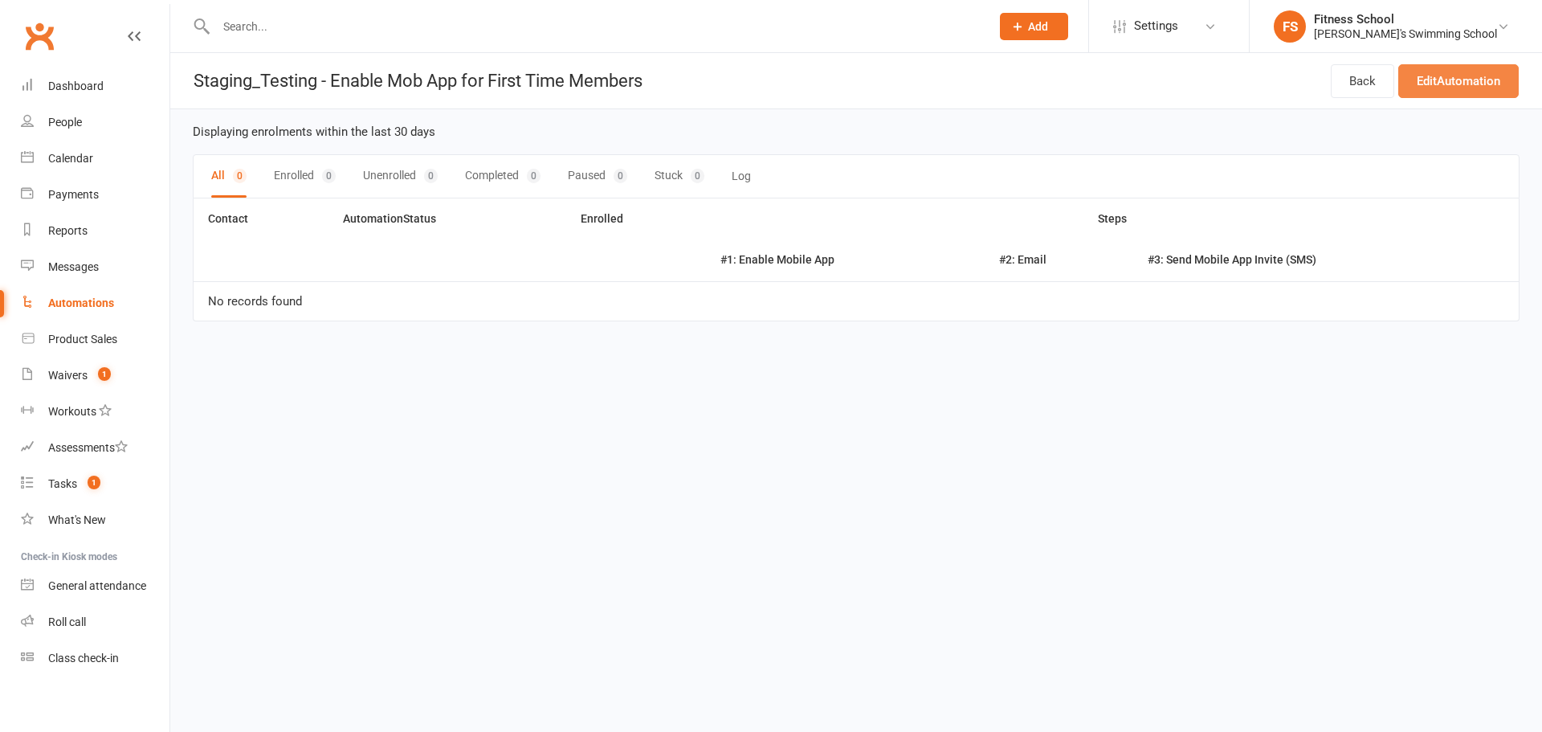
click at [1432, 75] on link "Edit Automation" at bounding box center [1458, 81] width 120 height 34
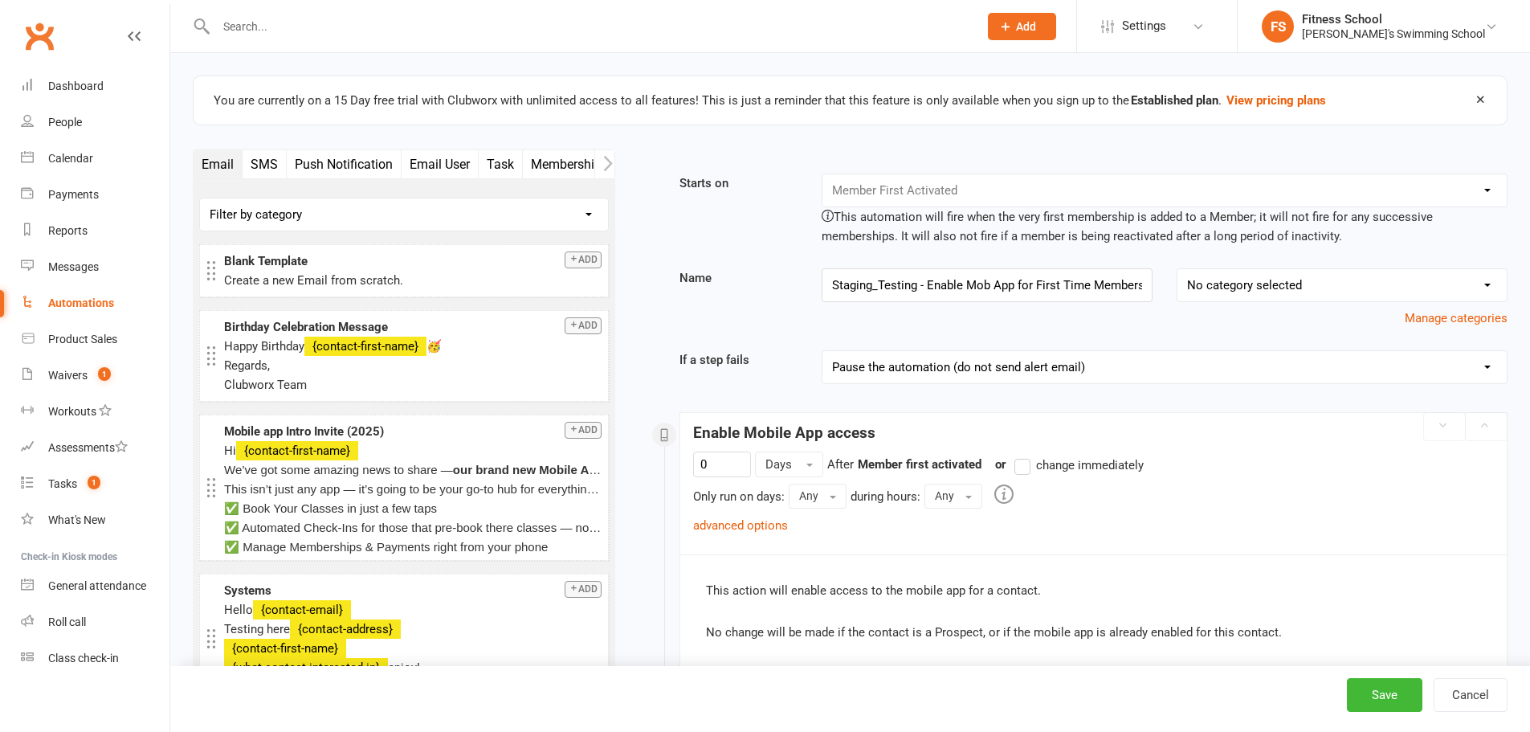
click at [604, 161] on icon "button" at bounding box center [608, 163] width 10 height 17
click at [400, 169] on button "Mobile App" at bounding box center [409, 164] width 81 height 28
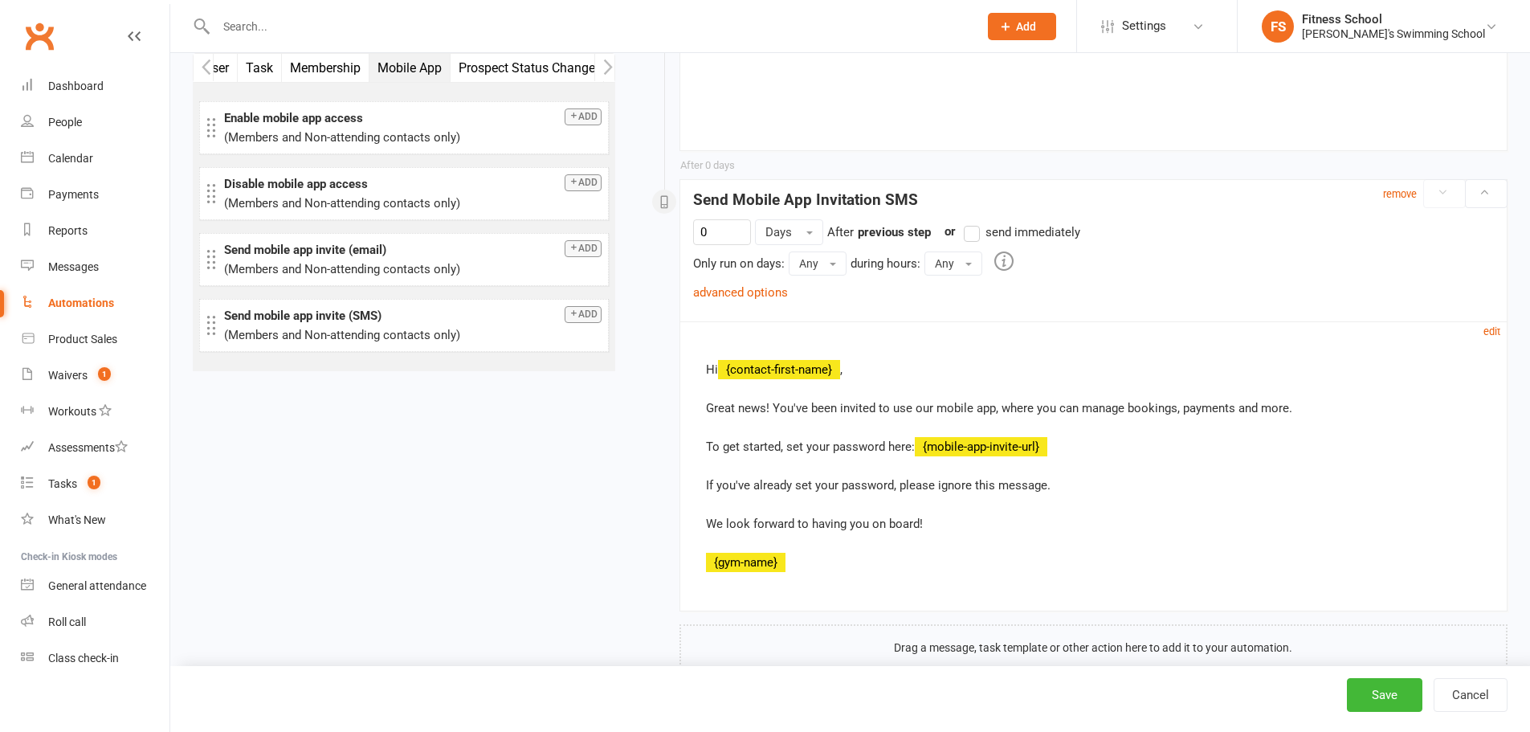
scroll to position [1611, 0]
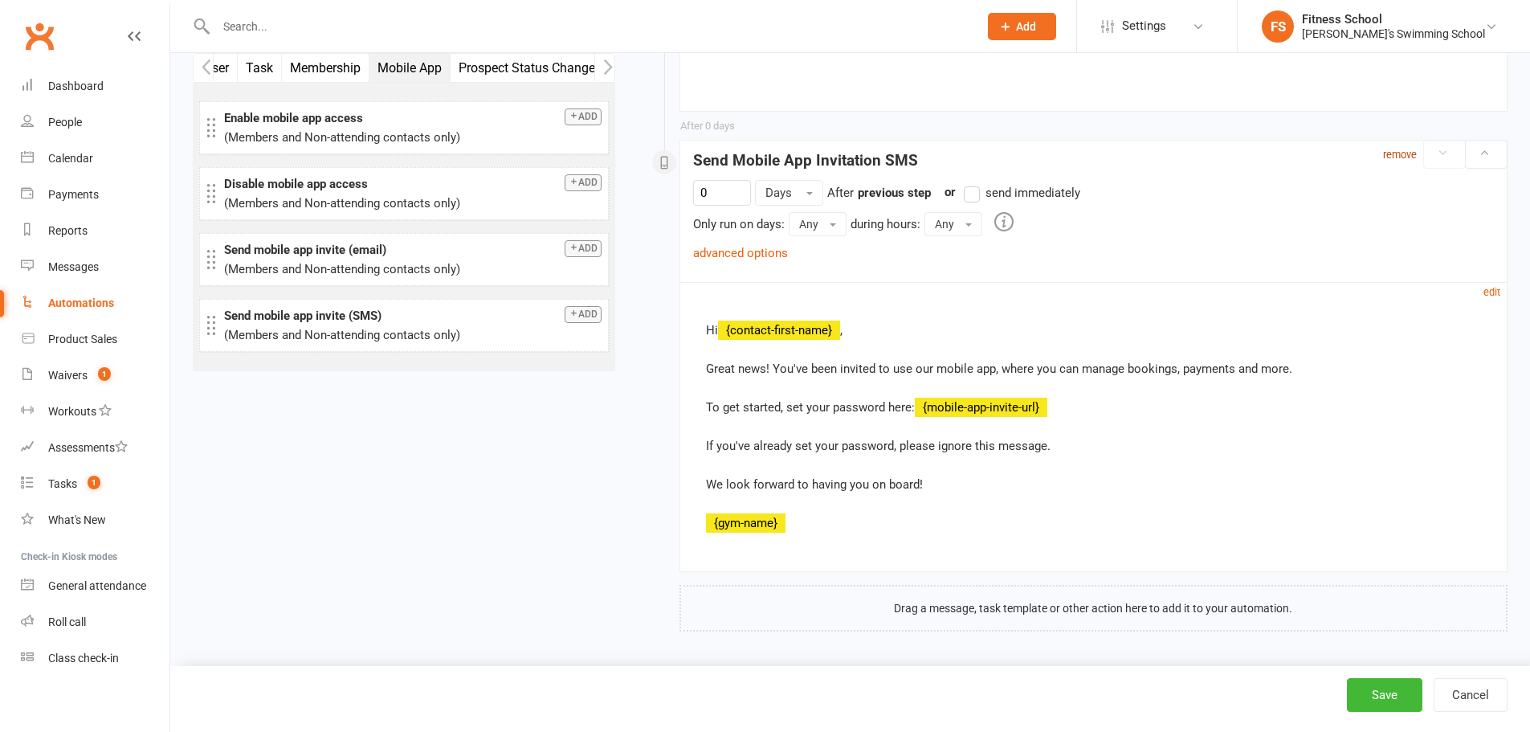
click at [1406, 150] on small "remove" at bounding box center [1400, 155] width 34 height 12
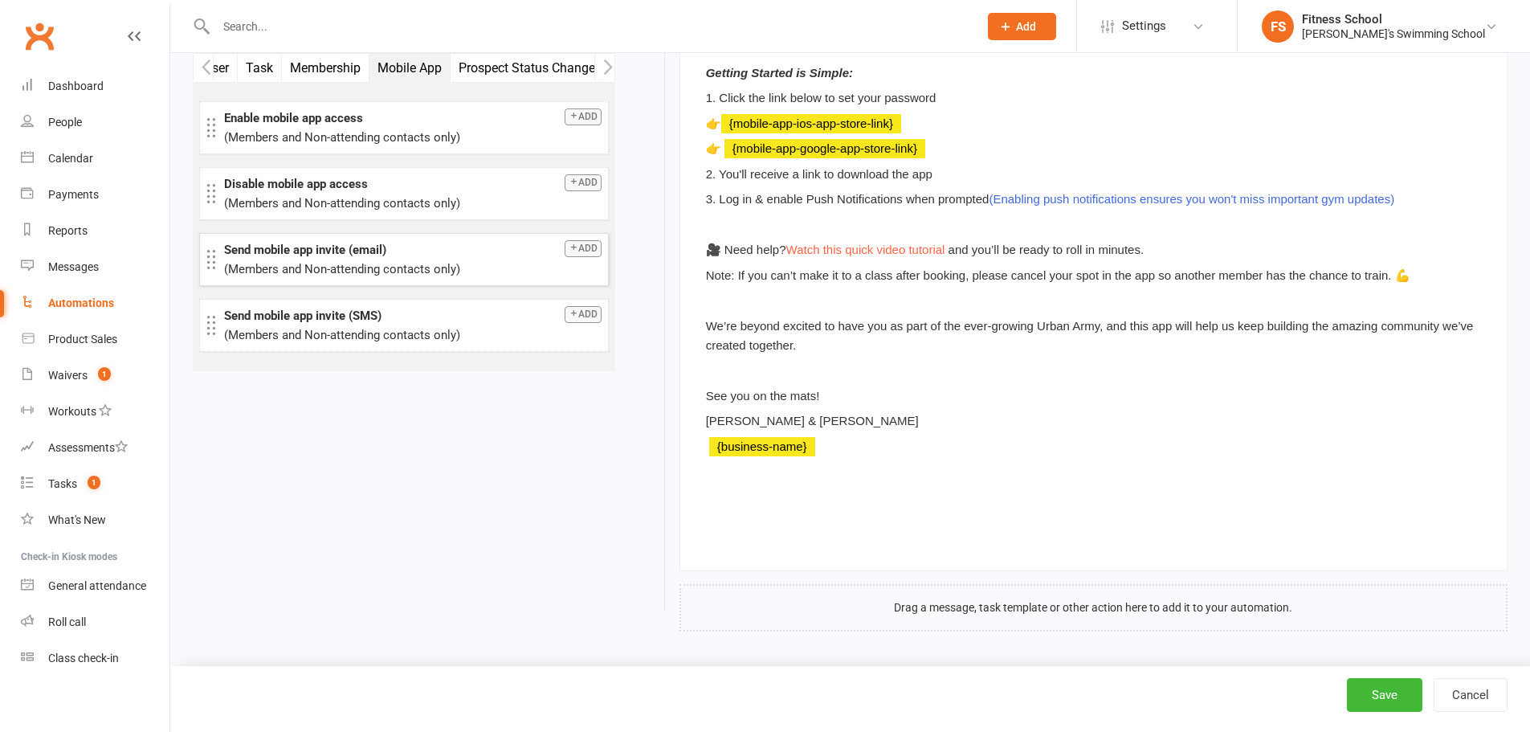
click at [583, 249] on button "Add" at bounding box center [583, 248] width 37 height 17
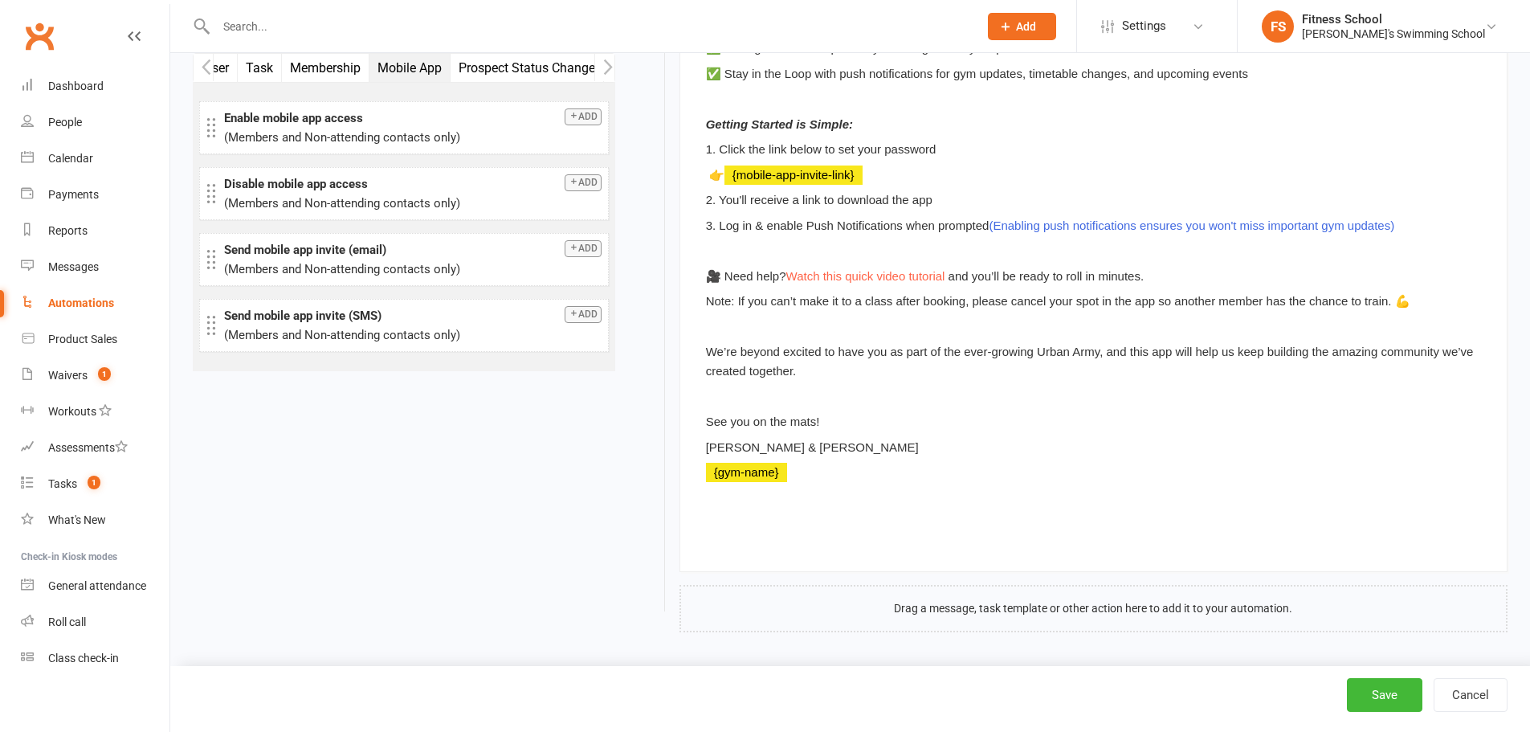
scroll to position [2049, 0]
click at [1385, 701] on button "Save" at bounding box center [1384, 695] width 75 height 34
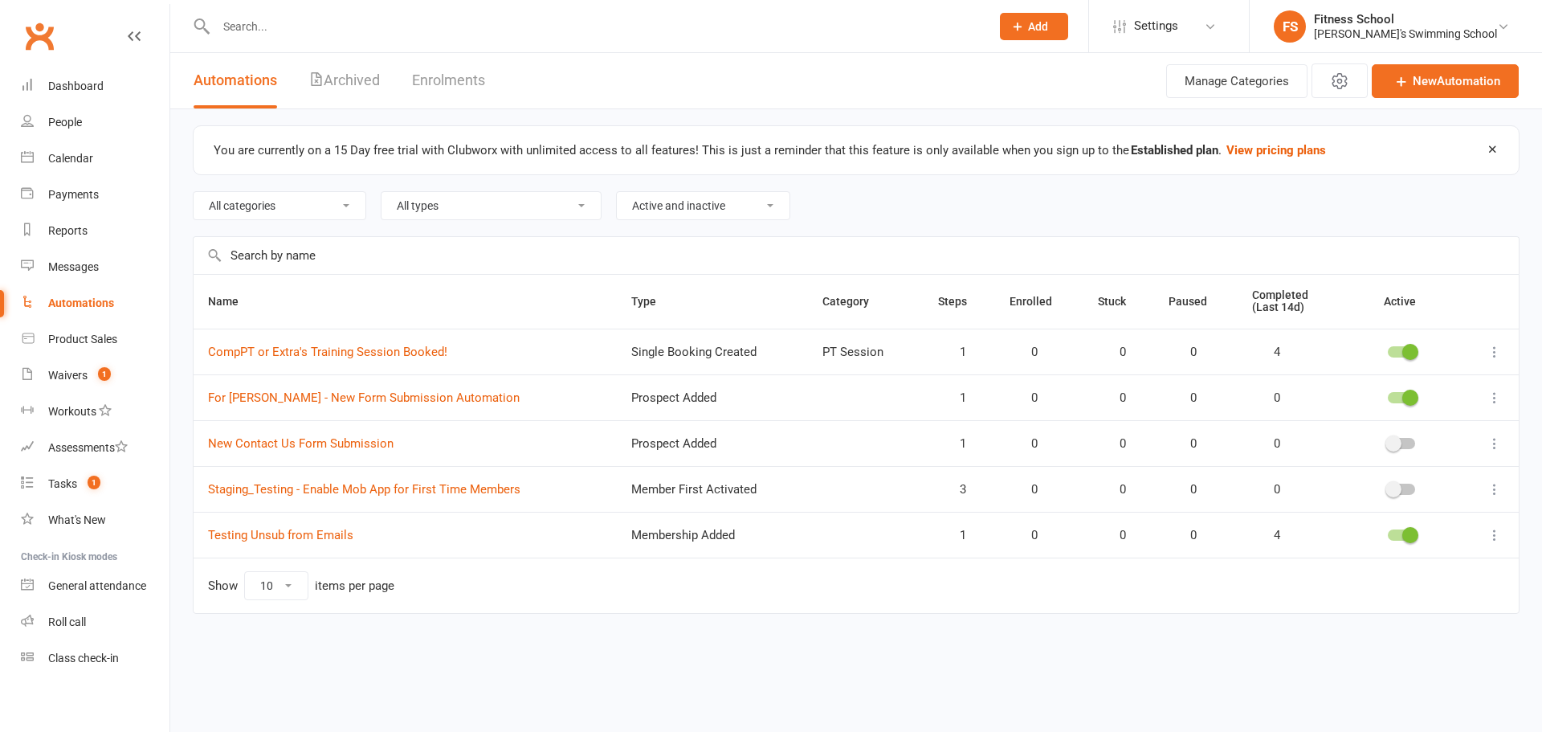
drag, startPoint x: 1266, startPoint y: 651, endPoint x: 1286, endPoint y: 621, distance: 36.5
click at [1266, 651] on div "You are currently on a 15 Day free trial with Clubworx with unlimited access to…" at bounding box center [856, 383] width 1372 height 549
drag, startPoint x: 880, startPoint y: 644, endPoint x: 842, endPoint y: 639, distance: 38.8
click at [880, 644] on div "You are currently on a 15 Day free trial with Clubworx with unlimited access to…" at bounding box center [856, 383] width 1372 height 549
click at [406, 492] on link "Staging_Testing - Enable Mob App for First Time Members" at bounding box center [364, 489] width 312 height 14
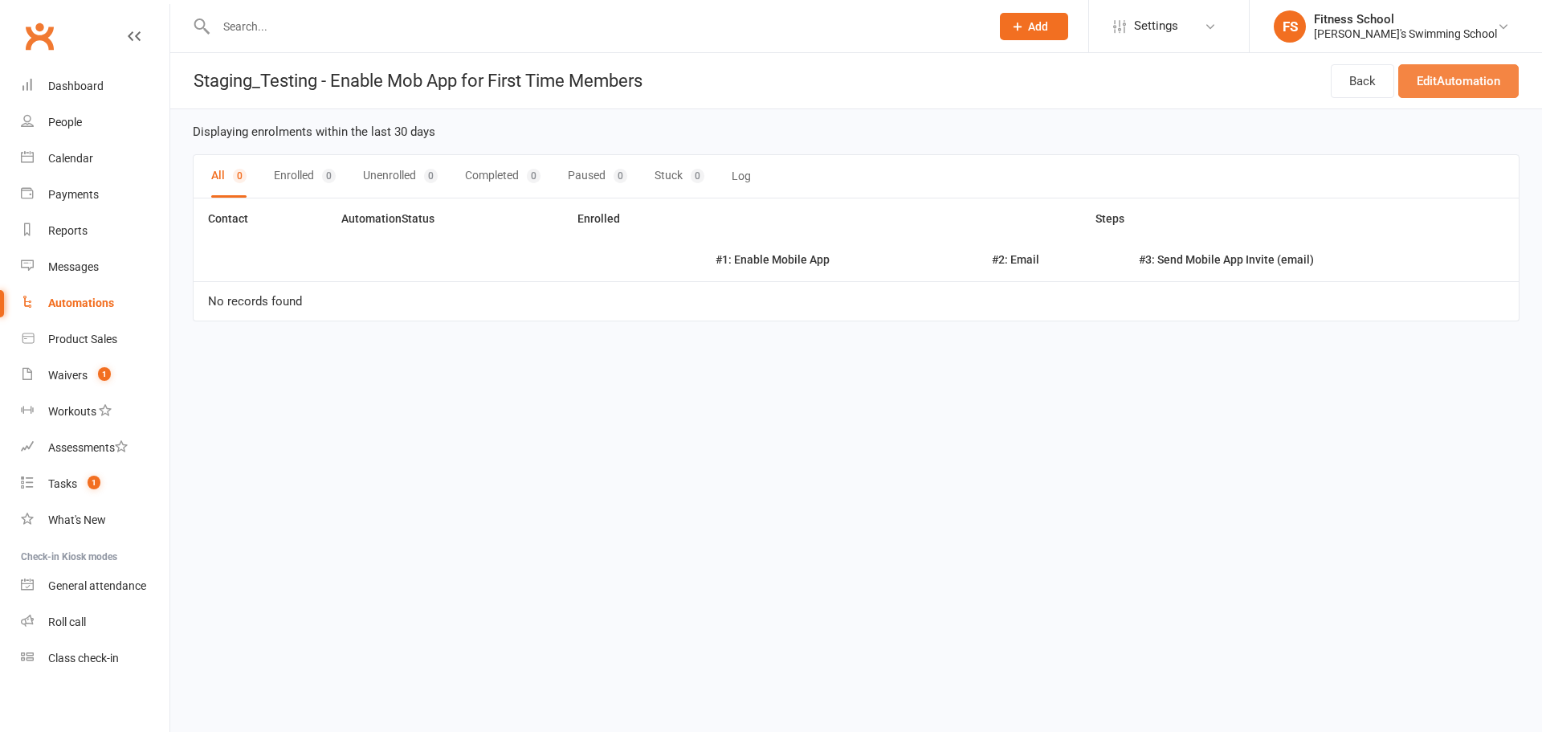
click at [1461, 84] on link "Edit Automation" at bounding box center [1458, 81] width 120 height 34
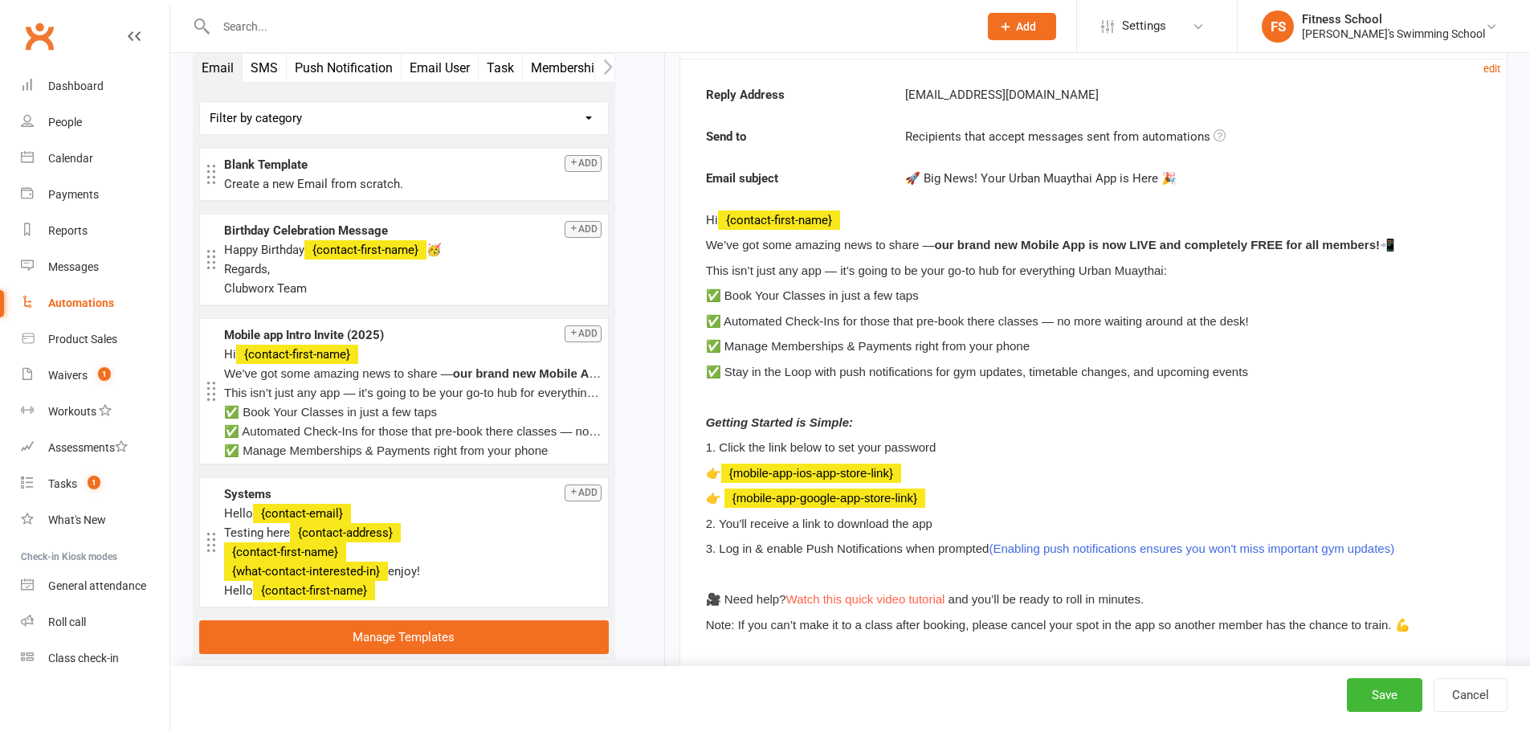
scroll to position [799, 0]
